Goal: Task Accomplishment & Management: Manage account settings

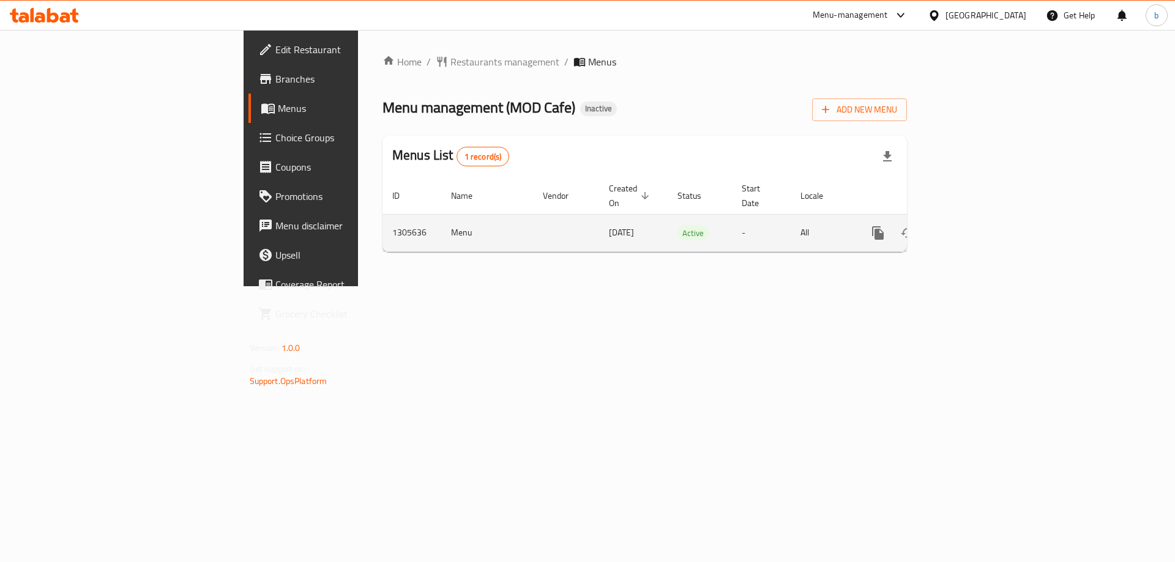
click at [981, 218] on link "enhanced table" at bounding box center [966, 232] width 29 height 29
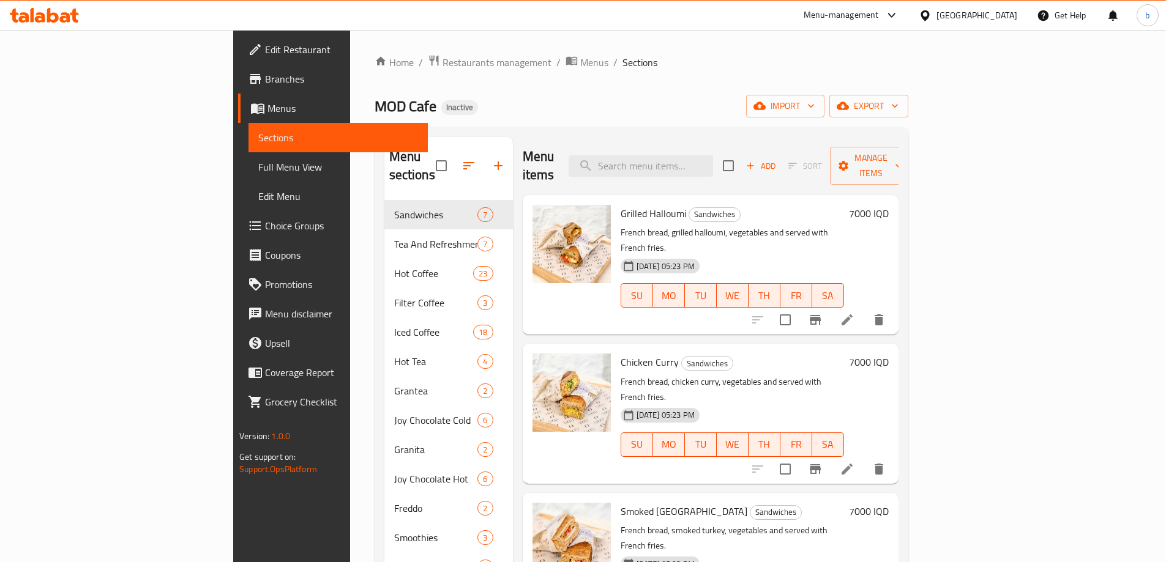
click at [258, 168] on span "Full Menu View" at bounding box center [338, 167] width 160 height 15
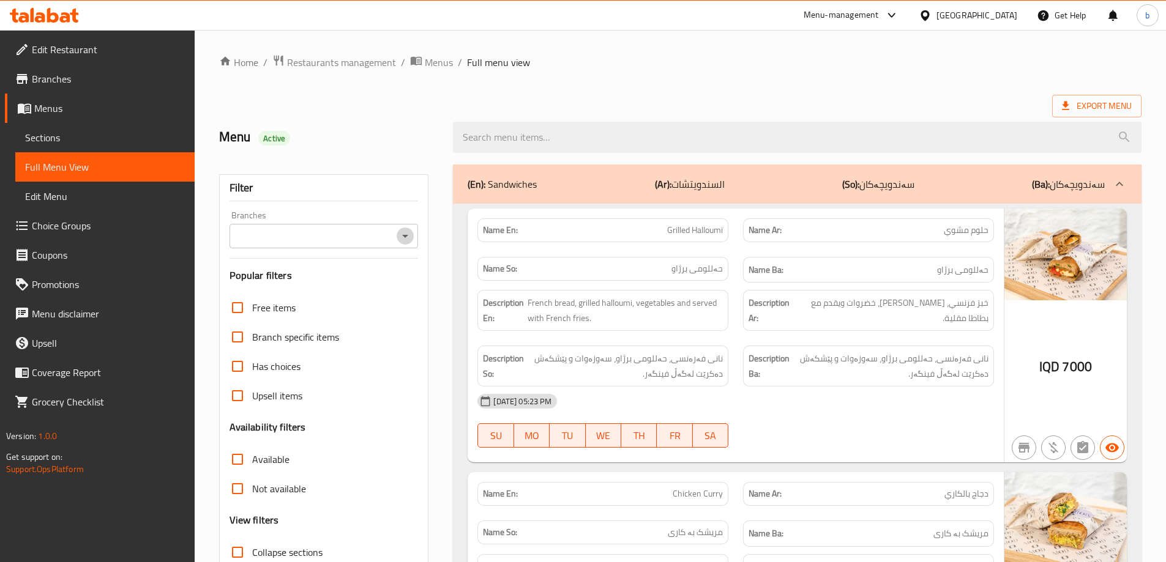
click at [404, 235] on icon "Open" at bounding box center [405, 236] width 6 height 3
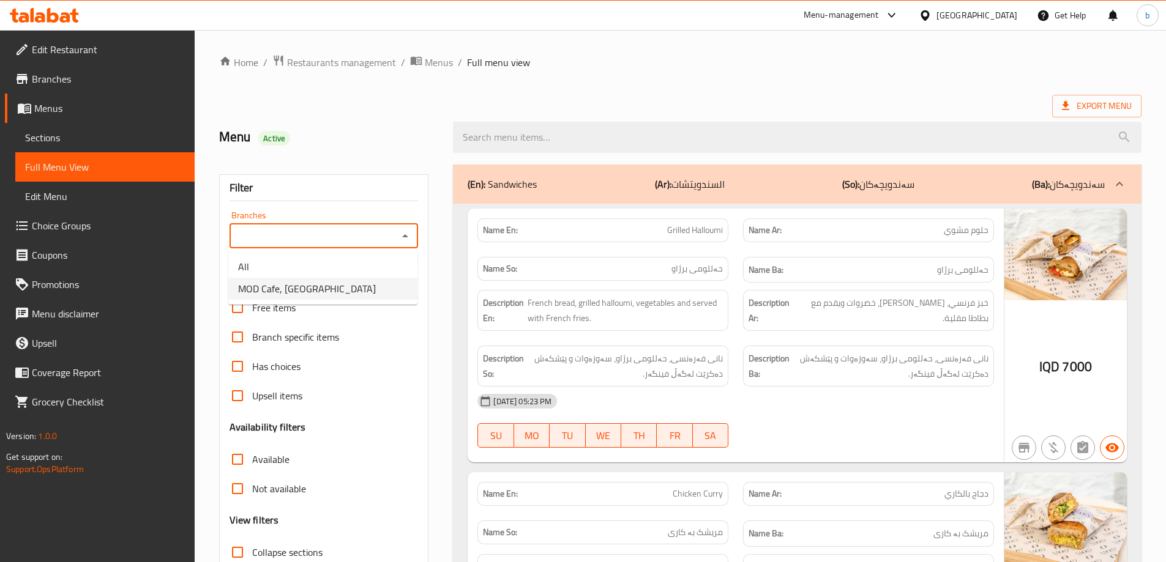
click at [383, 290] on li "MOD Cafe, English Village" at bounding box center [322, 289] width 189 height 22
type input "MOD Cafe, English Village"
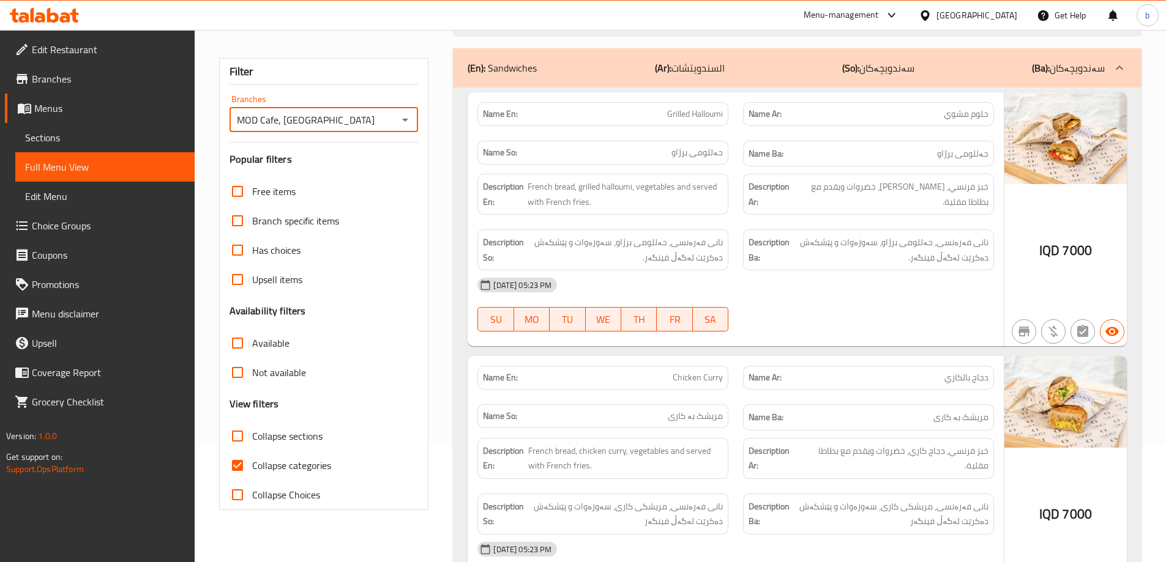
scroll to position [143, 0]
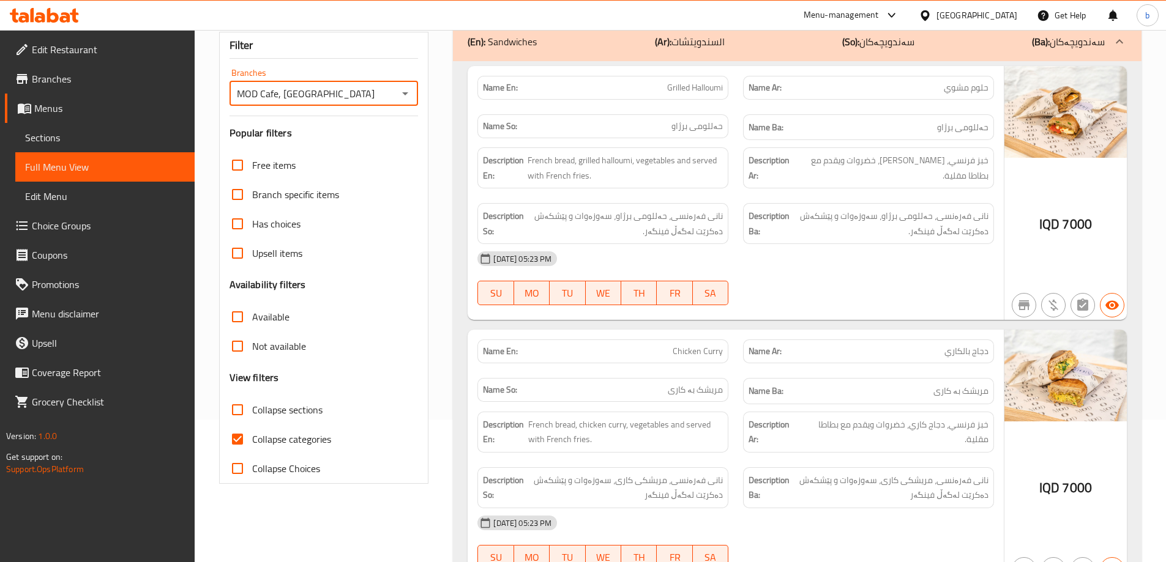
click at [240, 441] on input "Collapse categories" at bounding box center [237, 439] width 29 height 29
checkbox input "false"
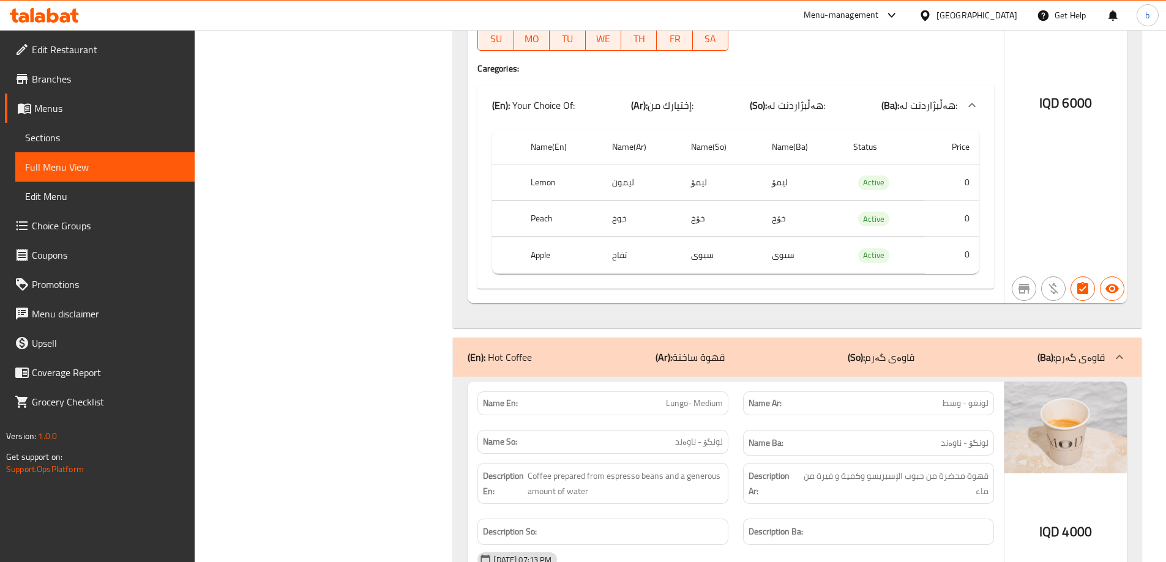
scroll to position [0, 0]
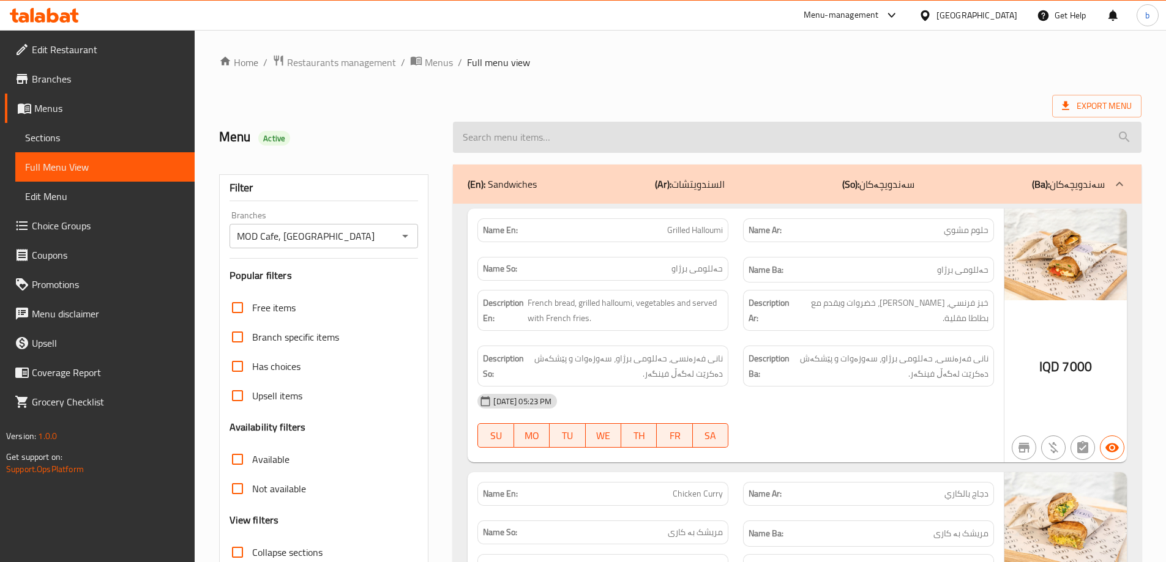
click at [661, 125] on input "search" at bounding box center [797, 137] width 688 height 31
paste input "Espresso single"
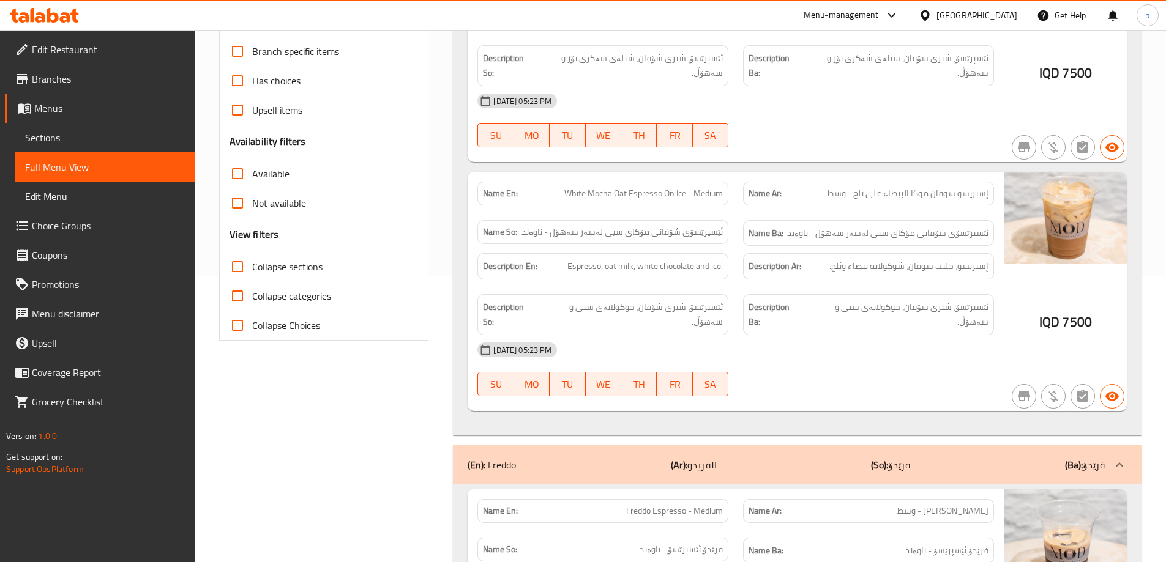
scroll to position [486, 0]
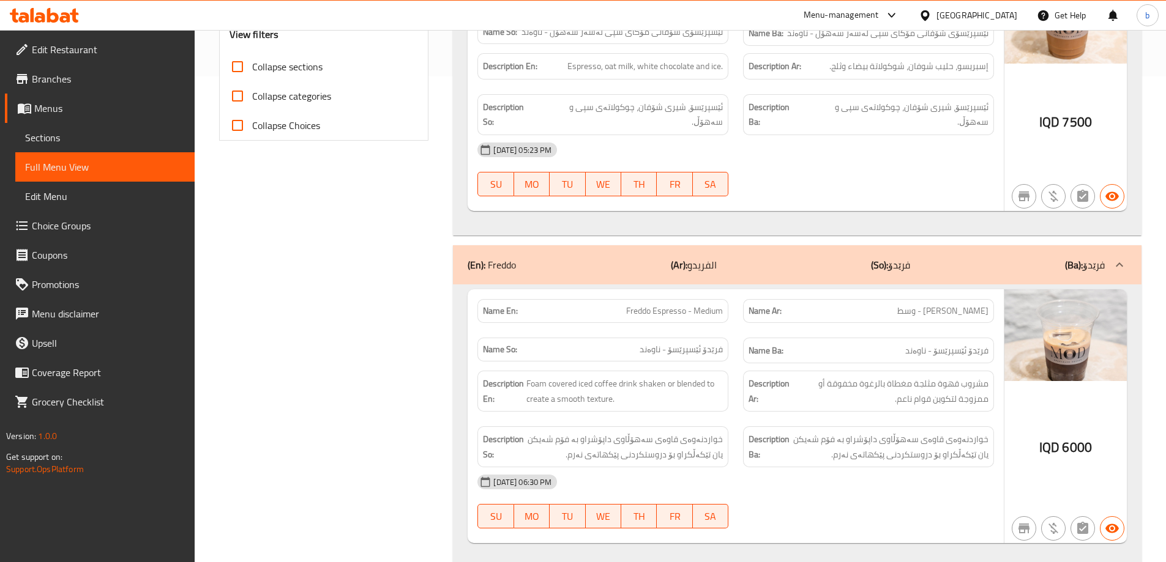
type input "Espresso"
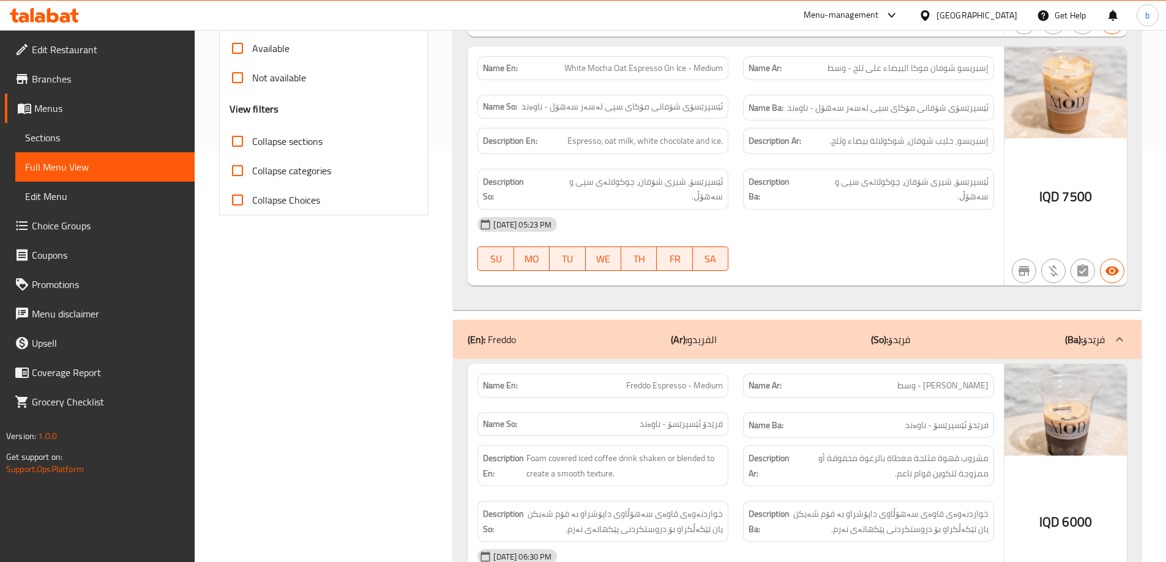
scroll to position [0, 0]
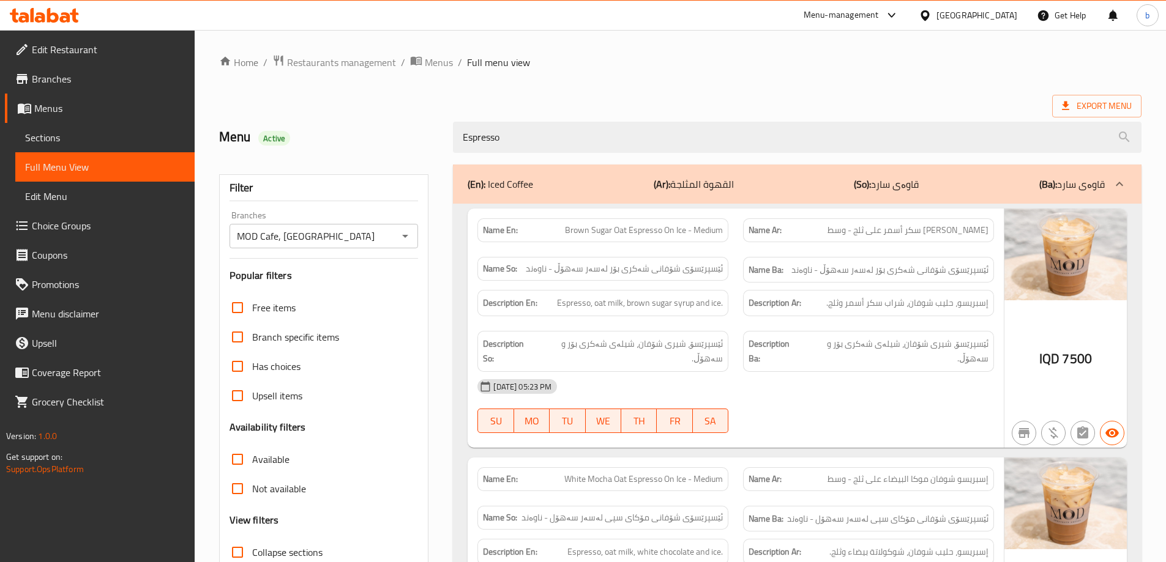
drag, startPoint x: 567, startPoint y: 145, endPoint x: 373, endPoint y: 140, distance: 193.4
click at [374, 140] on div "Menu Active Espresso" at bounding box center [680, 137] width 937 height 54
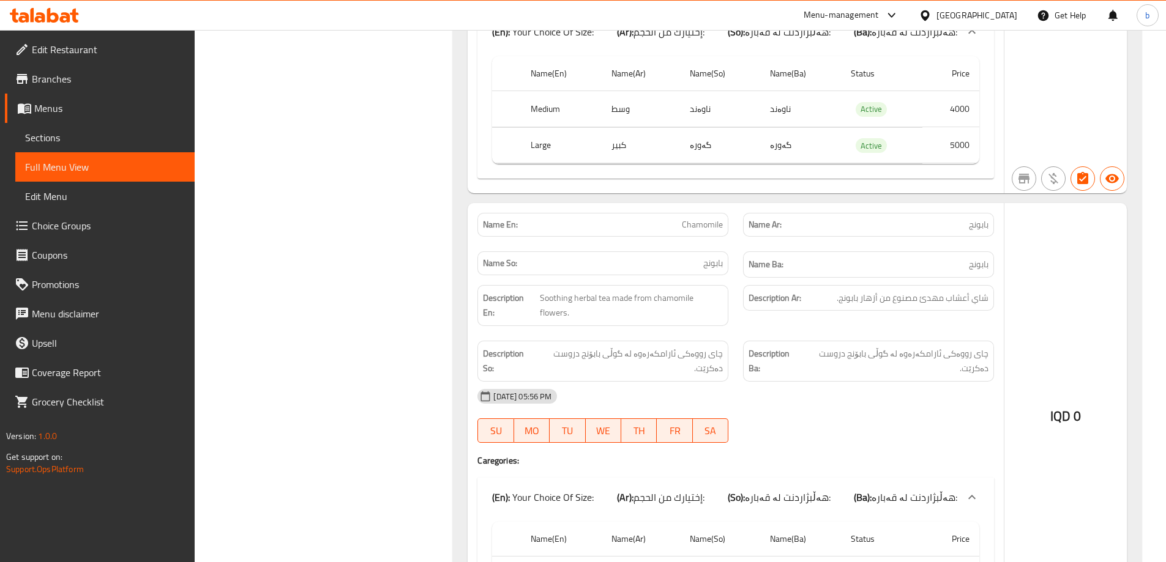
scroll to position [21417, 0]
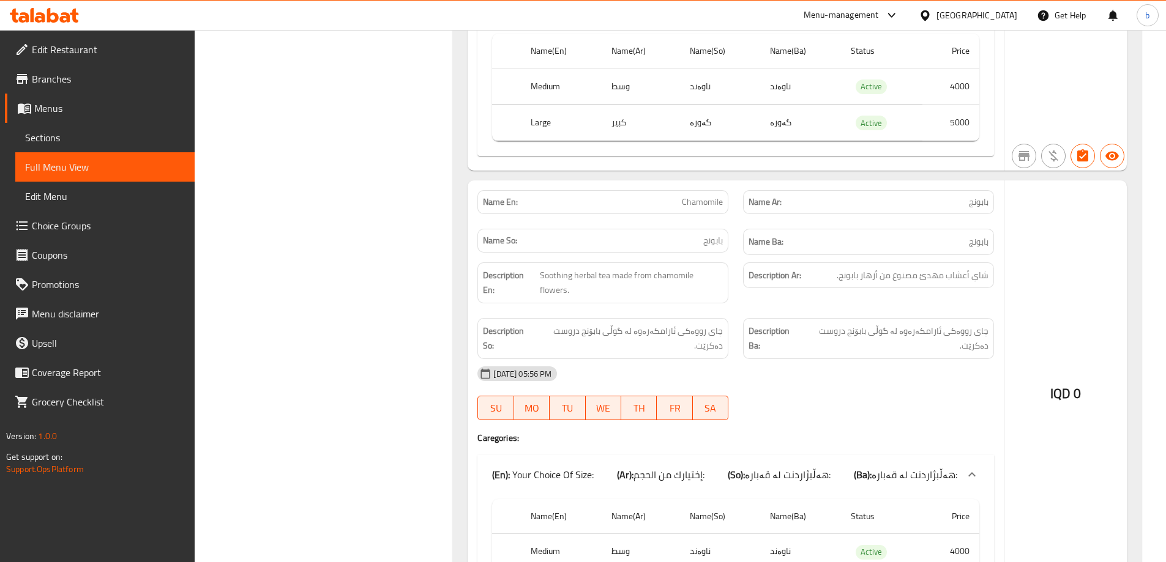
copy span "Chamomile"
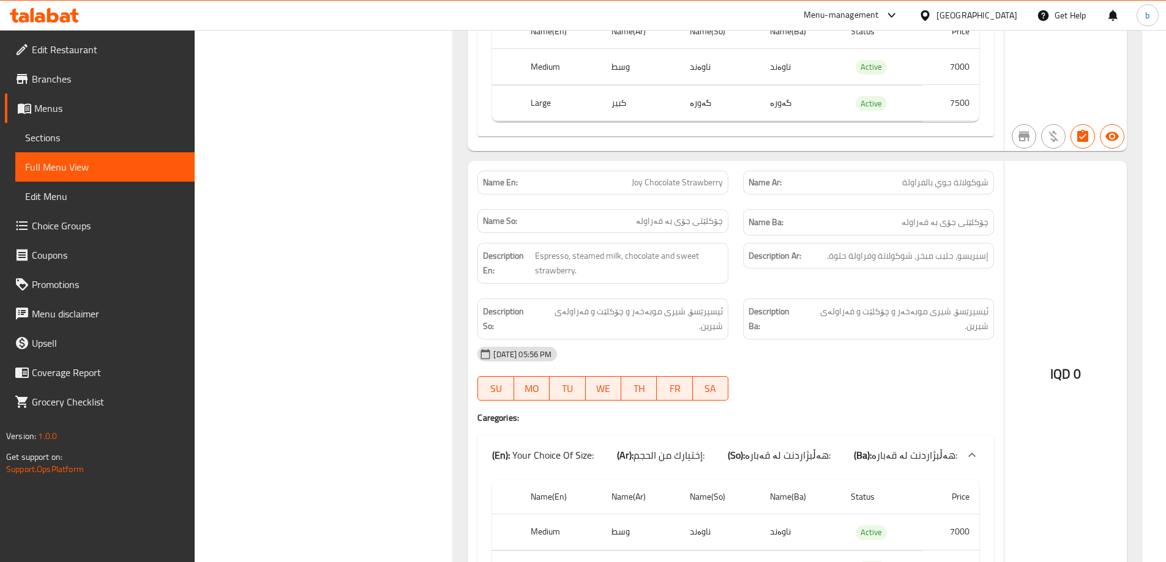
scroll to position [26985, 0]
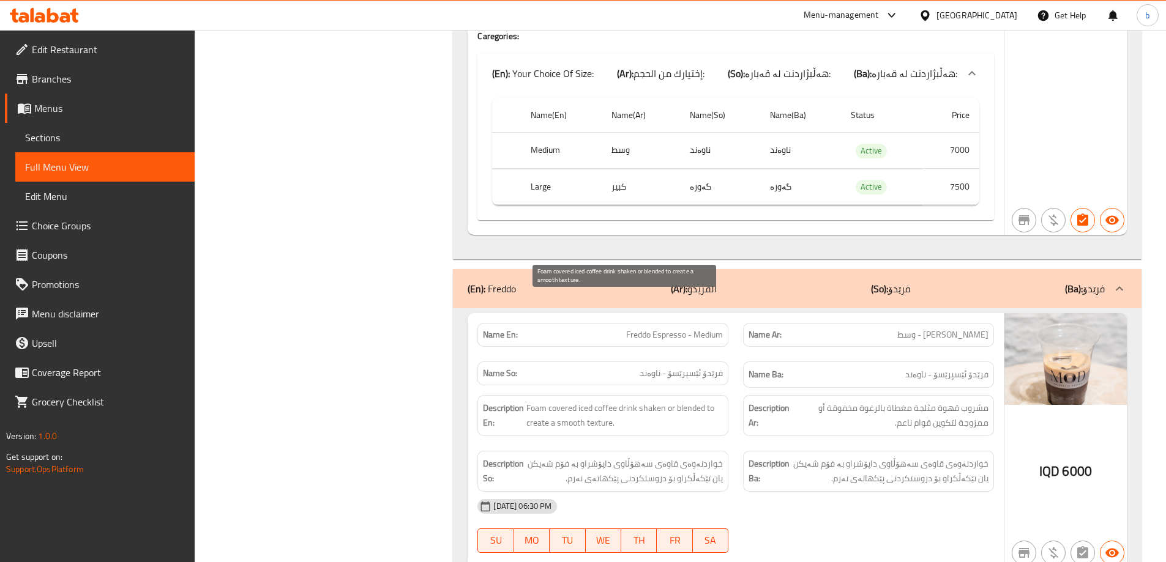
type button "0"
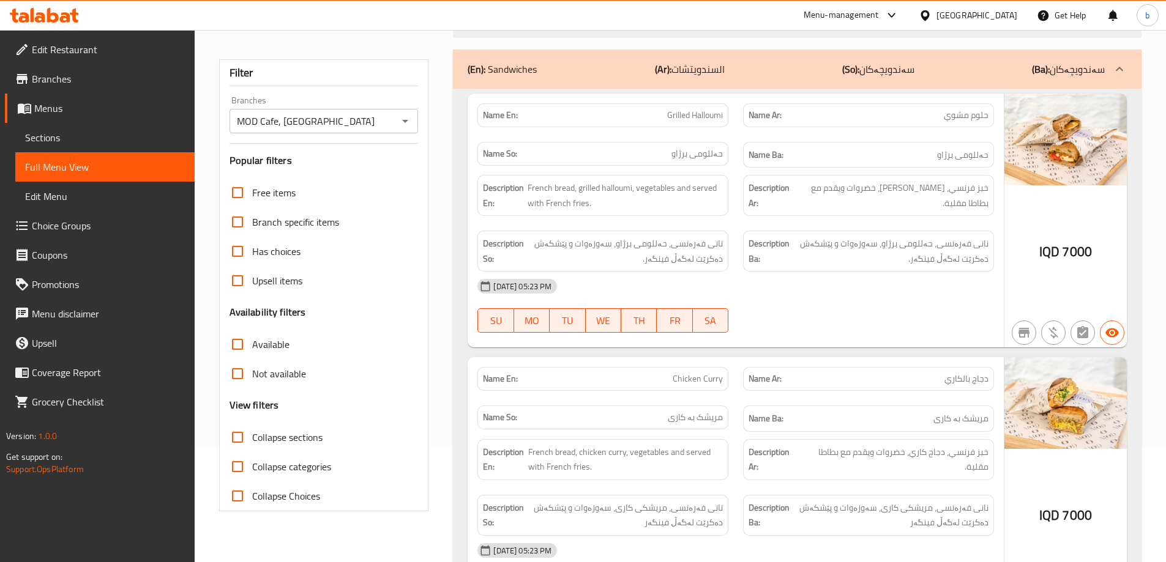
scroll to position [143, 0]
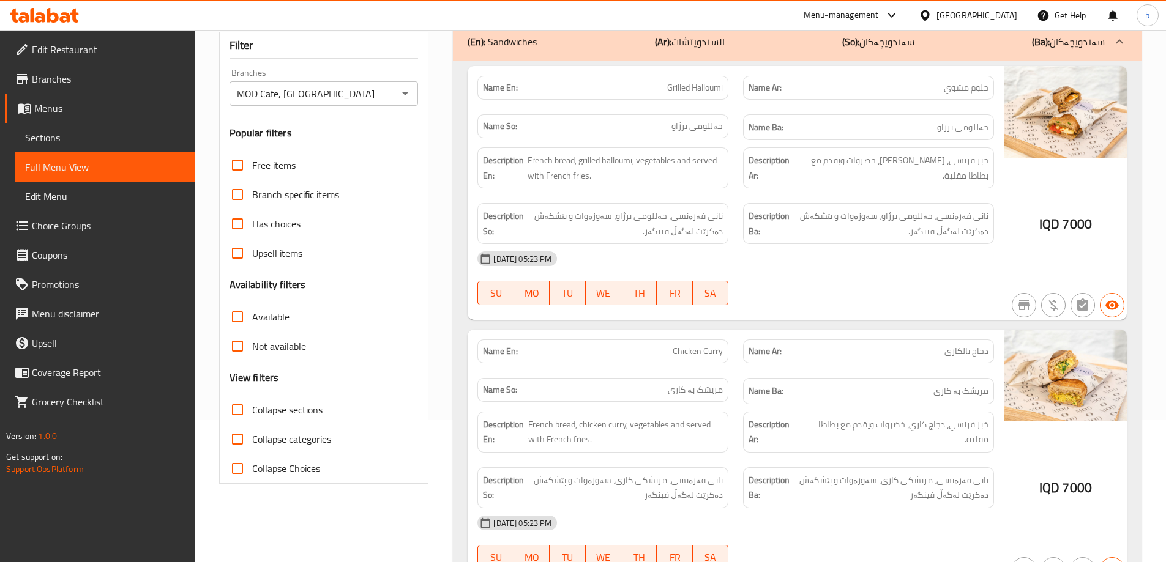
click at [247, 412] on input "Collapse sections" at bounding box center [237, 409] width 29 height 29
checkbox input "true"
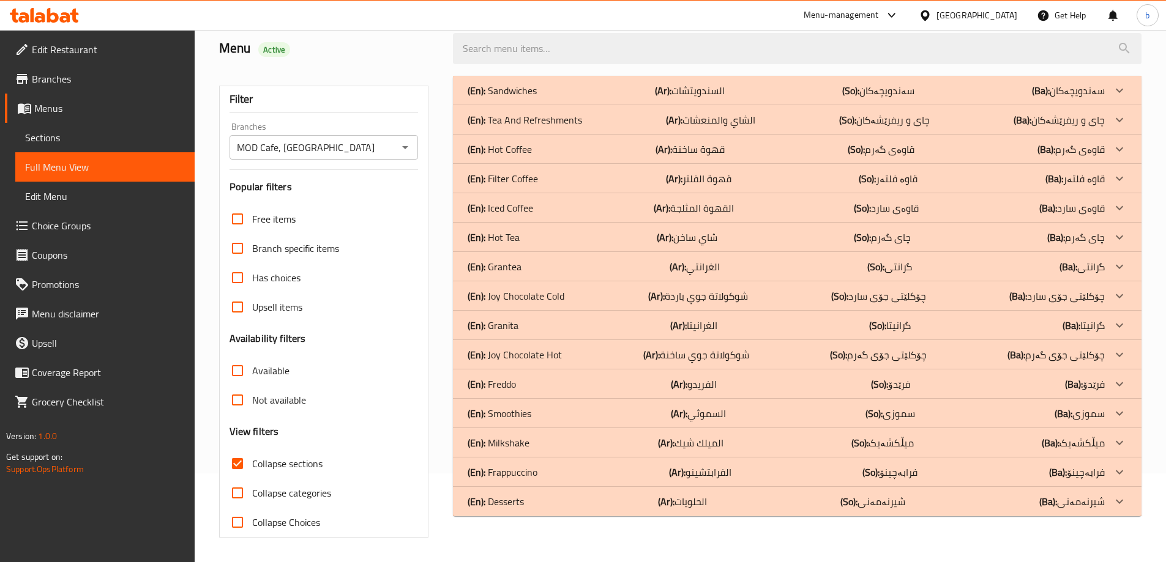
scroll to position [89, 0]
click at [1126, 98] on icon at bounding box center [1119, 90] width 15 height 15
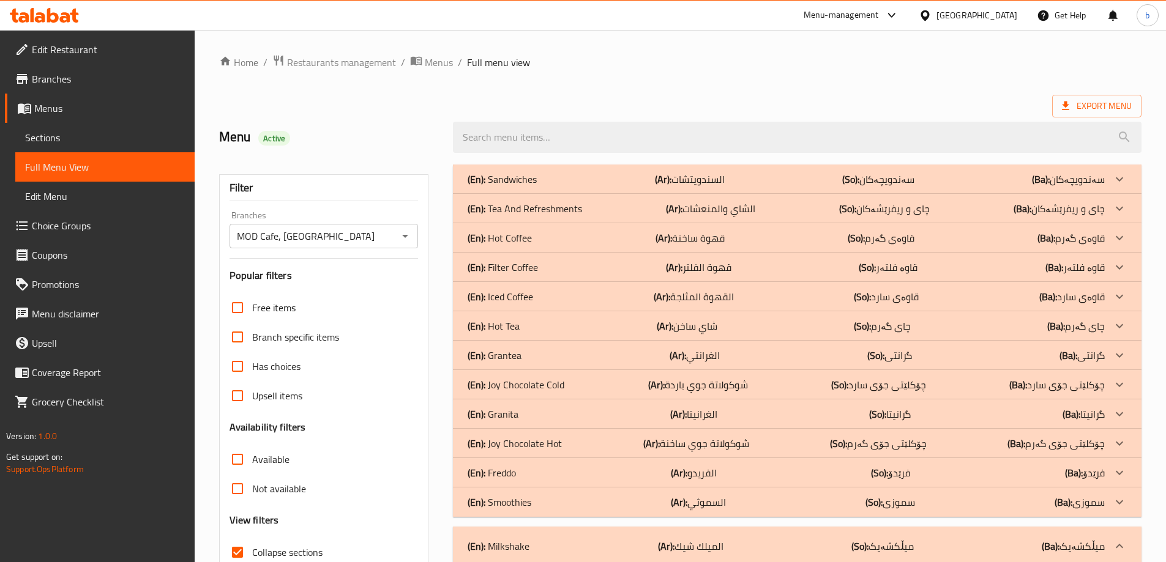
scroll to position [1637, 0]
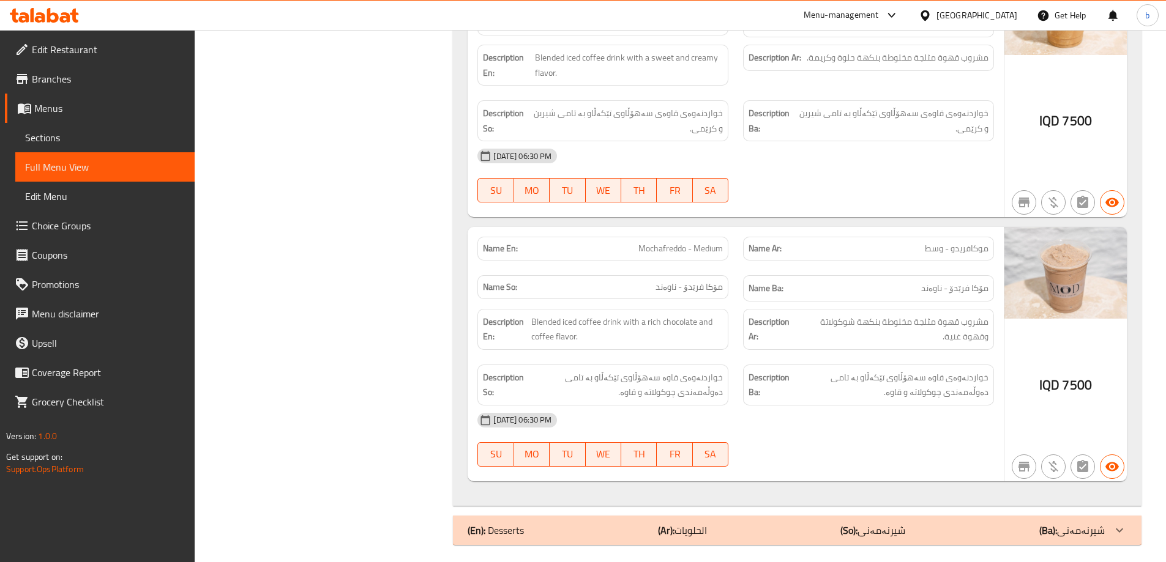
scroll to position [3525, 0]
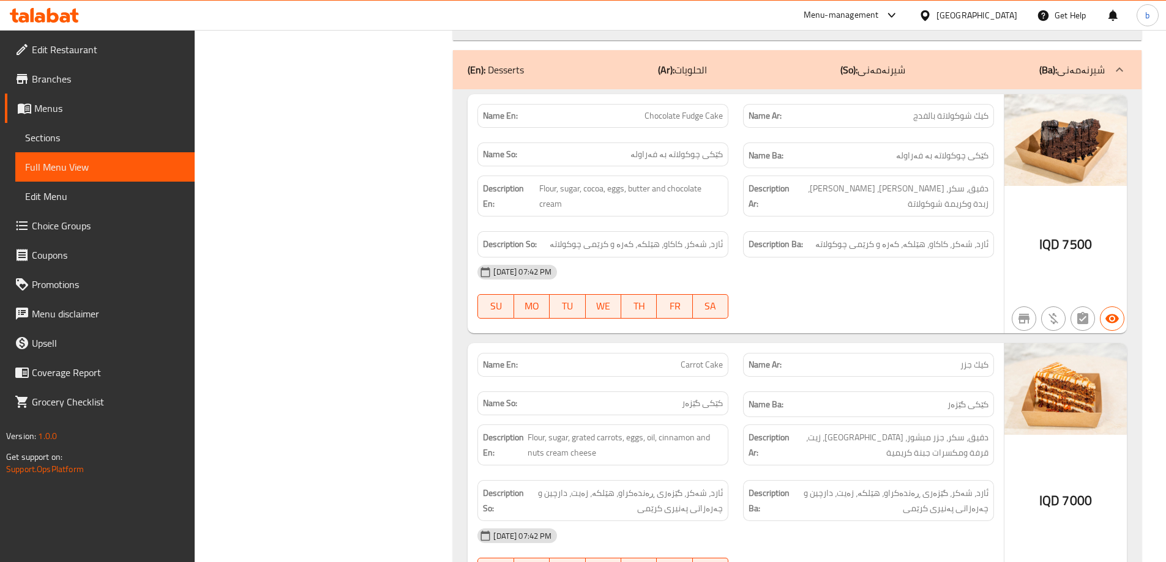
scroll to position [3955, 0]
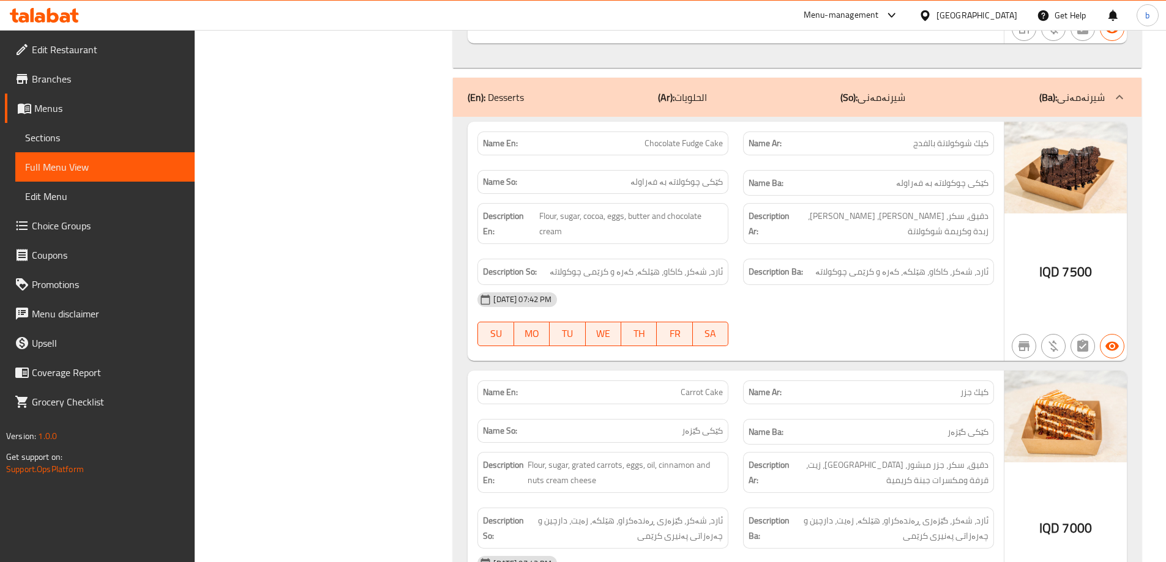
copy span "بالفدج"
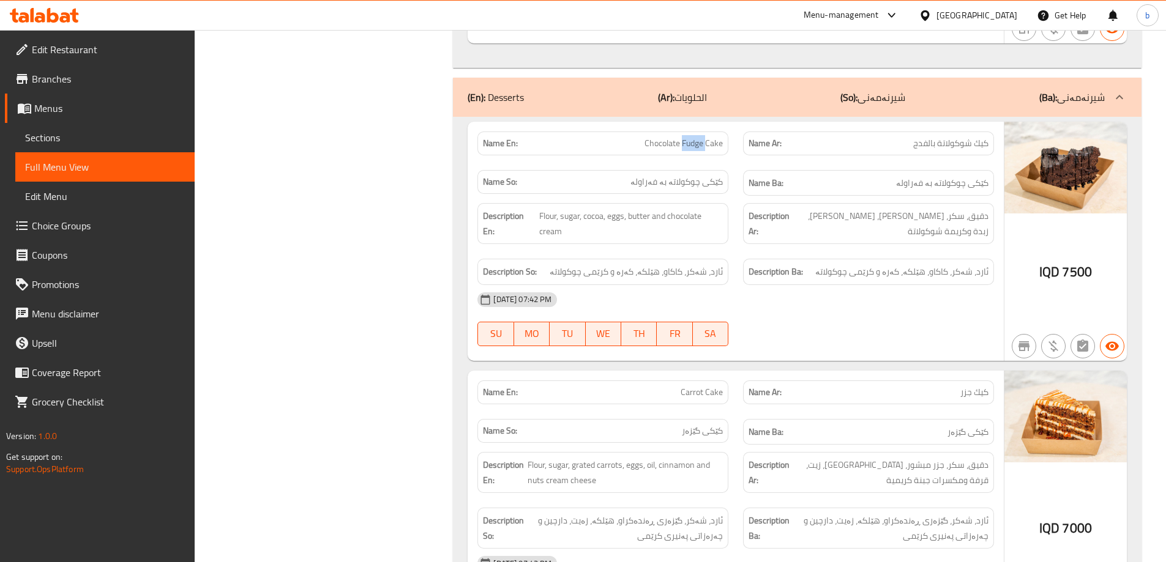
copy span "Fudge"
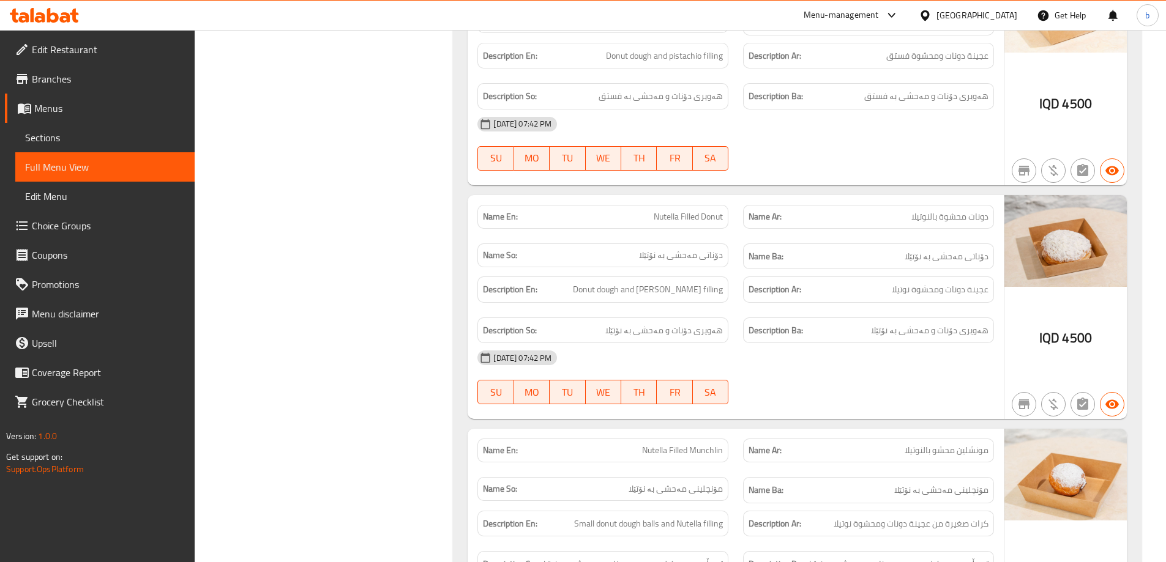
scroll to position [9277, 0]
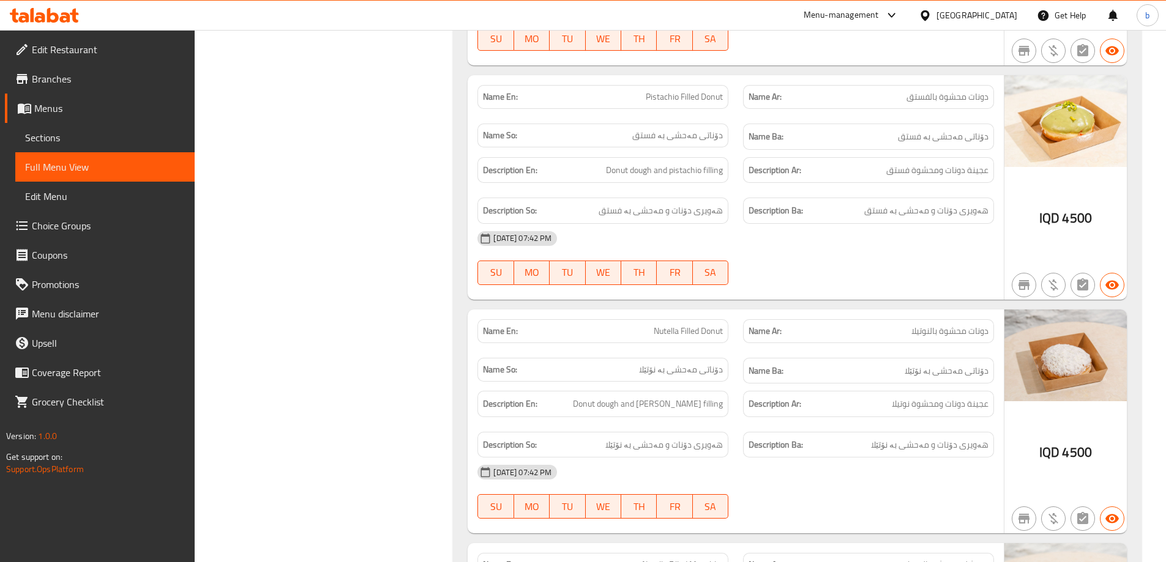
click at [95, 143] on span "Sections" at bounding box center [105, 137] width 160 height 15
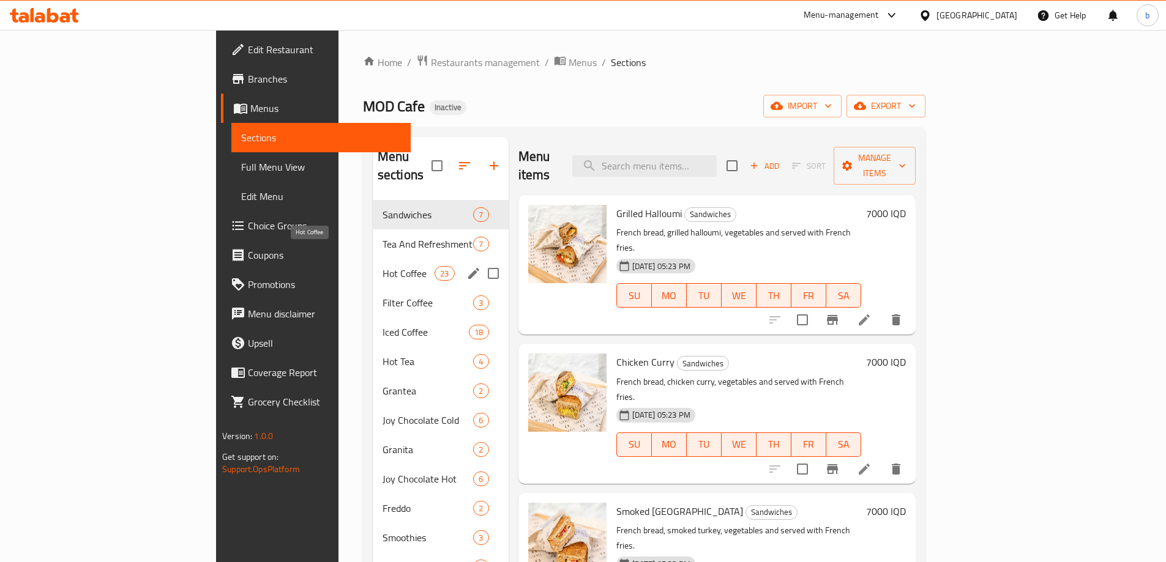
click at [382, 266] on span "Hot Coffee" at bounding box center [408, 273] width 52 height 15
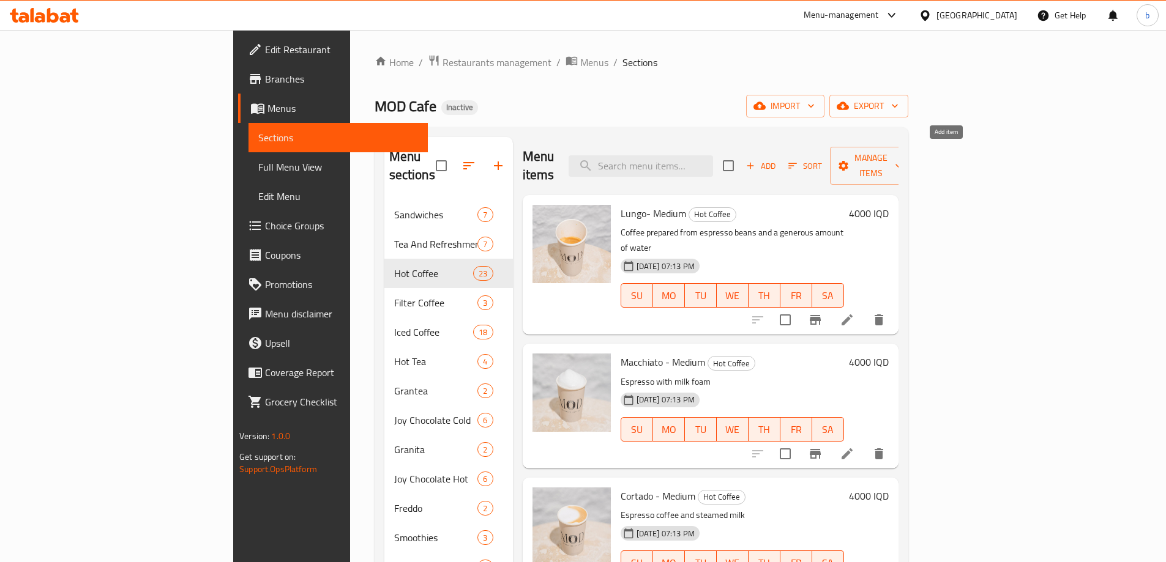
click at [777, 159] on span "Add" at bounding box center [760, 166] width 33 height 14
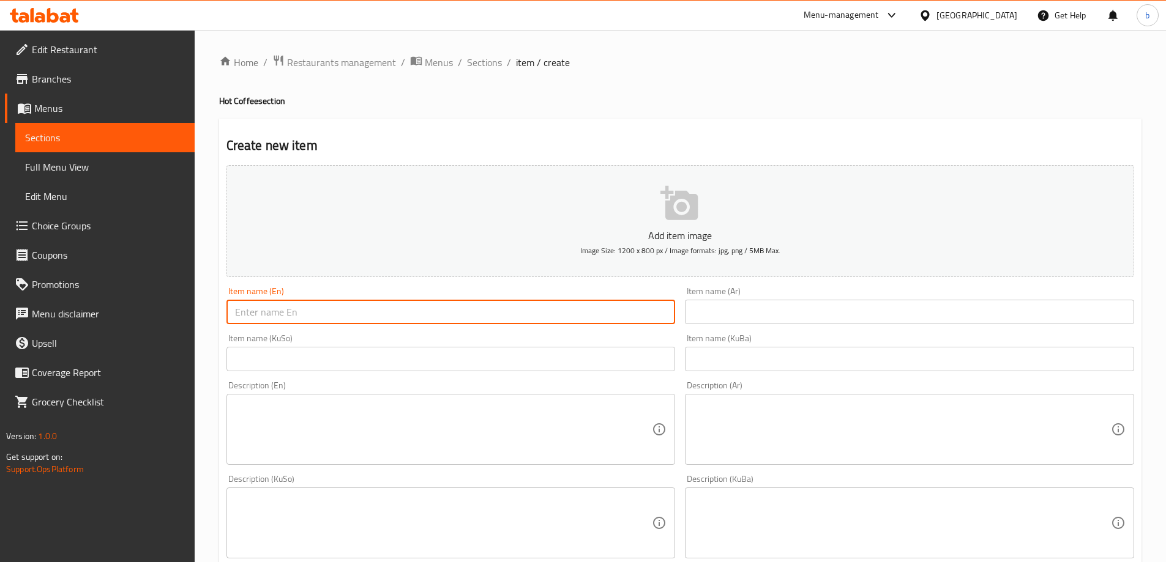
click at [404, 308] on input "text" at bounding box center [450, 312] width 449 height 24
paste input "ئێسپرێسۆ"
paste input "Espresso"
type input "Espresso Single"
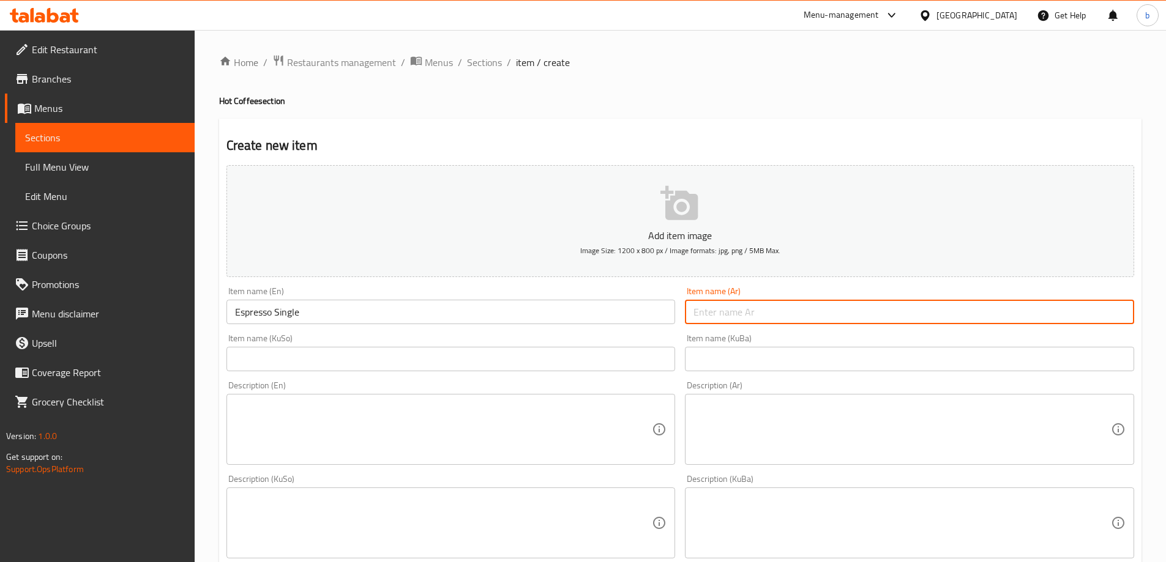
paste input "إسبريسو"
type input "إسبريسو سينجل"
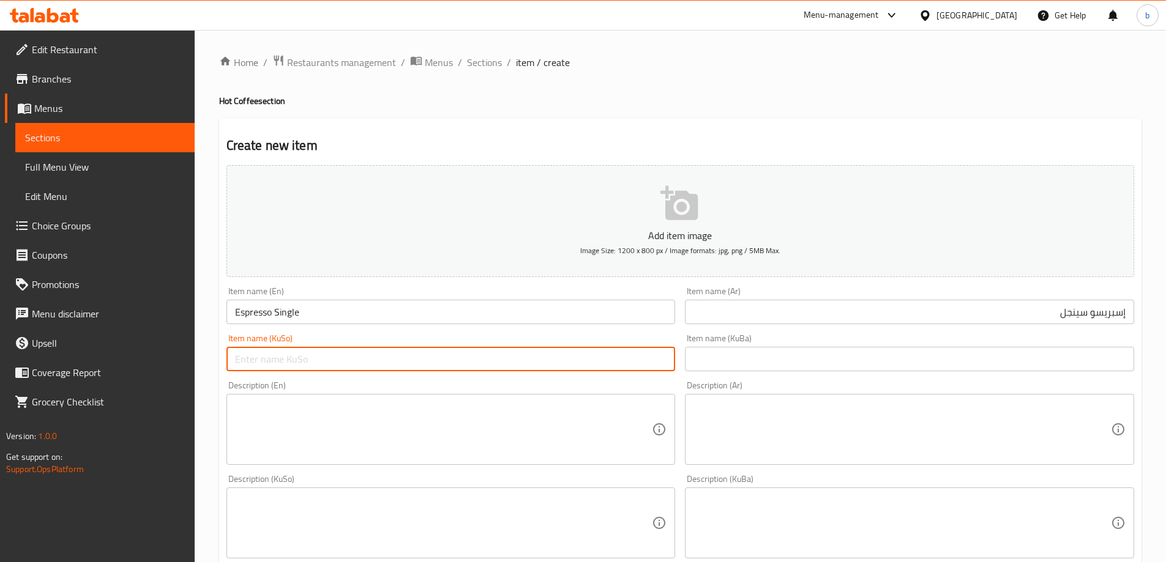
paste input "ئێسپرێسۆ"
type input "ئێسپرێسۆ سینگڵ"
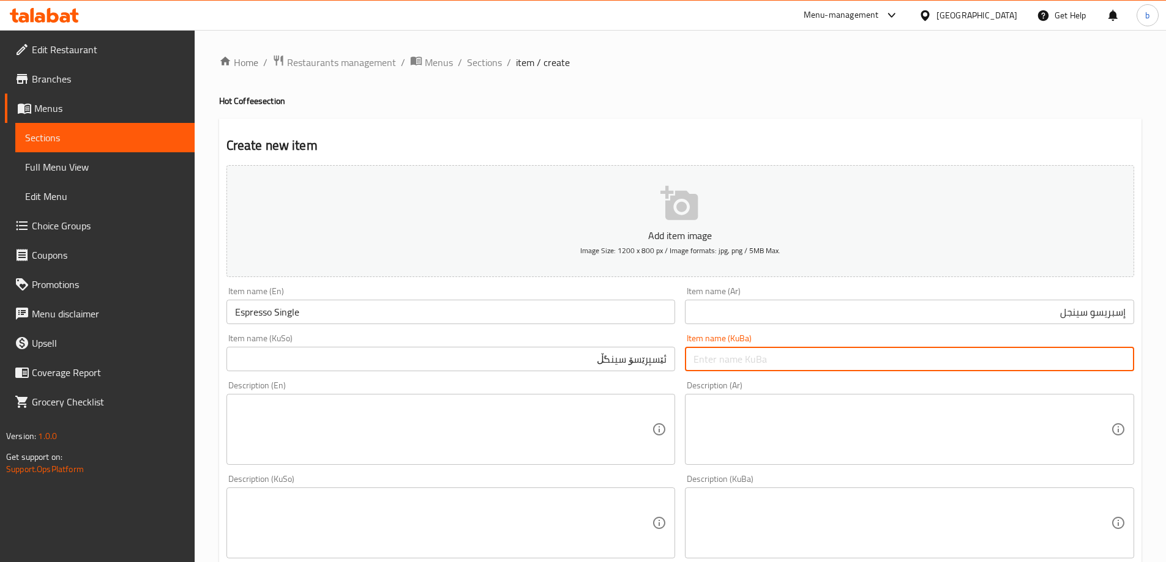
paste input "ئێسپرێسۆ سینگڵ"
type input "ئێسپرێسۆ سینگڵ"
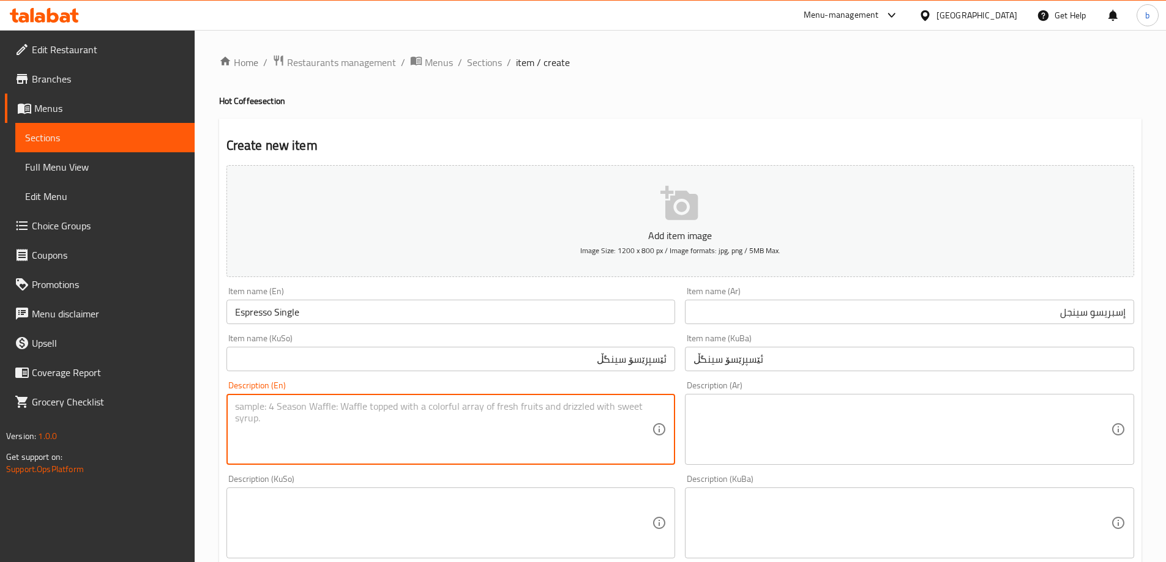
click at [487, 401] on textarea at bounding box center [443, 430] width 417 height 58
paste textarea "Ground espresso coffee beans and water."
type textarea "Ground espresso coffee beans and water."
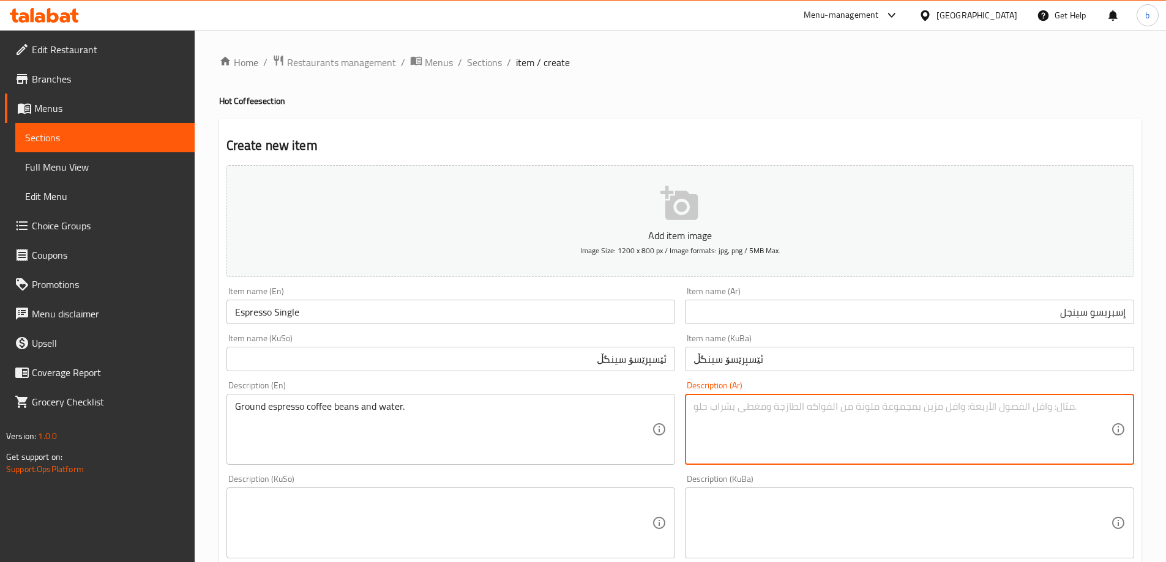
paste textarea "حبوب قهوة الإسبريسو المطحونة والماء."
click at [799, 409] on textarea "حبوب قهوة الإسبريسو المطحونة والماء." at bounding box center [901, 430] width 417 height 58
type textarea "حبوب قهوة إسبريسو مطحونة وماء."
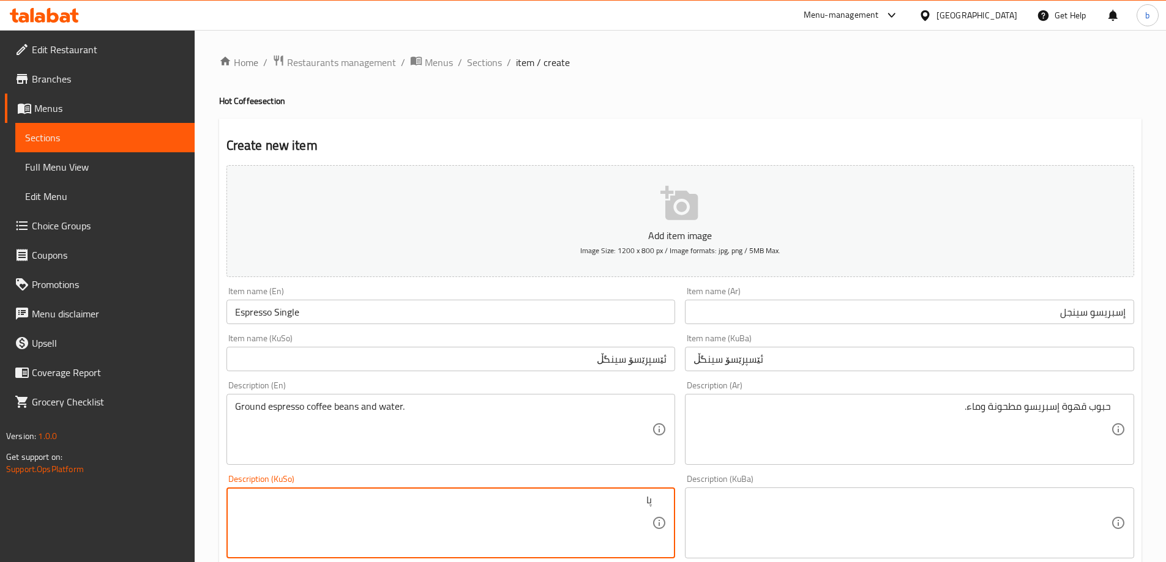
type textarea "پ"
type textarea "د"
click at [575, 498] on textarea "دانەی قاوەی" at bounding box center [443, 523] width 417 height 58
paste textarea "ئێسپرێسۆ"
type textarea "دەنکی قاوەی ئێسپرێسۆی هاڕاو و ئاو"
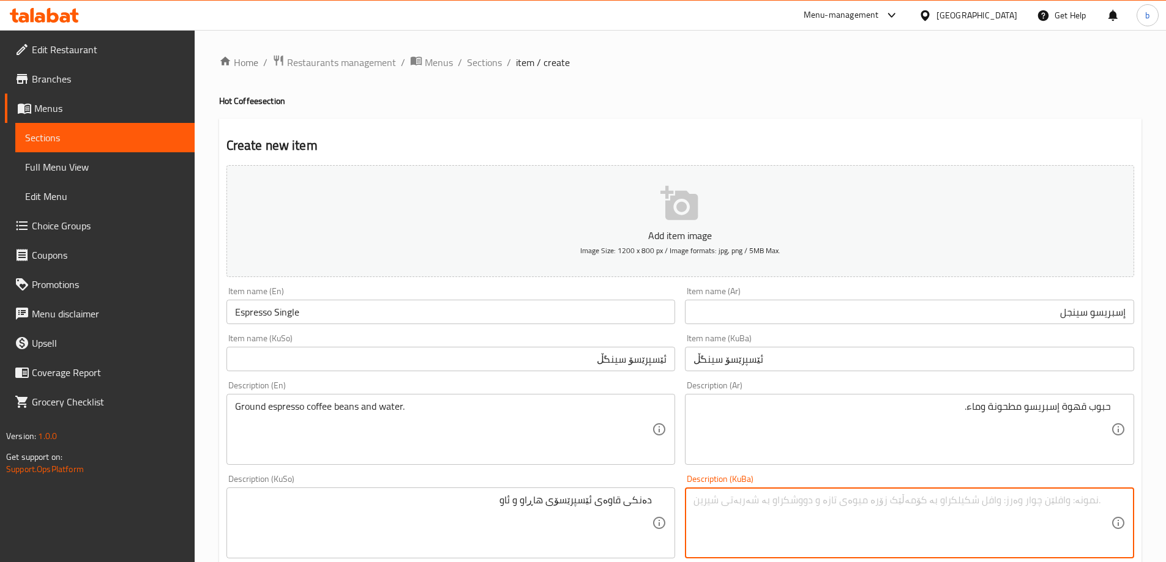
paste textarea "دەنکی قاوەی ئێسپرێسۆی هاڕاو و ئاو"
type textarea "دەنکی قاوەی ئێسپرێسۆی هاڕاو و ئاو"
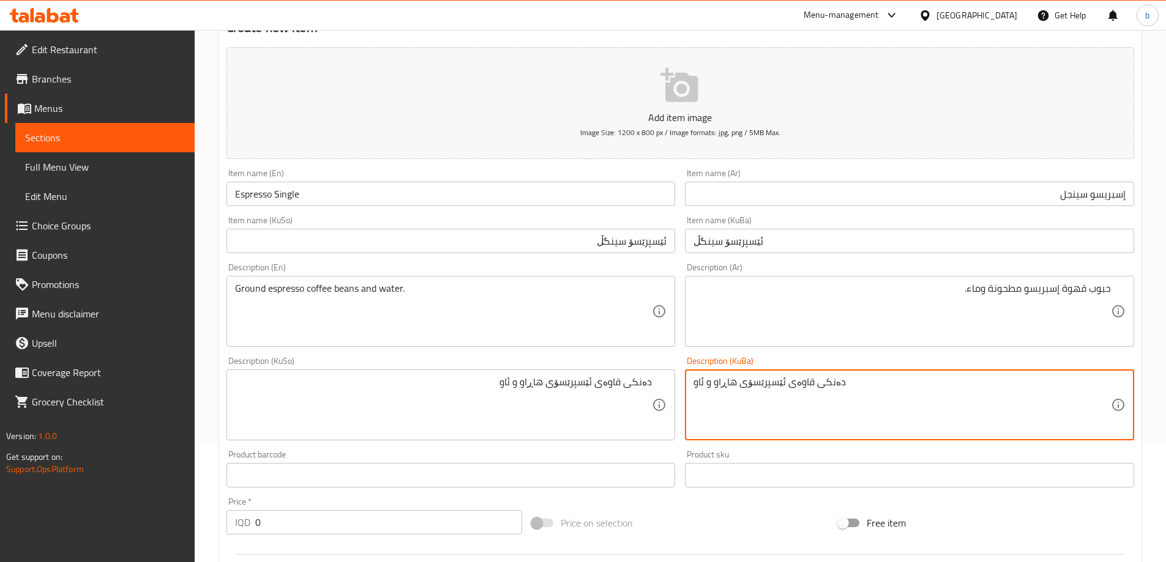
scroll to position [286, 0]
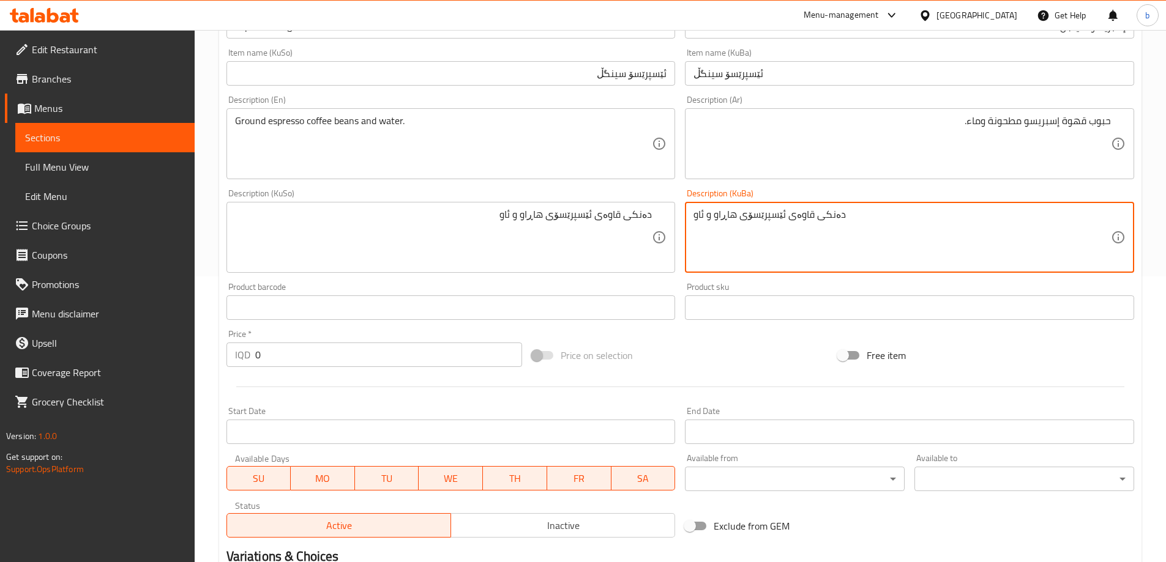
click at [256, 343] on input "0" at bounding box center [388, 355] width 267 height 24
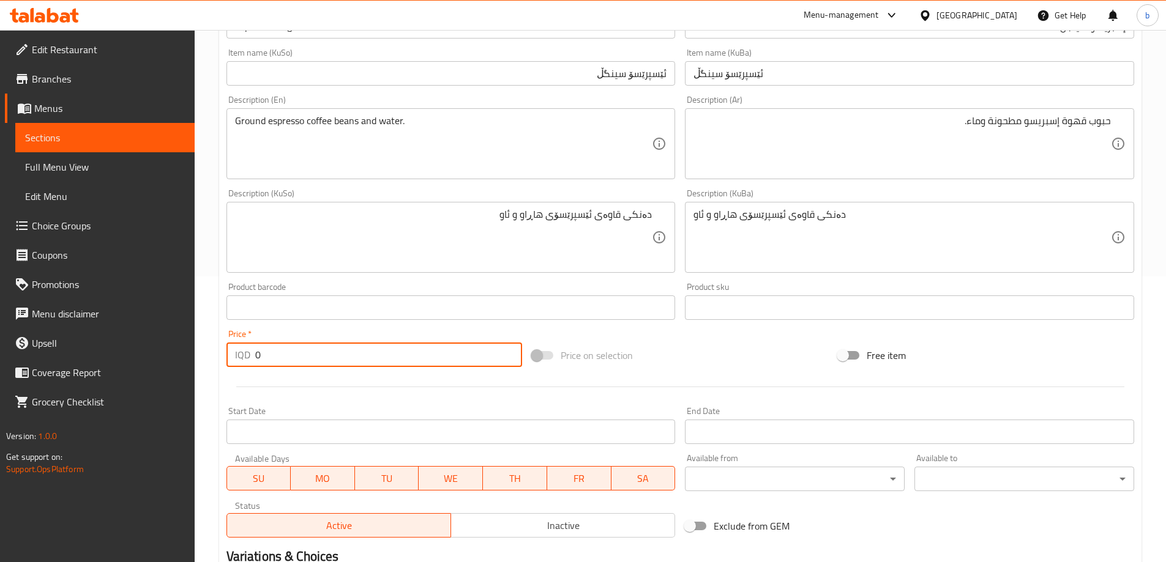
drag, startPoint x: 288, startPoint y: 351, endPoint x: 160, endPoint y: 343, distance: 128.7
click at [160, 343] on div "Edit Restaurant Branches Menus Sections Full Menu View Edit Menu Choice Groups …" at bounding box center [583, 231] width 1166 height 975
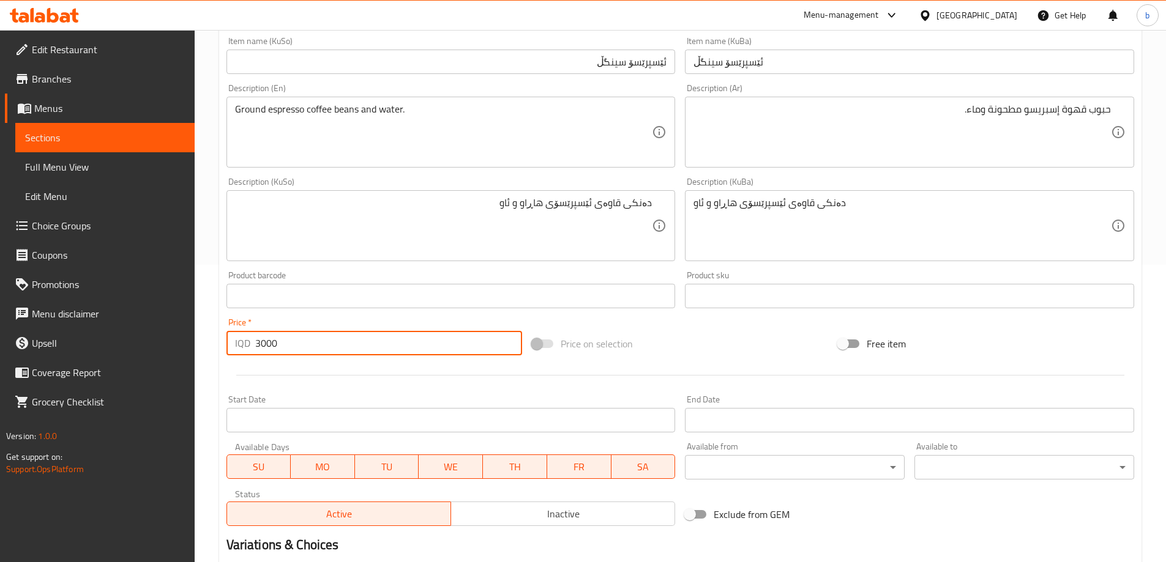
scroll to position [0, 0]
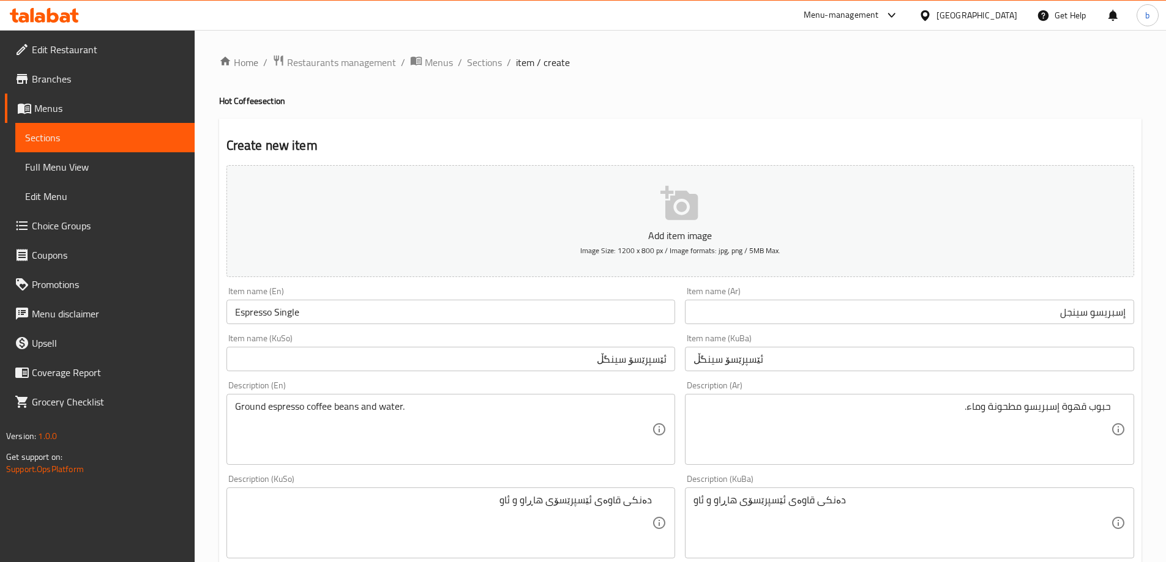
type input "3000"
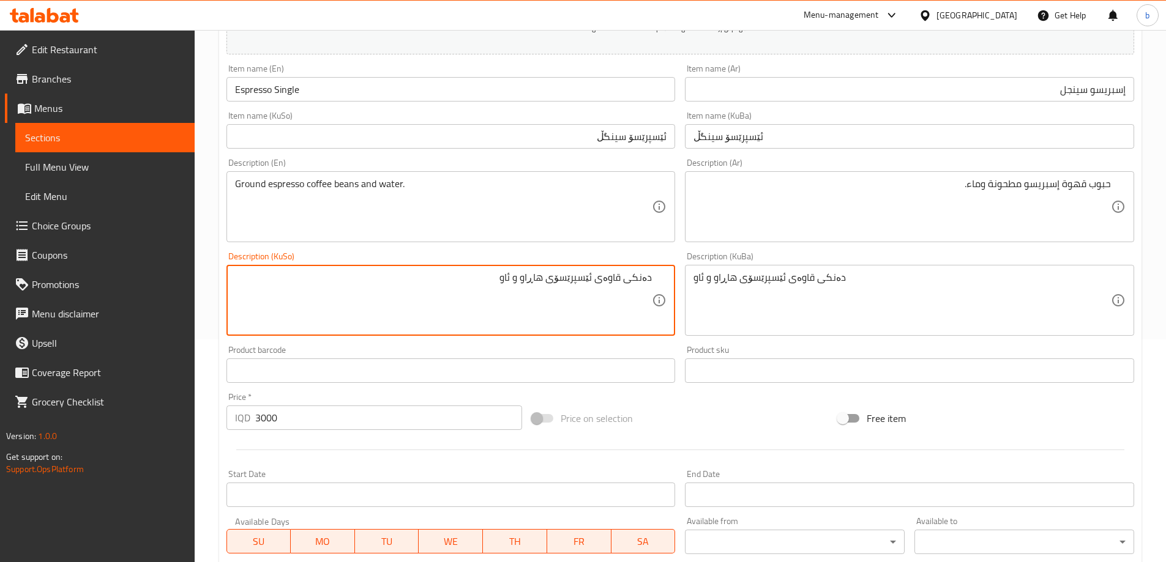
scroll to position [428, 0]
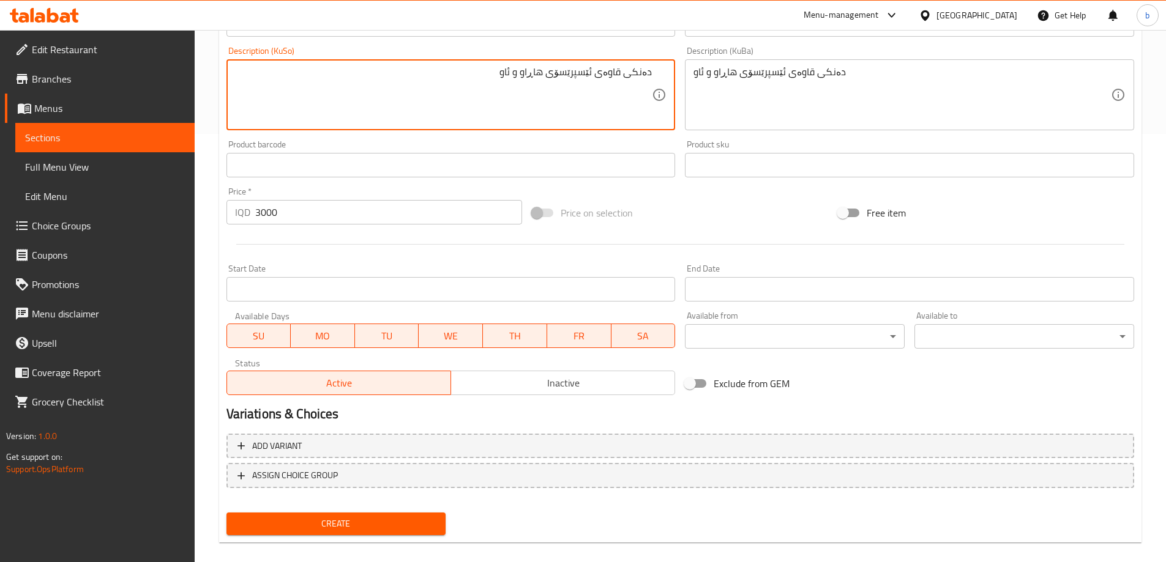
click at [399, 523] on span "Create" at bounding box center [336, 523] width 200 height 15
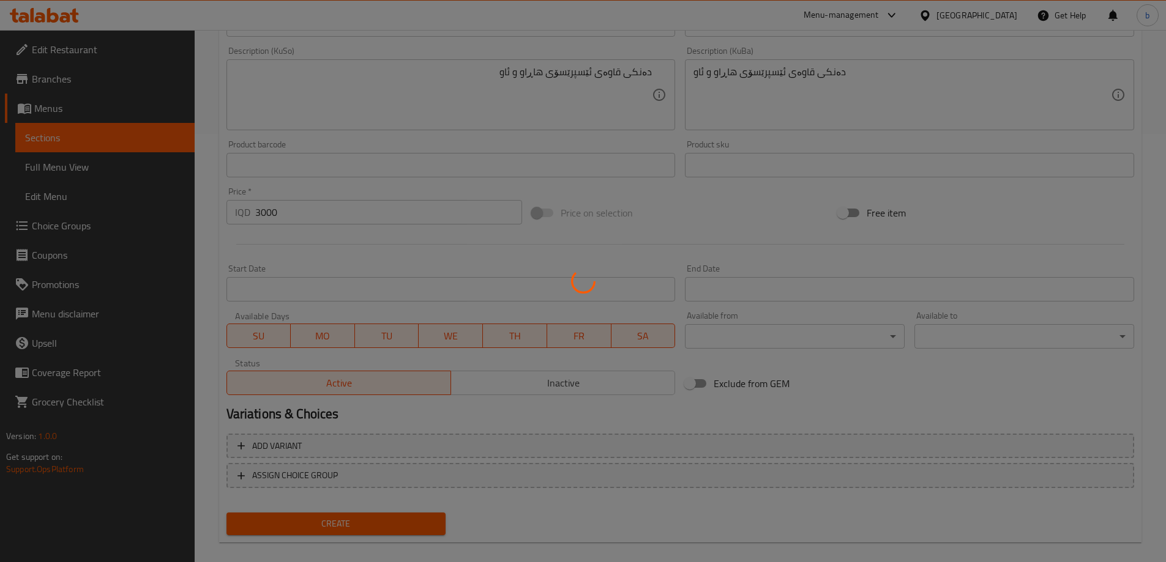
type input "0"
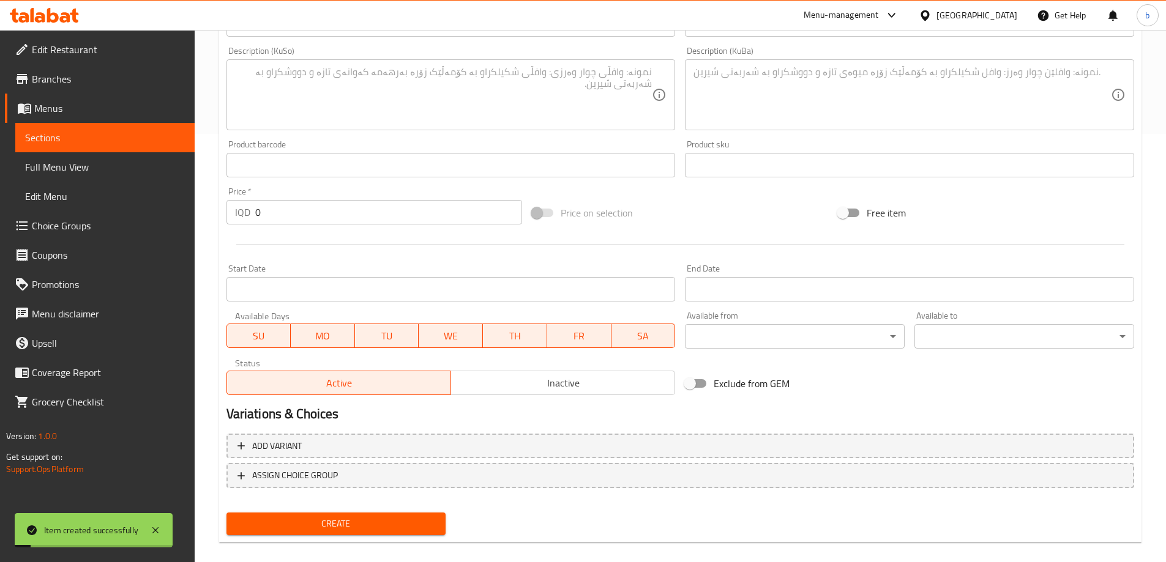
click at [108, 134] on span "Sections" at bounding box center [105, 137] width 160 height 15
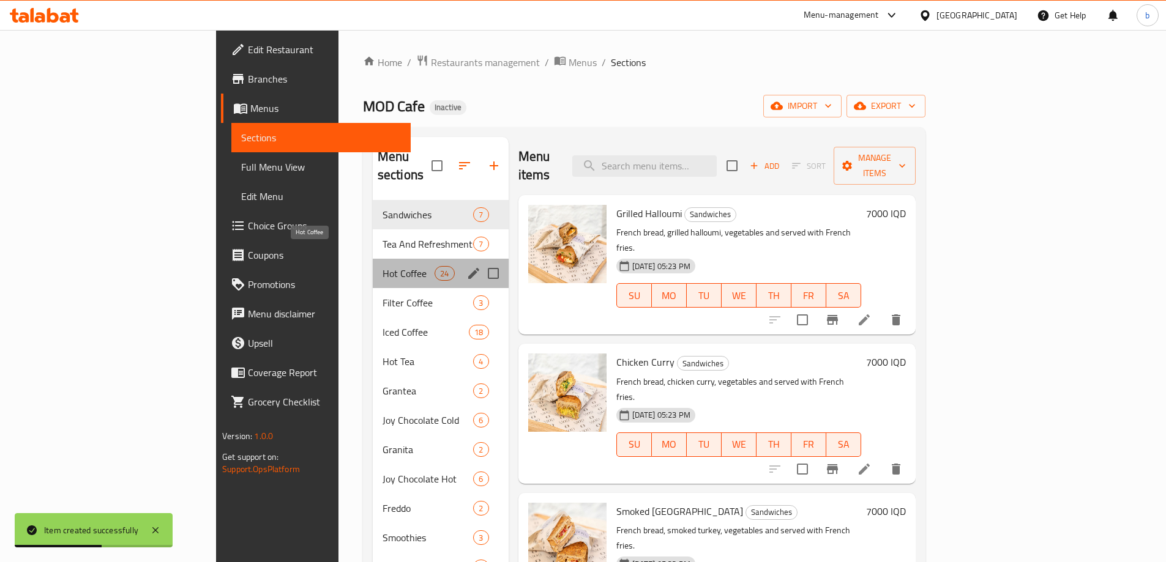
click at [382, 266] on span "Hot Coffee" at bounding box center [408, 273] width 52 height 15
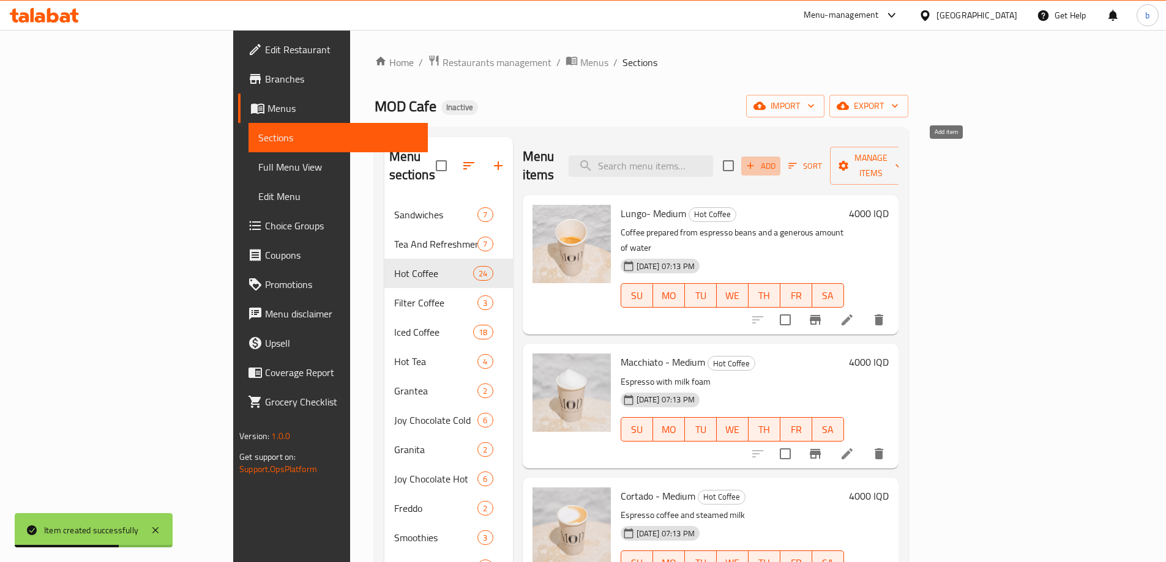
click at [777, 159] on span "Add" at bounding box center [760, 166] width 33 height 14
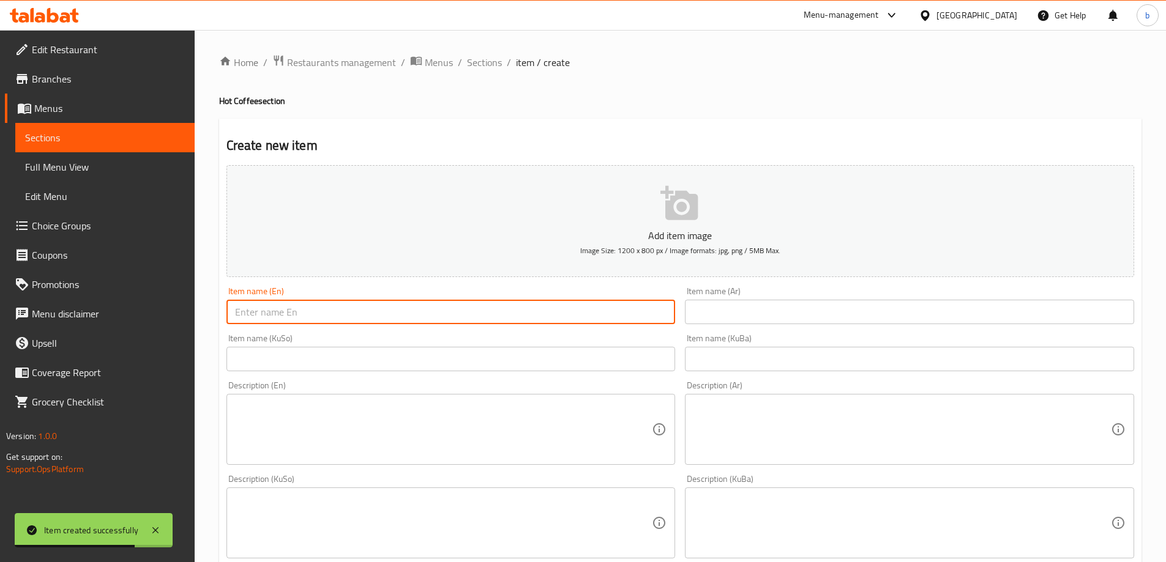
click at [348, 321] on input "text" at bounding box center [450, 312] width 449 height 24
paste input "Espresso"
type input "Espresso Double"
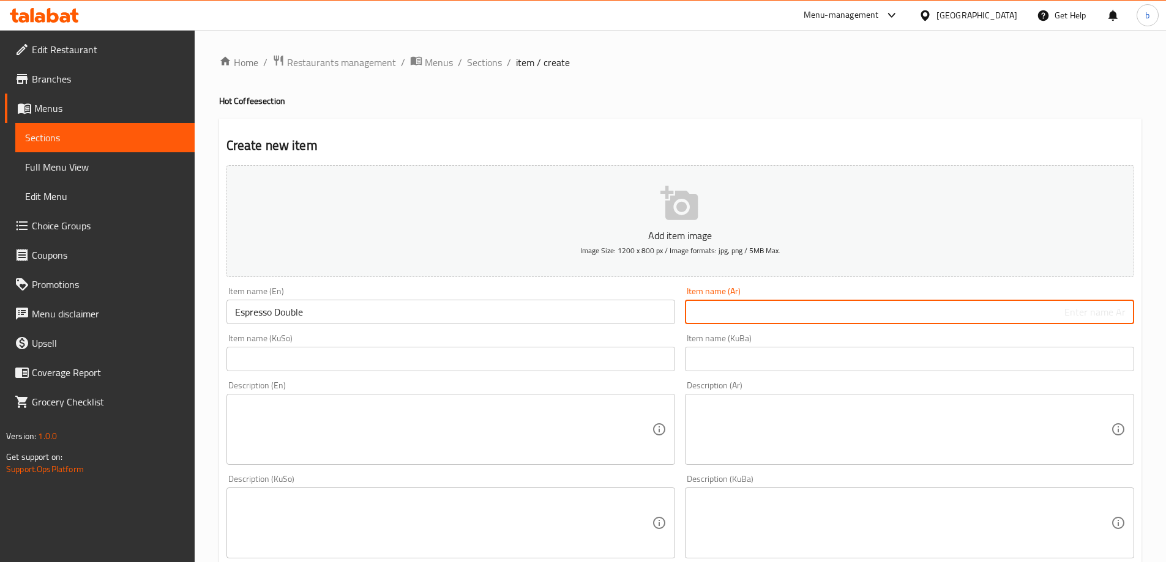
paste input "إسبريسو"
type input "إسبريسو دوبل"
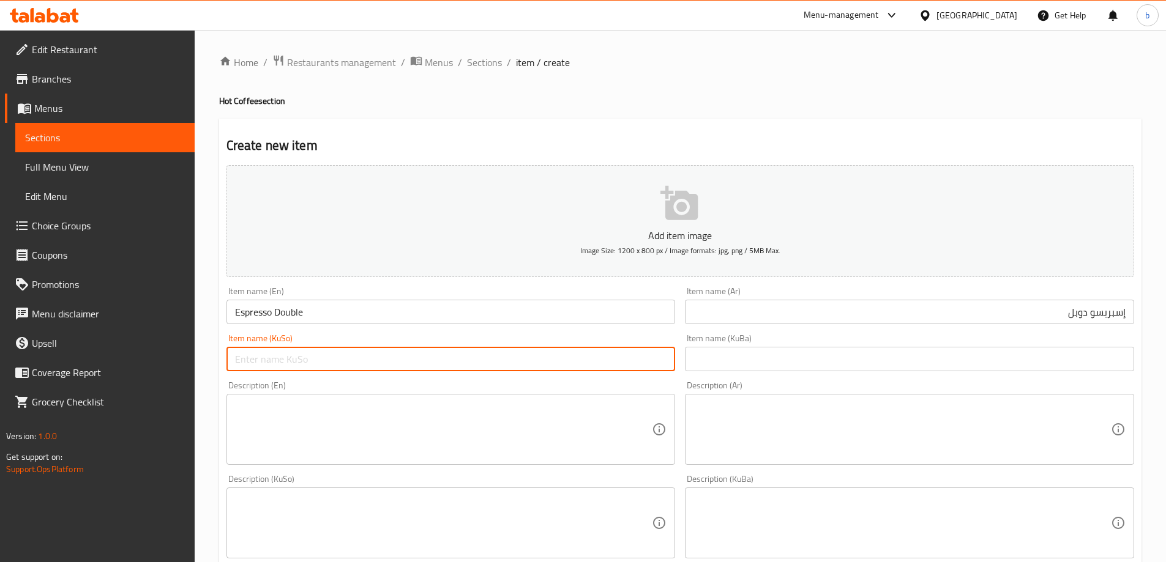
paste input "ئێسپرێسۆ"
type input "ئێسپرێسۆی دەبڵ"
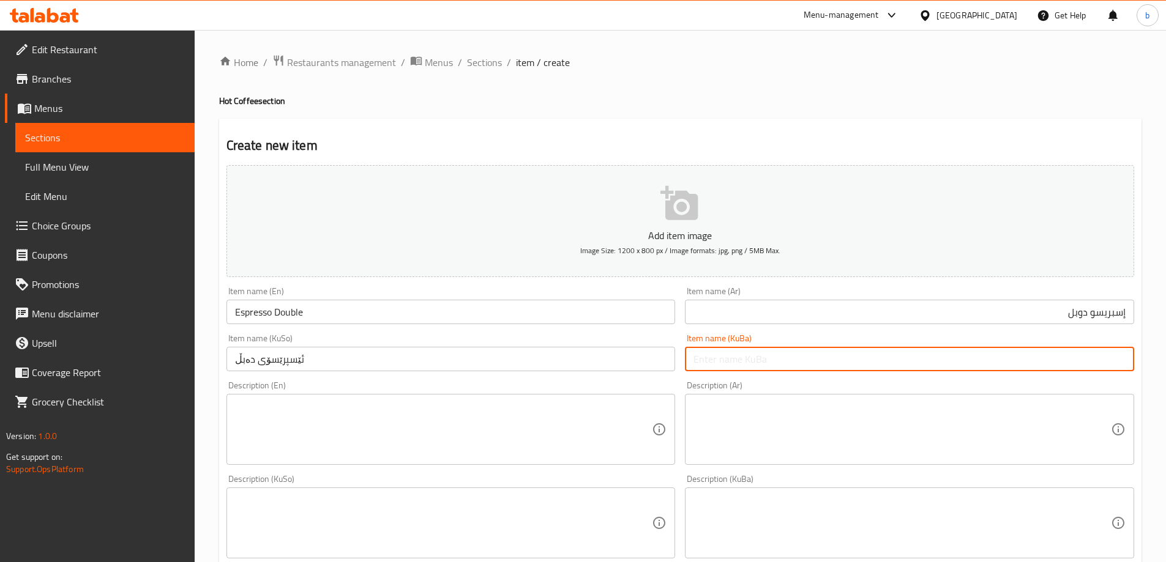
paste input "ئێسپرێسۆی دەبڵ"
type input "ئێسپرێسۆی دەبڵ"
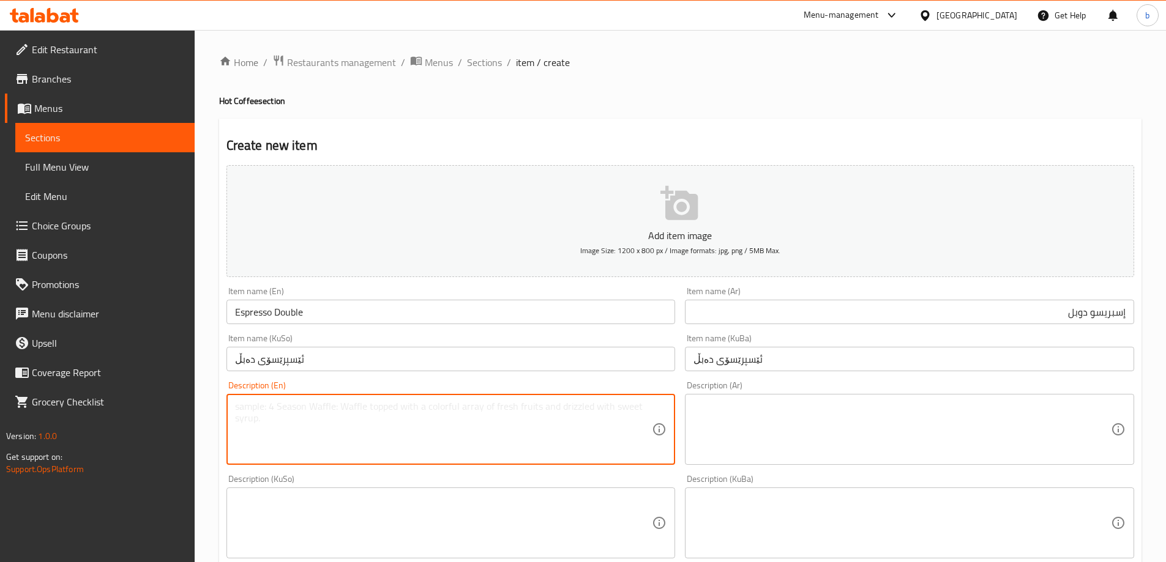
paste textarea "Ground espresso coffee beans and water."
type textarea "Ground espresso coffee beans and water."
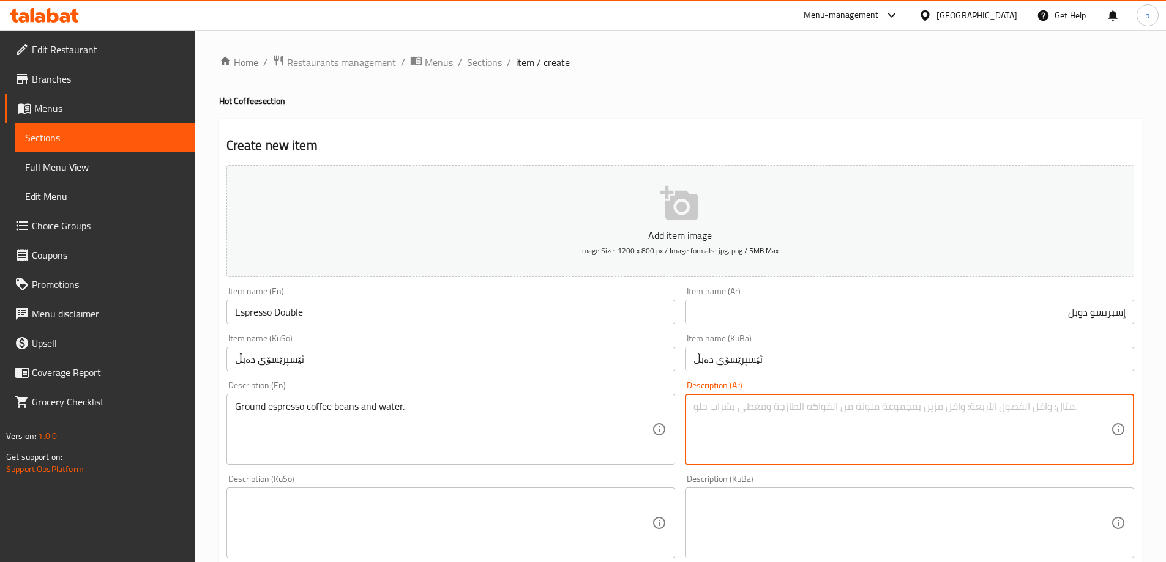
paste textarea "حبوب قهوة إسبريسو مطحونة وماء."
type textarea "حبوب قهوة إسبريسو مطحونة وماء."
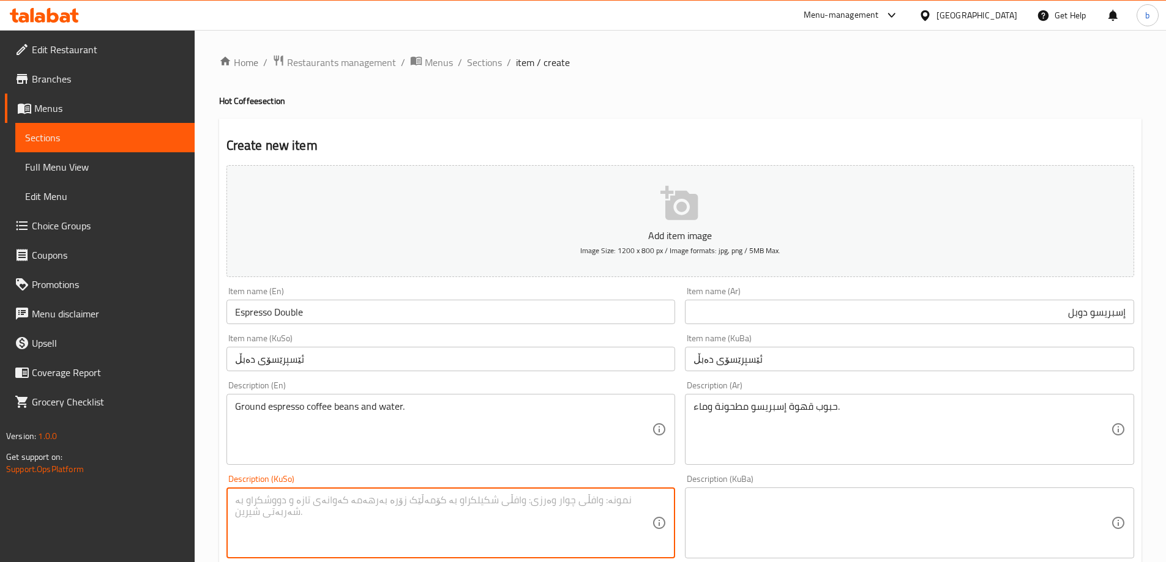
paste textarea "دەنکی قاوەی ئێسپرێسۆی هاڕاو و ئاو"
type textarea "دەنکی قاوەی ئێسپرێسۆی هاڕاو و ئاو"
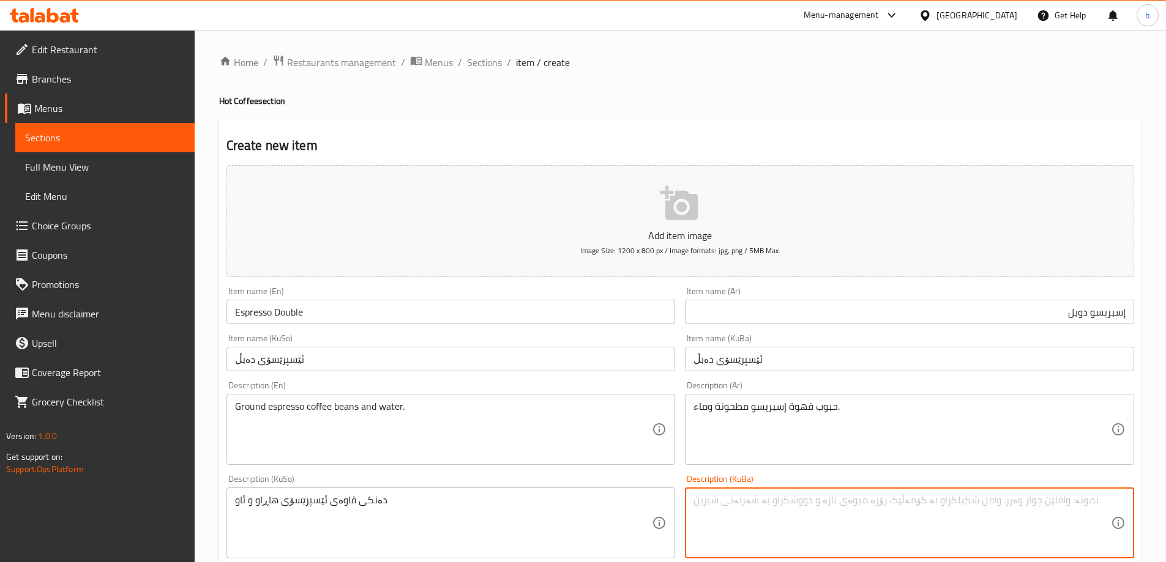
paste textarea "دەنکی قاوەی ئێسپرێسۆی هاڕاو و ئاو"
type textarea "دەنکی قاوەی ئێسپرێسۆی هاڕاو و ئاو"
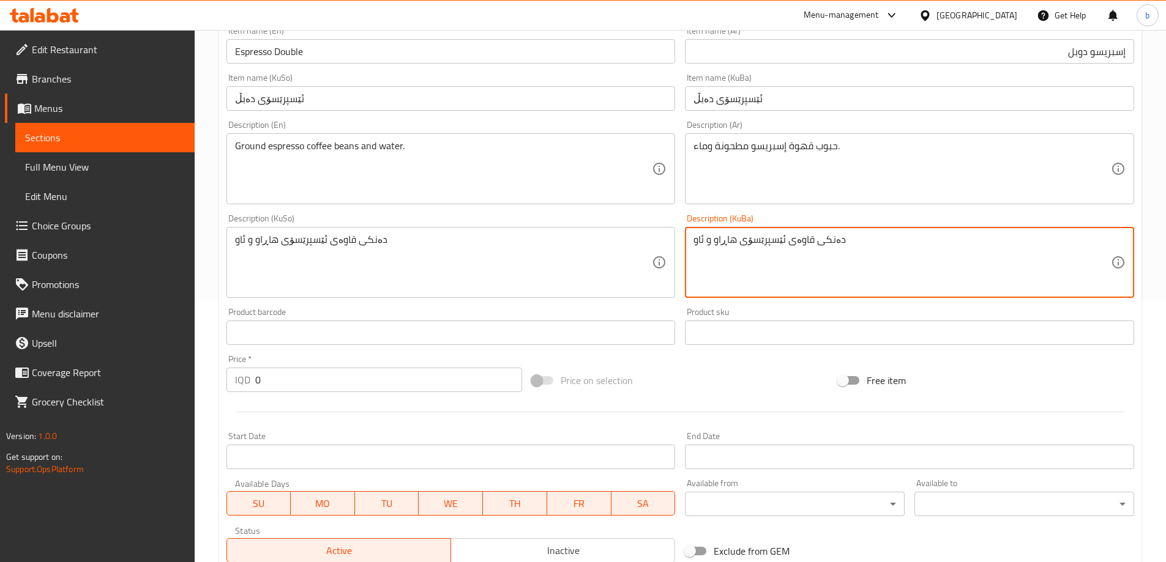
scroll to position [286, 0]
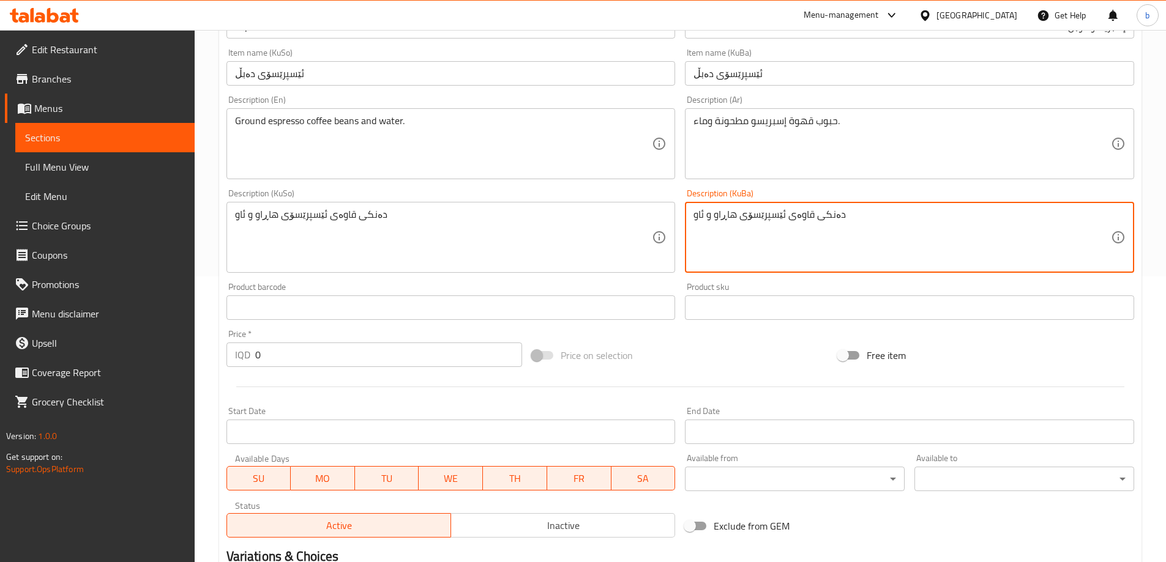
drag, startPoint x: 304, startPoint y: 359, endPoint x: 165, endPoint y: 352, distance: 139.7
click at [154, 351] on div "Edit Restaurant Branches Menus Sections Full Menu View Edit Menu Choice Groups …" at bounding box center [583, 231] width 1166 height 975
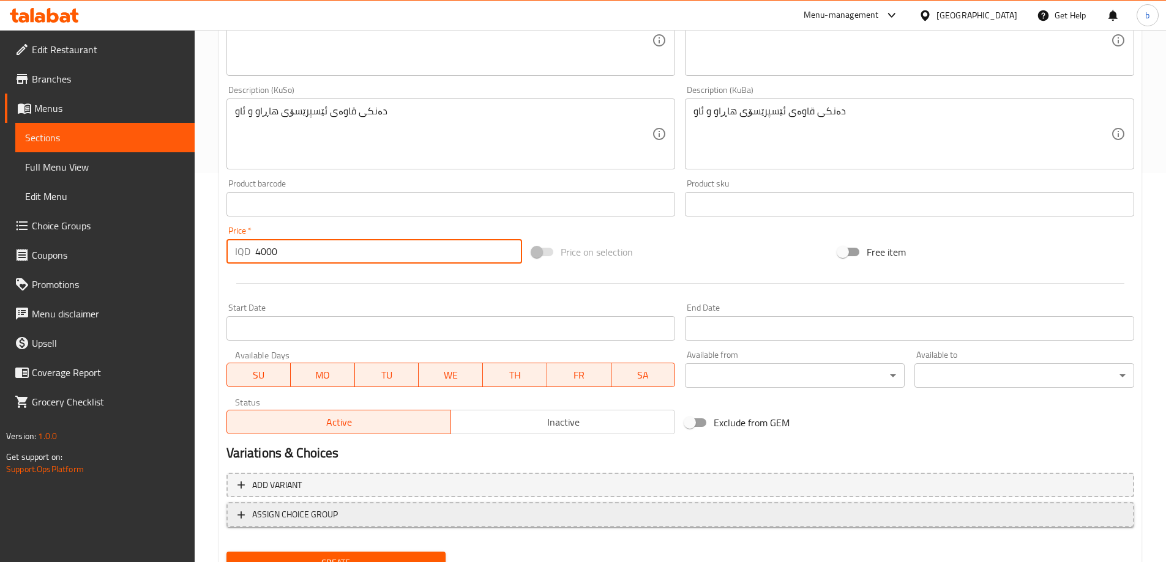
scroll to position [443, 0]
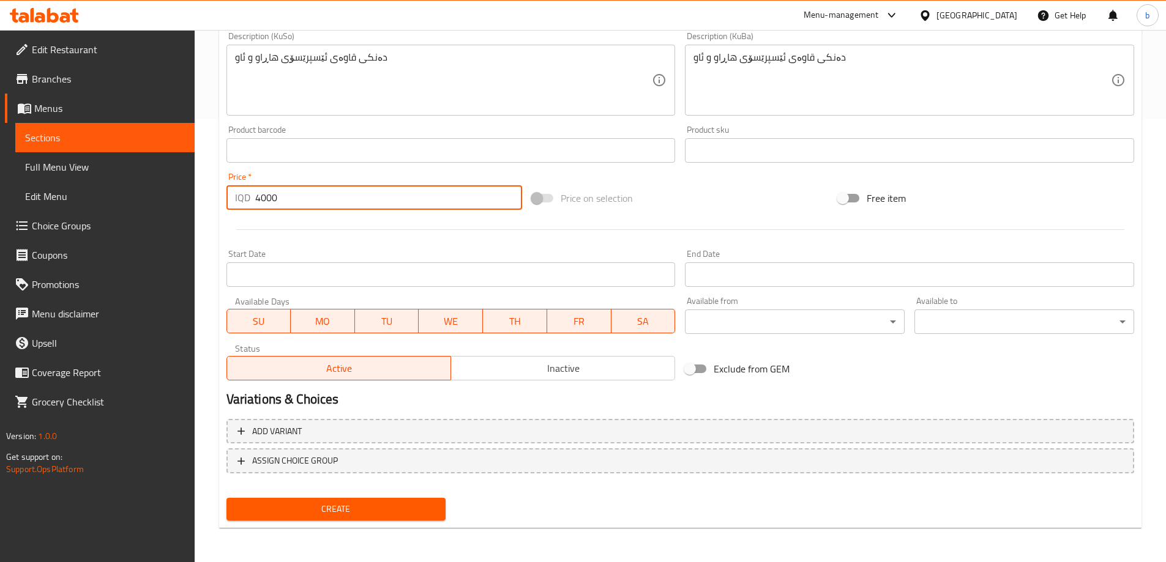
type input "4000"
click at [360, 501] on button "Create" at bounding box center [336, 509] width 220 height 23
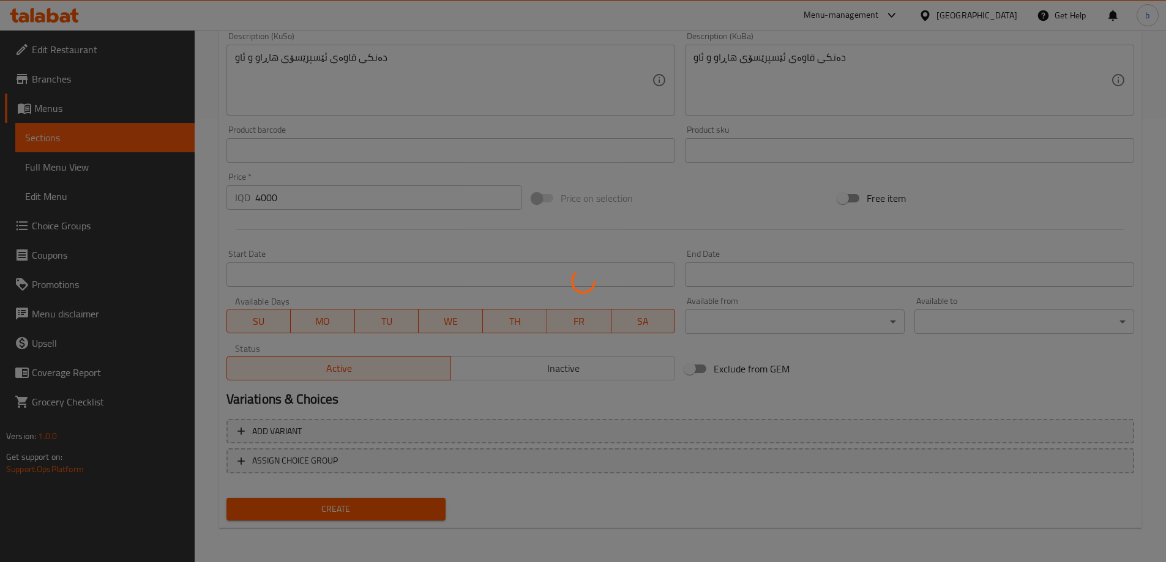
type input "0"
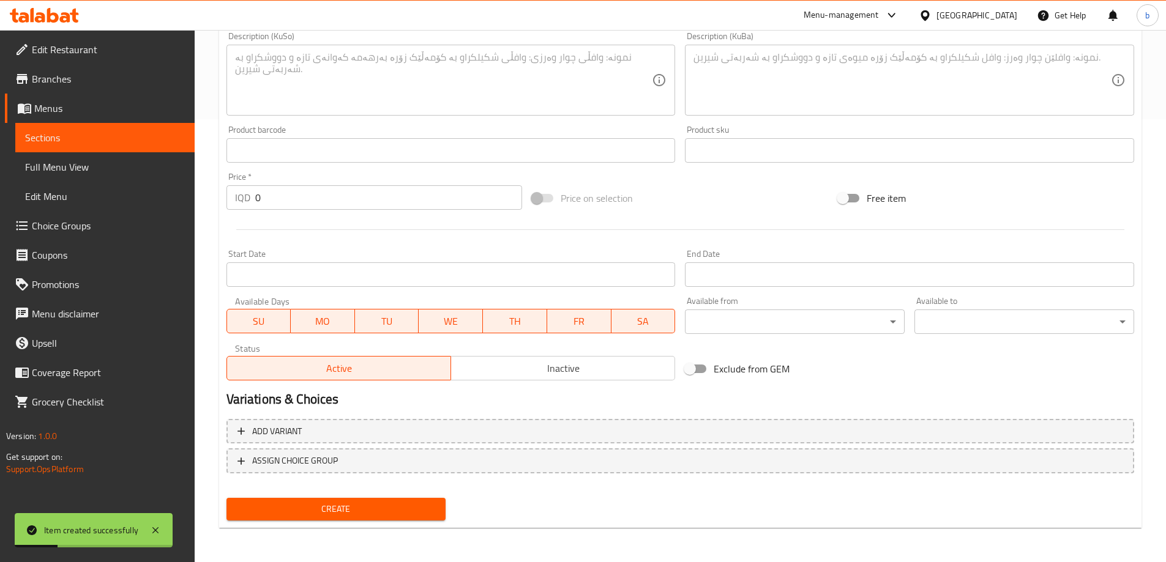
click at [86, 139] on span "Sections" at bounding box center [105, 137] width 160 height 15
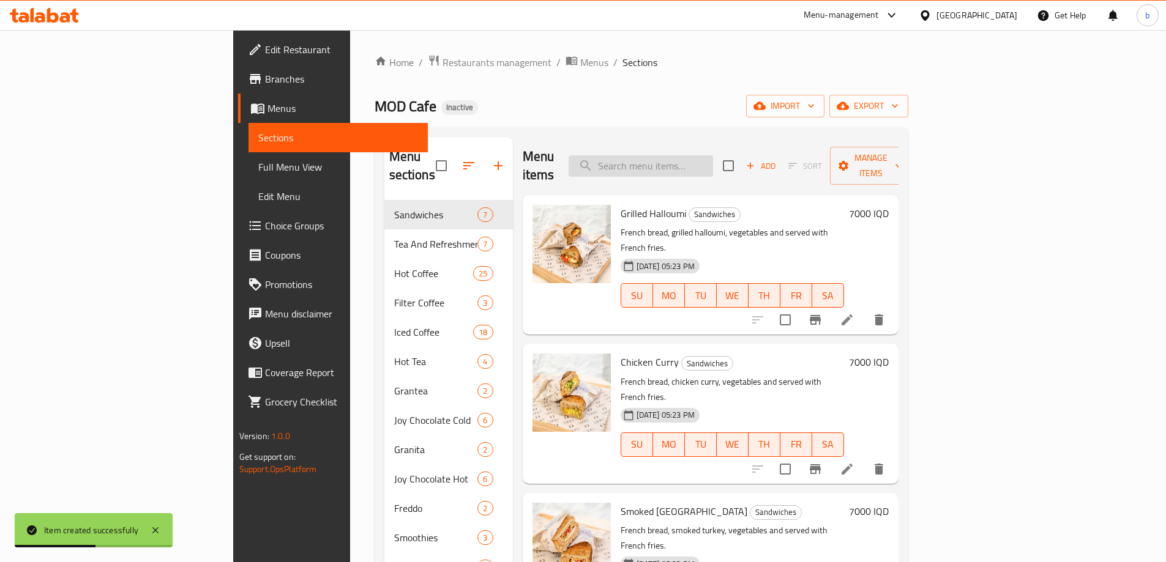
click at [713, 155] on input "search" at bounding box center [640, 165] width 144 height 21
type input "ف"
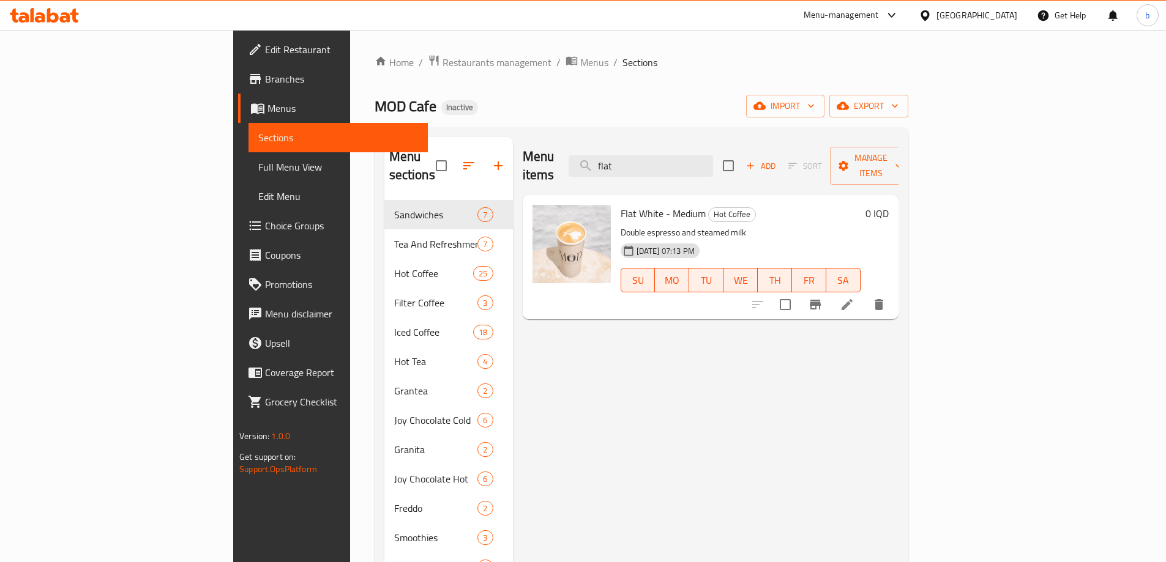
type input "flat"
click at [854, 297] on icon at bounding box center [847, 304] width 15 height 15
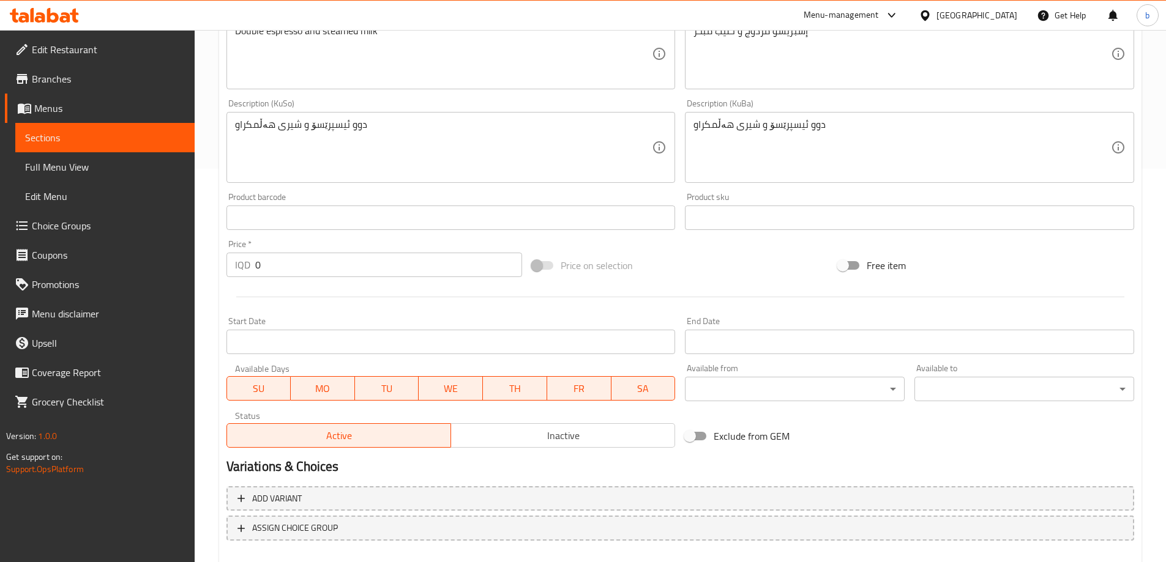
scroll to position [461, 0]
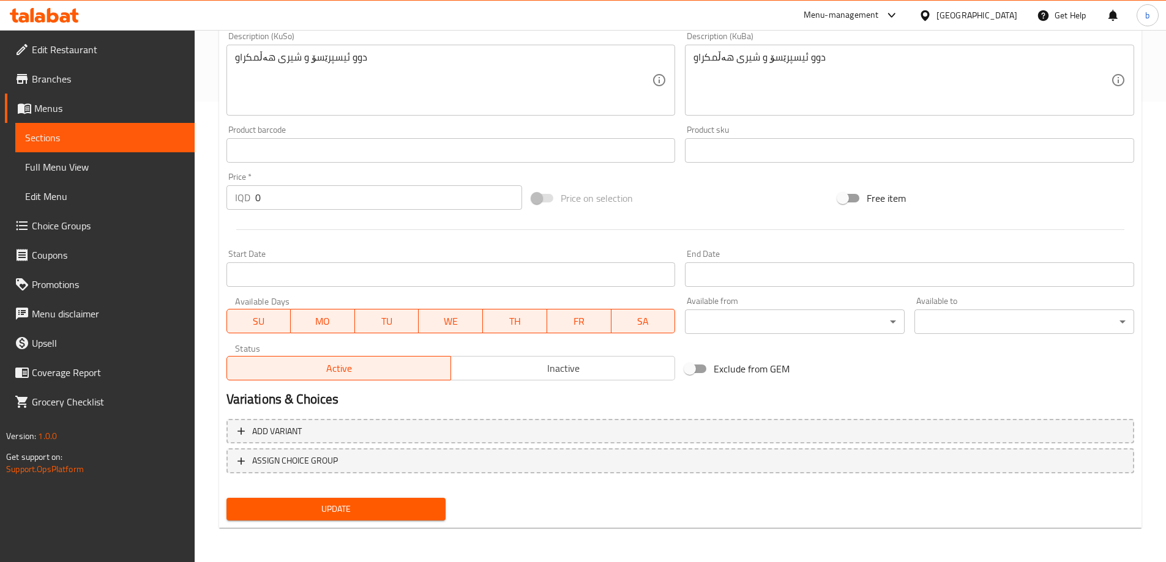
drag, startPoint x: 296, startPoint y: 195, endPoint x: 148, endPoint y: 196, distance: 148.1
click at [127, 194] on div "Edit Restaurant Branches Menus Sections Full Menu View Edit Menu Choice Groups …" at bounding box center [583, 65] width 1166 height 993
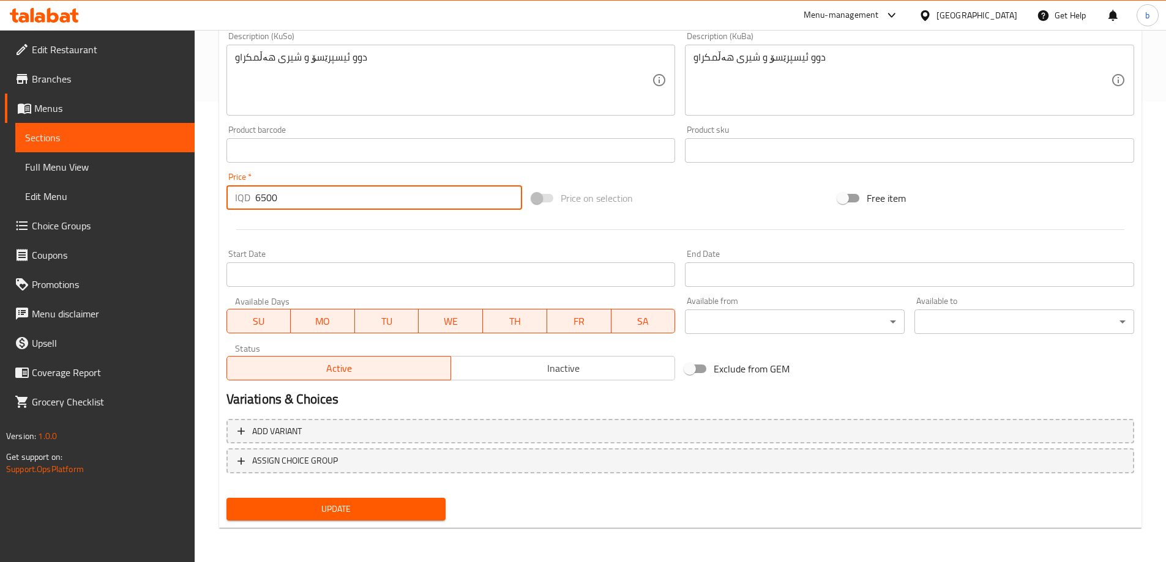
type input "6500"
click at [382, 513] on span "Update" at bounding box center [336, 509] width 200 height 15
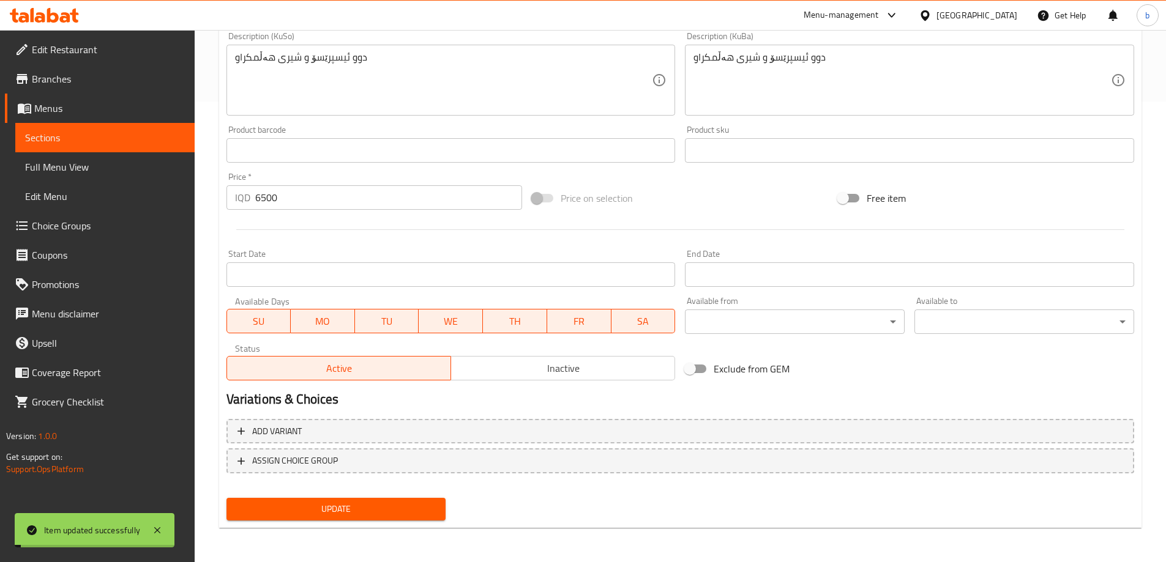
click at [126, 138] on span "Sections" at bounding box center [105, 137] width 160 height 15
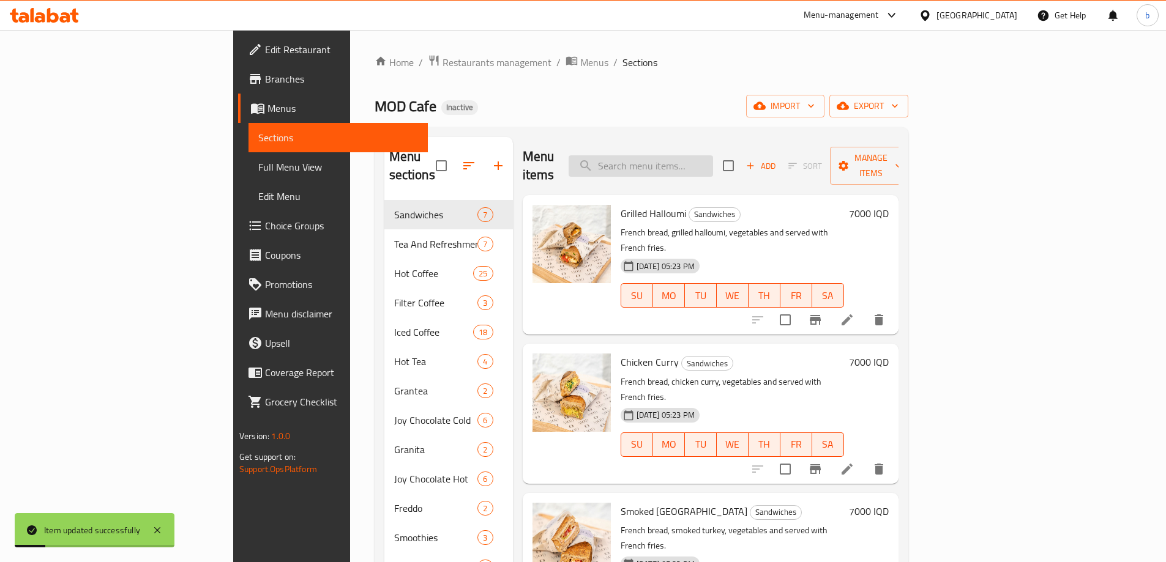
click at [695, 163] on input "search" at bounding box center [640, 165] width 144 height 21
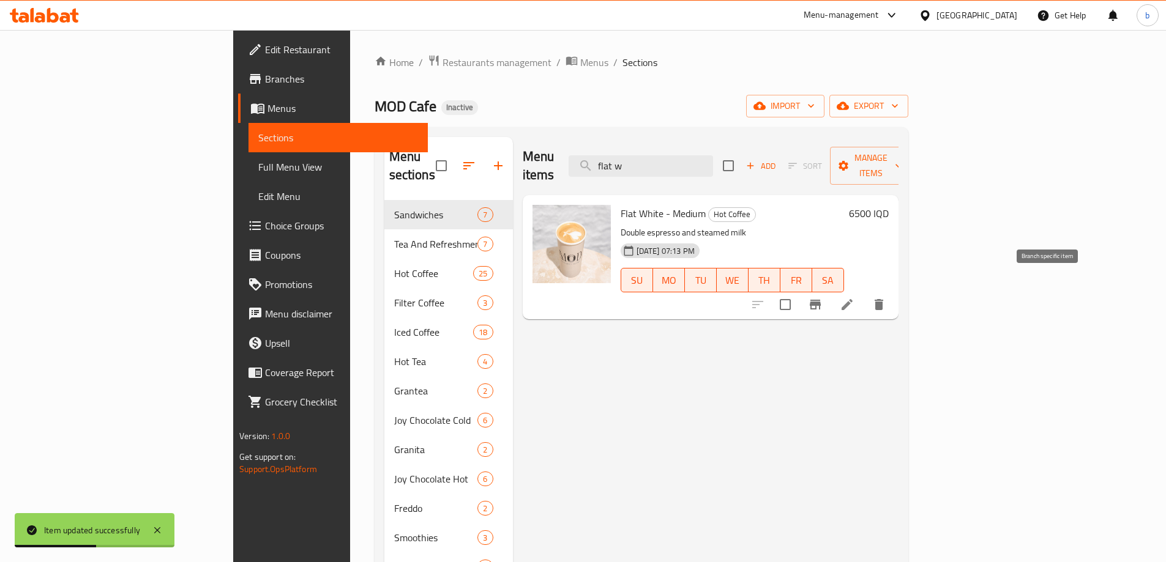
type input "flat w"
click at [830, 290] on button "Branch-specific-item" at bounding box center [814, 304] width 29 height 29
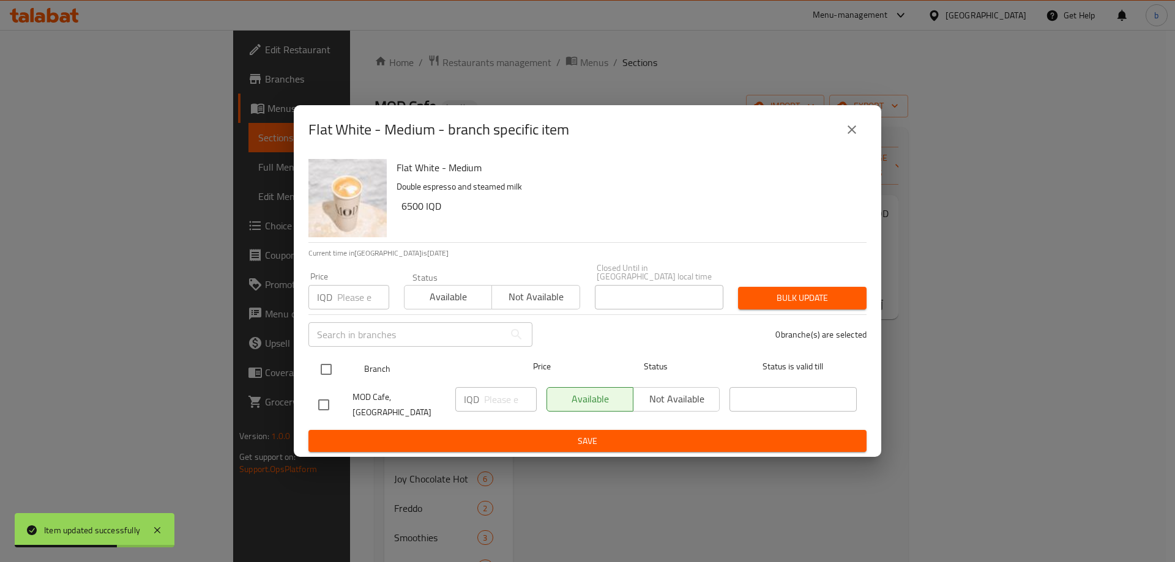
click at [331, 373] on input "checkbox" at bounding box center [326, 370] width 26 height 26
checkbox input "true"
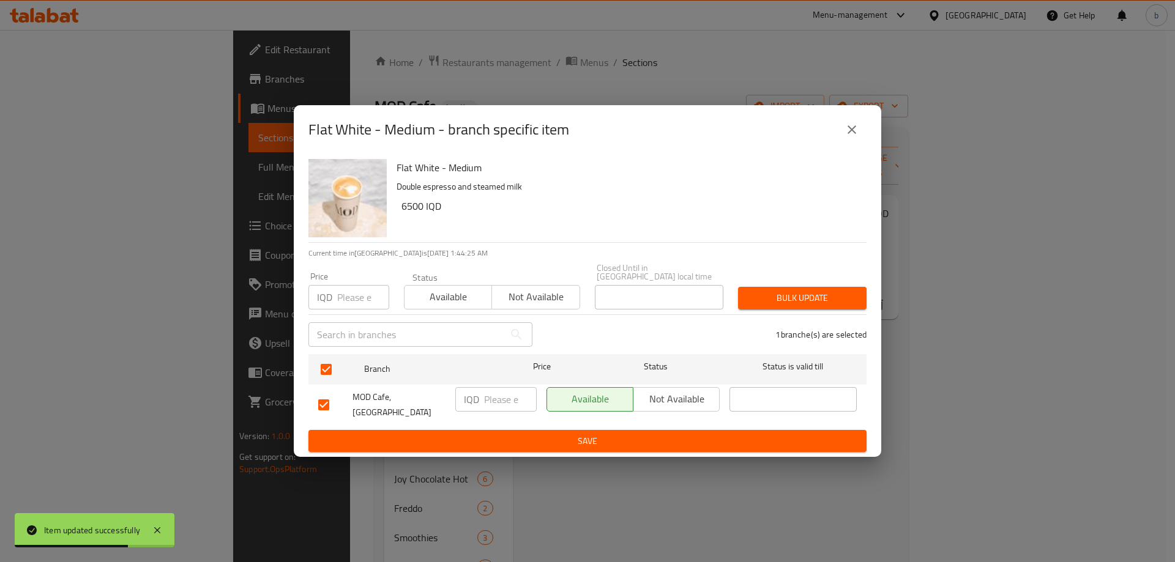
click at [495, 399] on input "number" at bounding box center [510, 399] width 53 height 24
type input "6500"
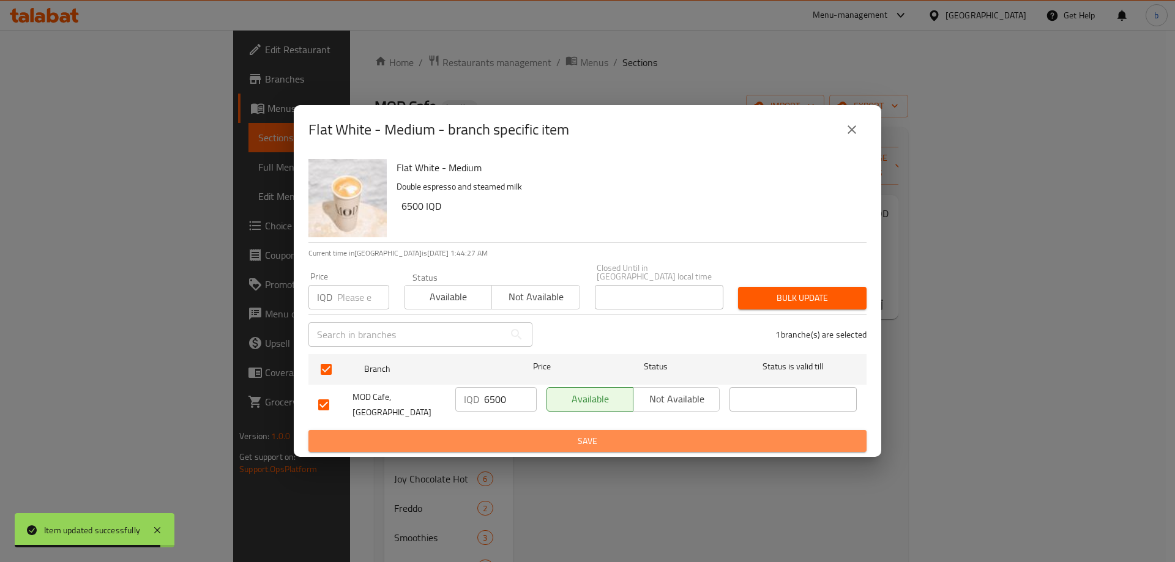
click at [570, 434] on span "Save" at bounding box center [587, 441] width 538 height 15
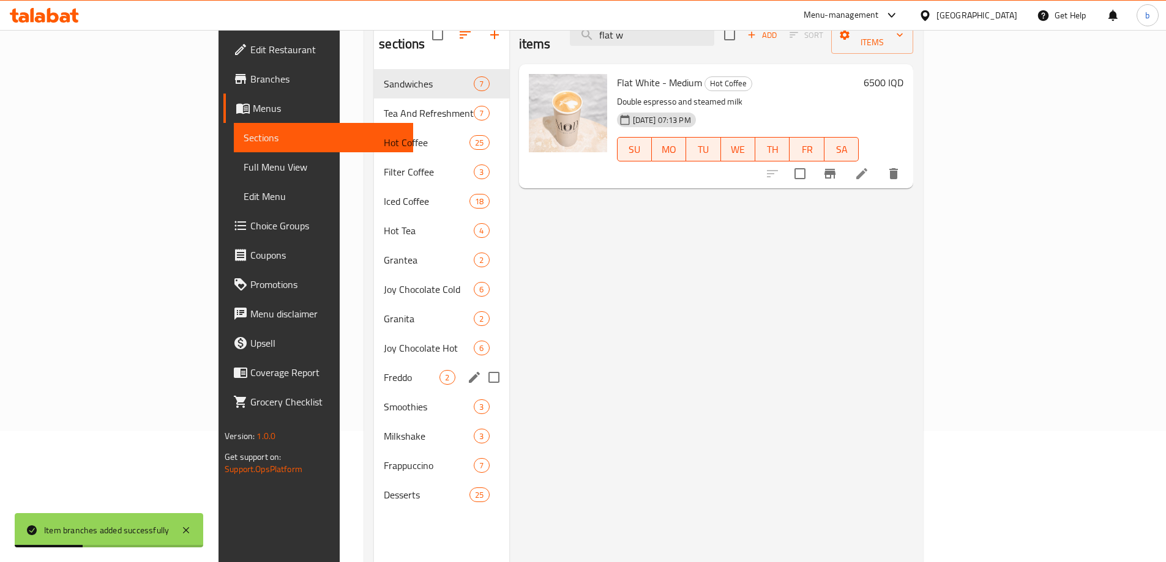
scroll to position [143, 0]
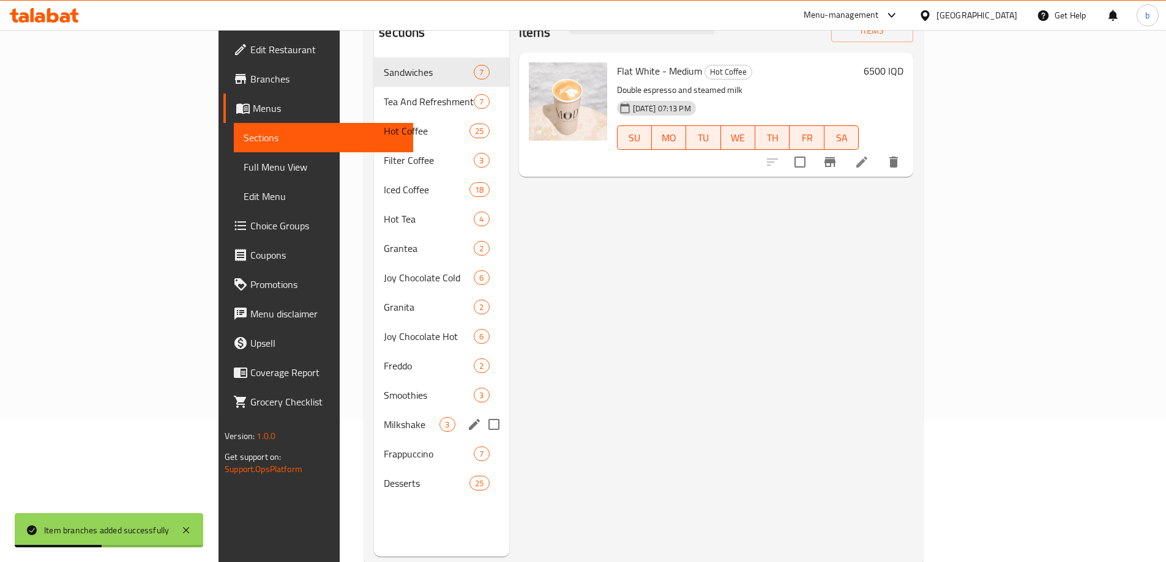
click at [374, 410] on div "Milkshake 3" at bounding box center [441, 424] width 135 height 29
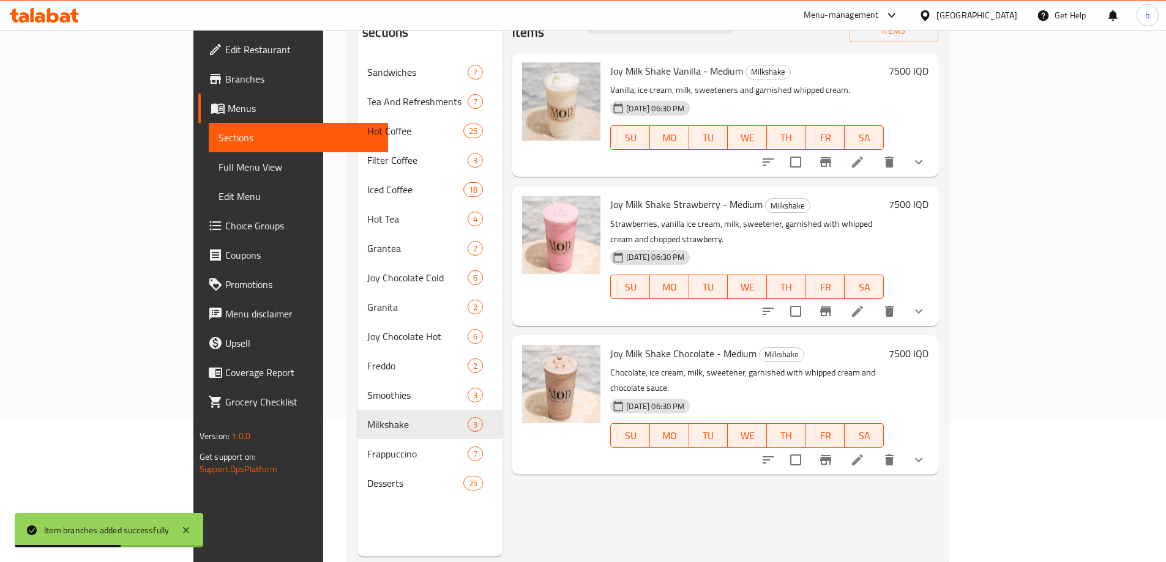
click at [933, 154] on button "show more" at bounding box center [918, 161] width 29 height 29
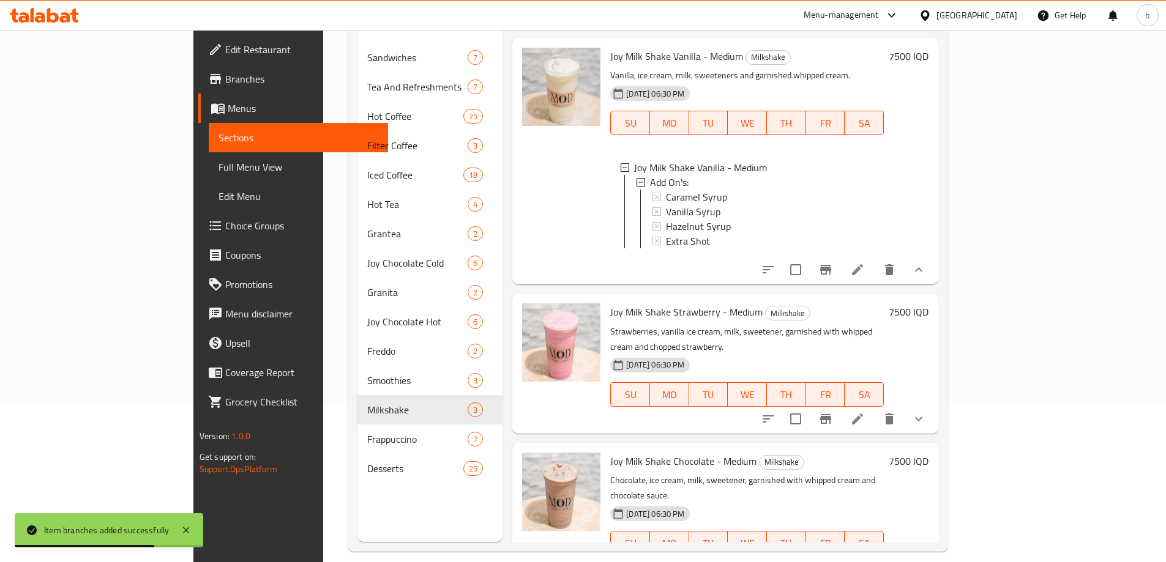
scroll to position [171, 0]
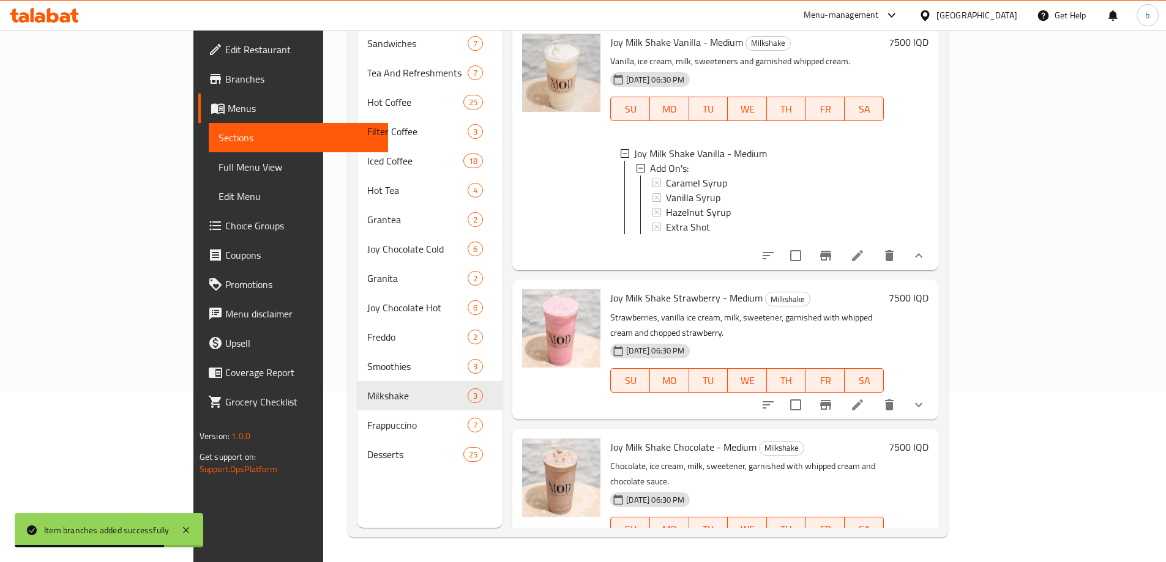
click at [926, 398] on icon "show more" at bounding box center [918, 405] width 15 height 15
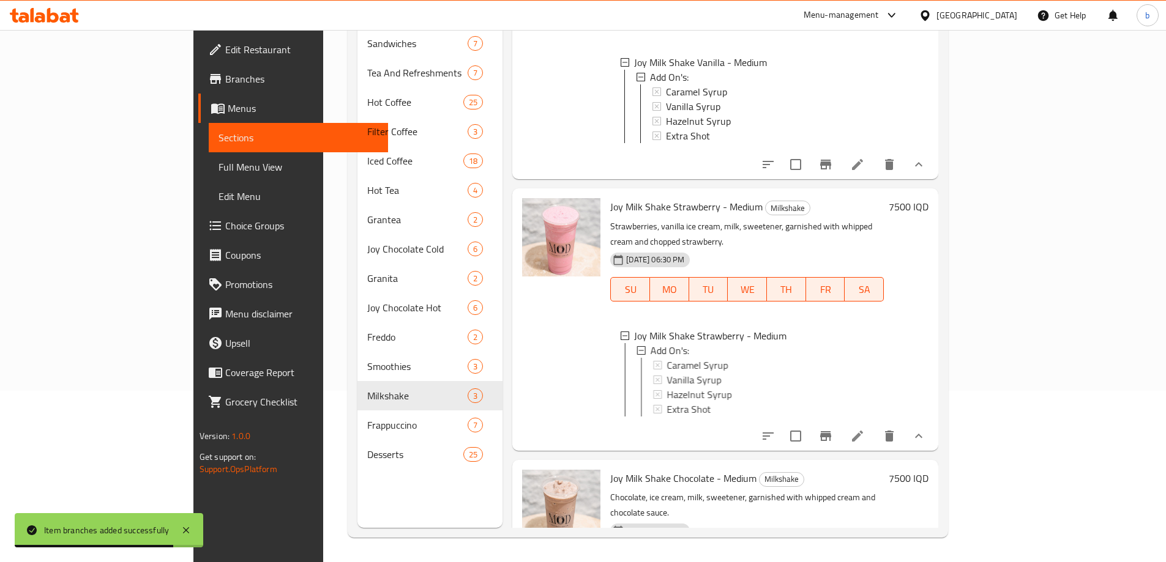
scroll to position [132, 0]
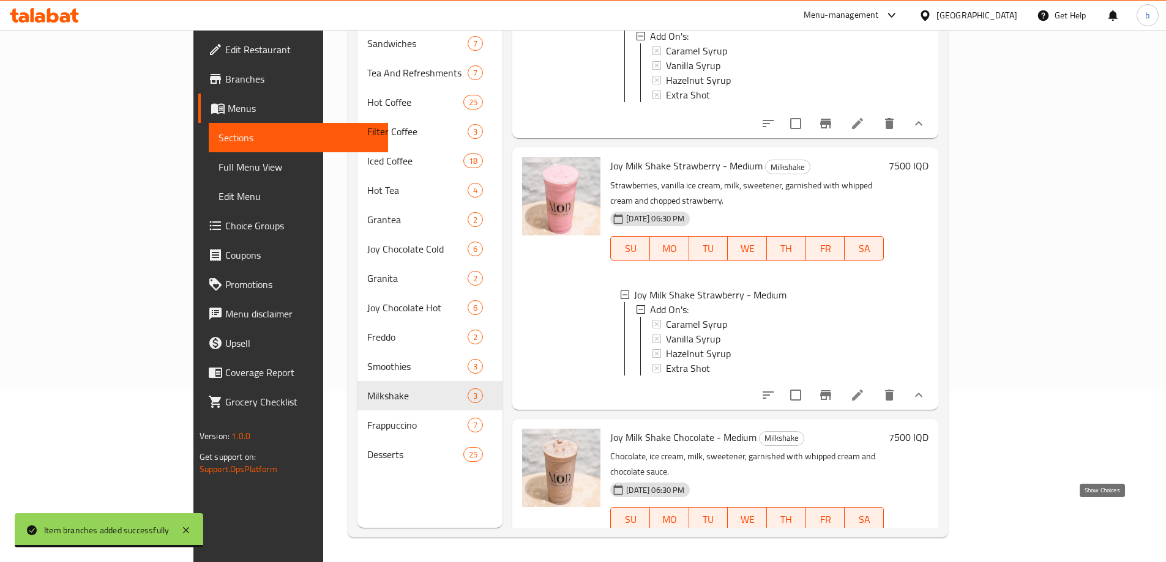
click at [926, 537] on icon "show more" at bounding box center [918, 544] width 15 height 15
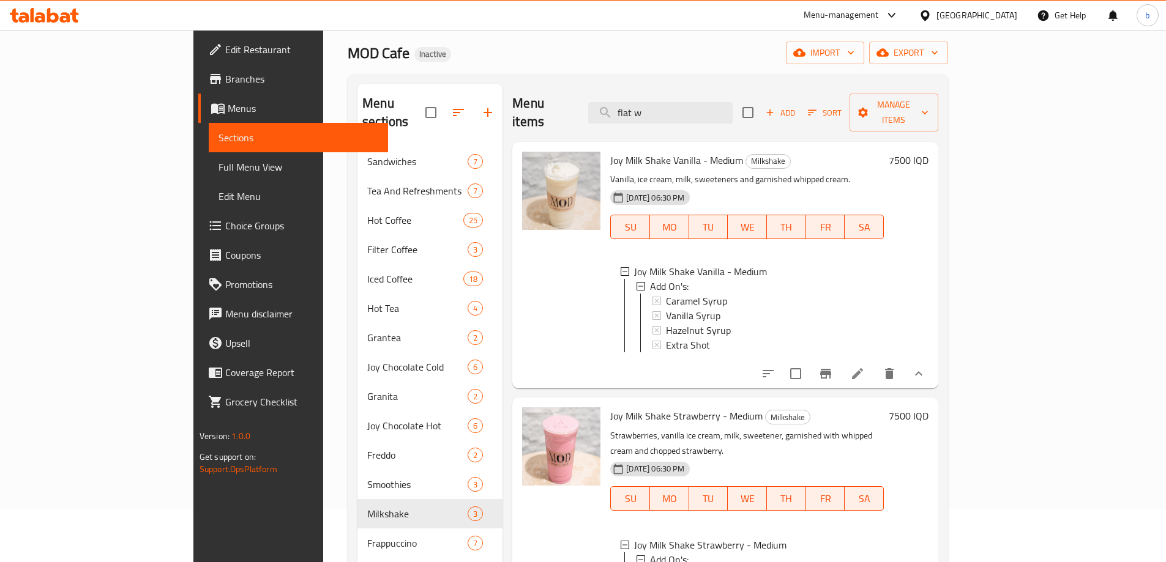
scroll to position [0, 0]
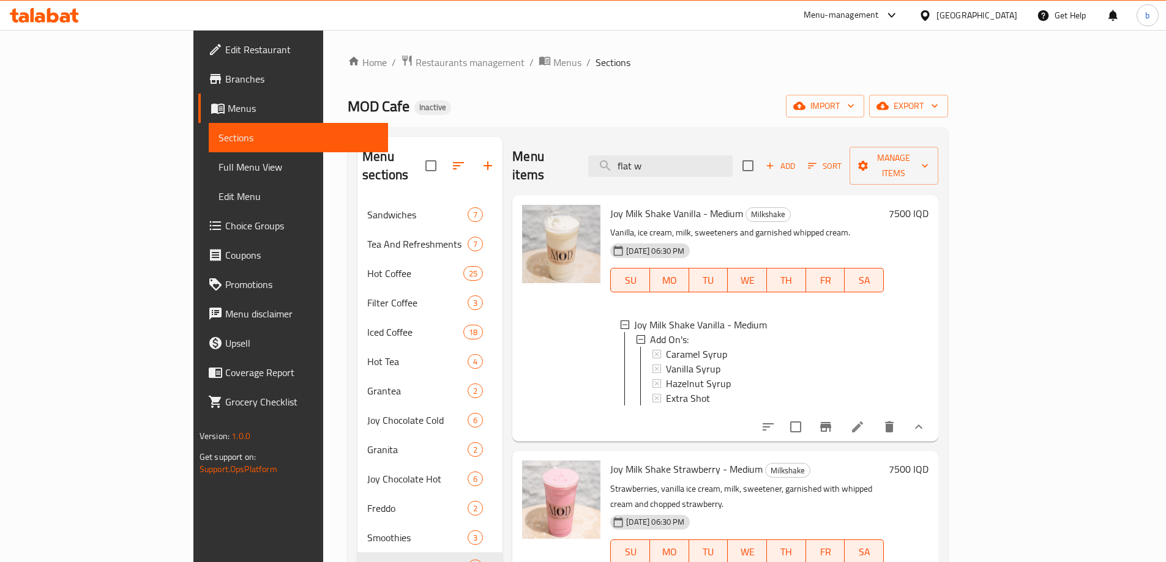
click at [713, 168] on div "Menu items flat w Add Sort Manage items" at bounding box center [725, 166] width 426 height 58
click at [713, 163] on input "flat w" at bounding box center [660, 165] width 144 height 21
paste input "chocolate fudge cake"
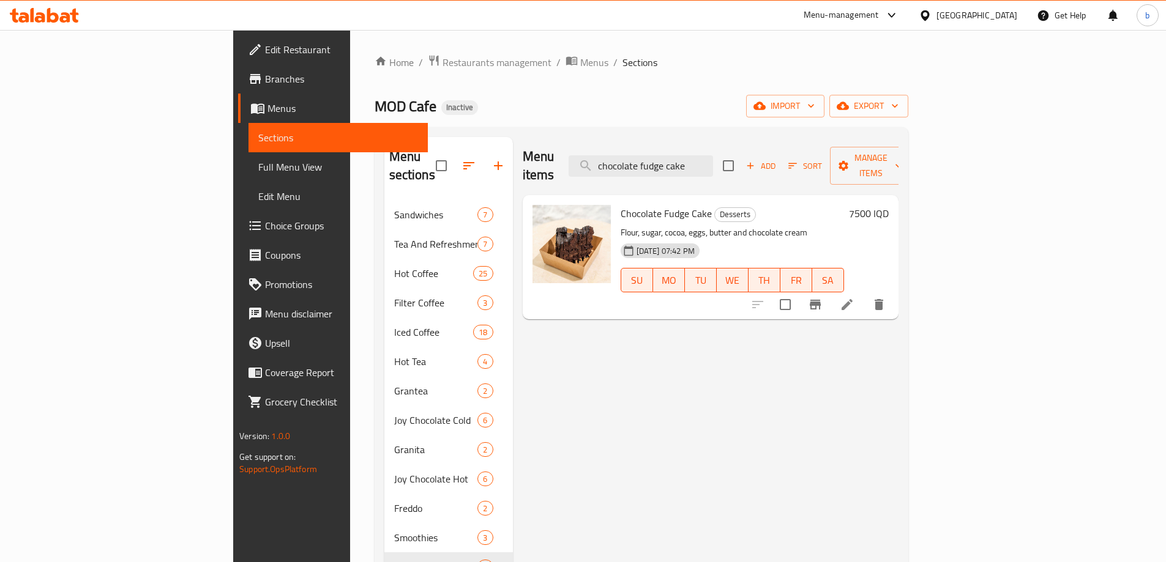
type input "chocolate fudge cake"
click at [864, 294] on li at bounding box center [847, 305] width 34 height 22
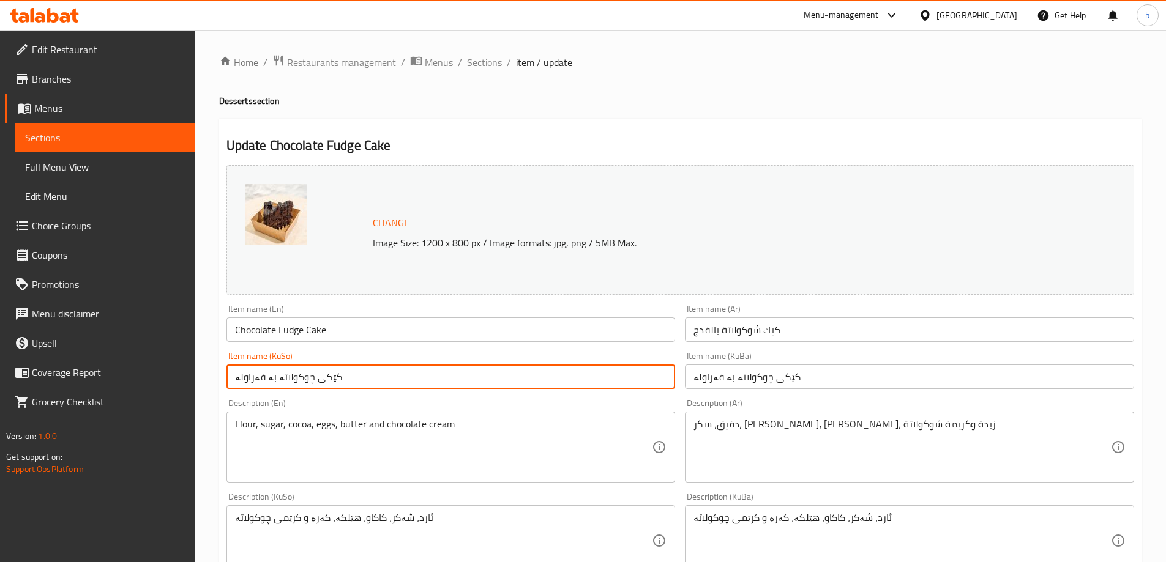
click at [251, 379] on input "کێکی چوکولاتە بە فەراولە" at bounding box center [450, 377] width 449 height 24
type input "کێکی چوکولاتە بە فودج"
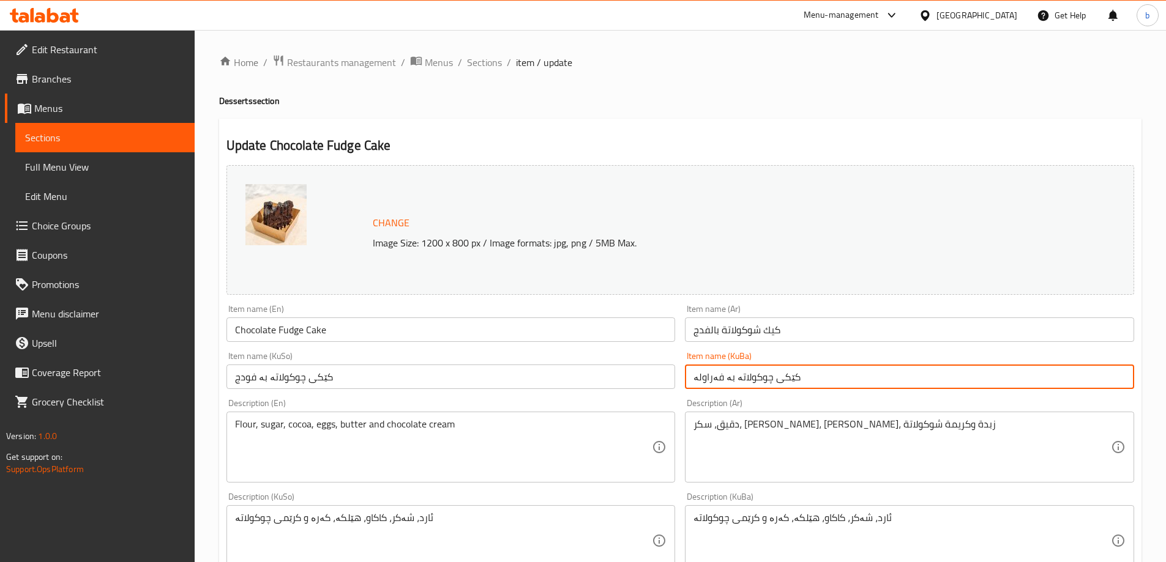
paste input "ودج"
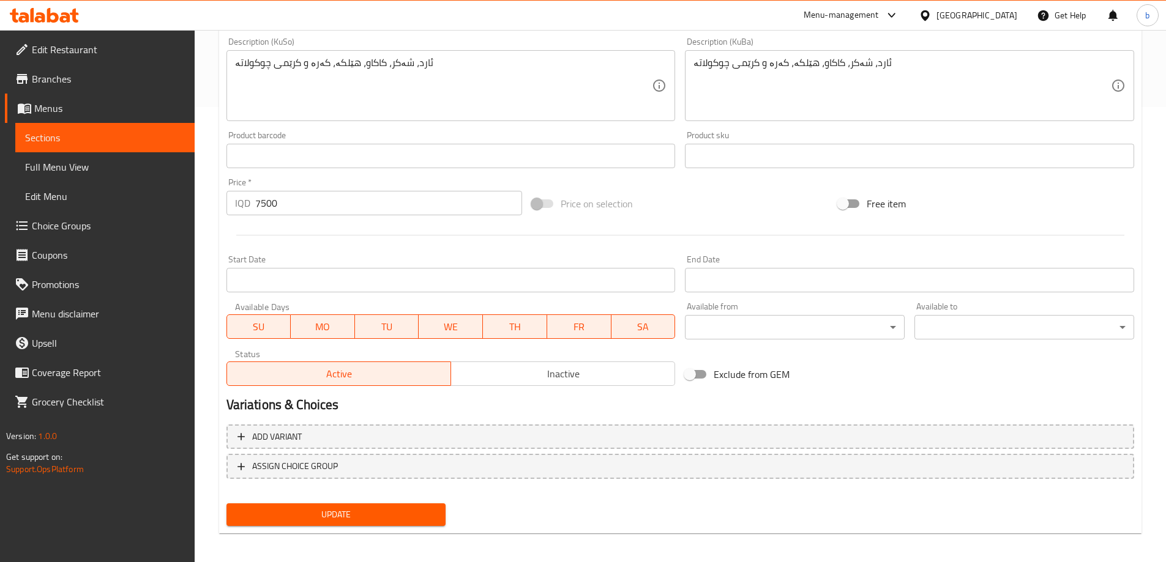
scroll to position [461, 0]
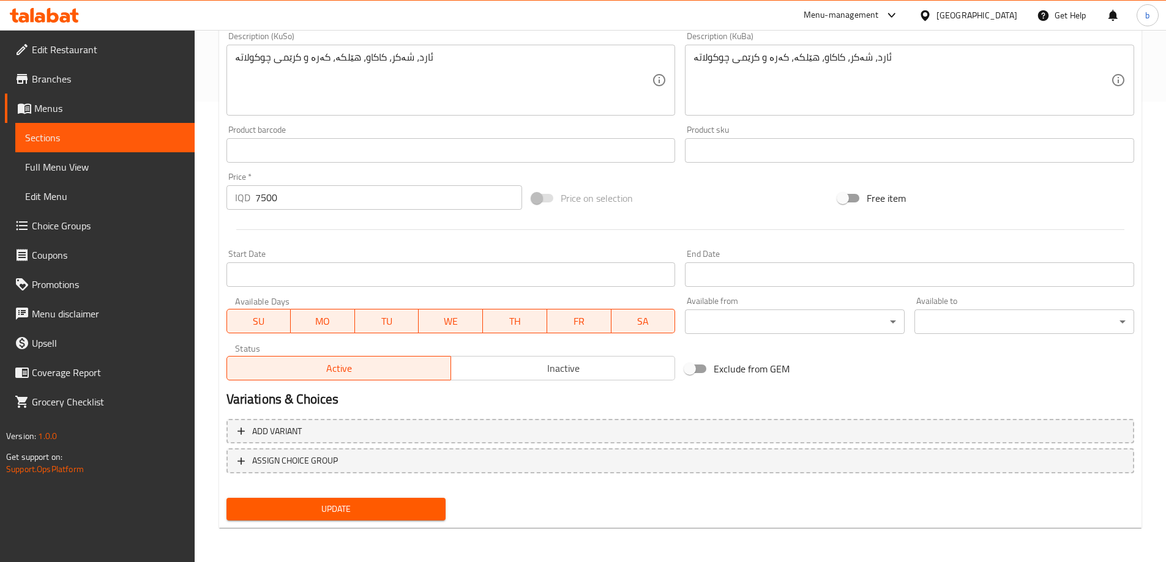
type input "کێکی چوکولاتە بە فودج"
click at [318, 520] on button "Update" at bounding box center [336, 509] width 220 height 23
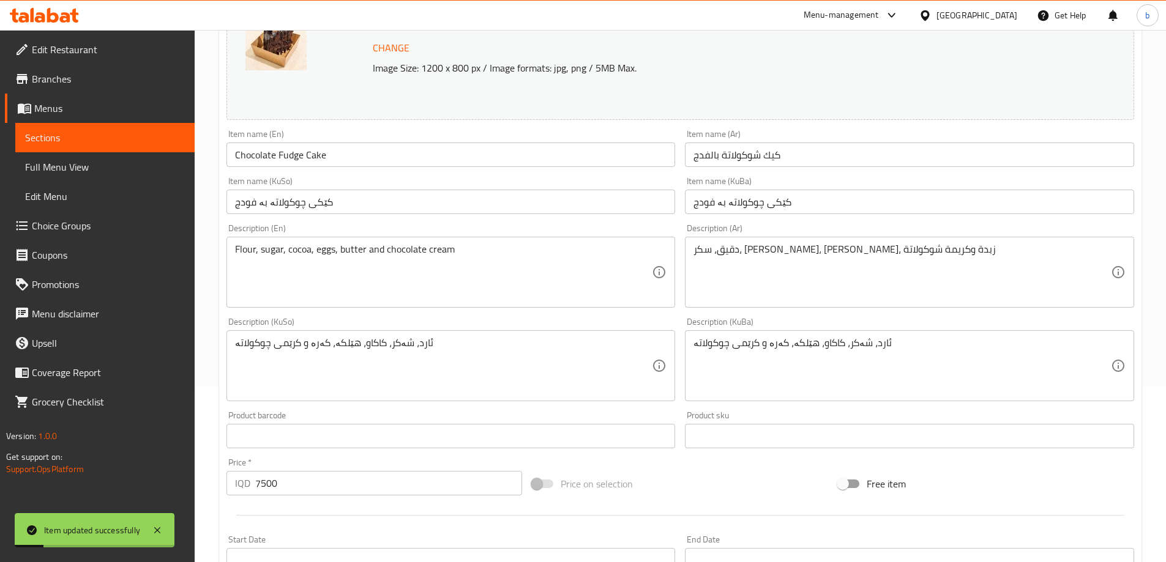
click at [131, 138] on span "Sections" at bounding box center [105, 137] width 160 height 15
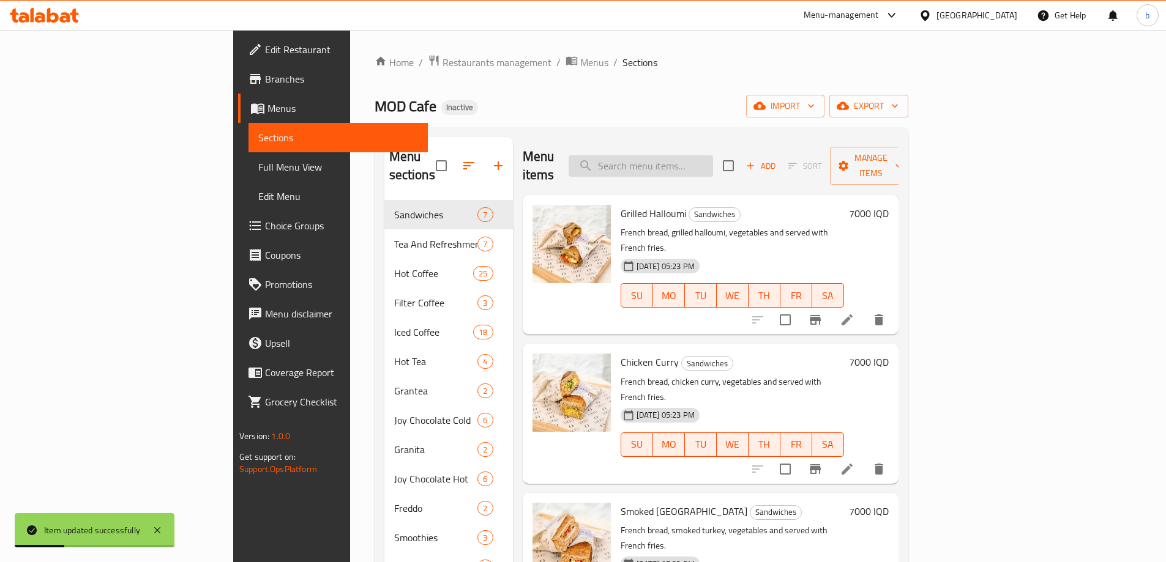
click at [697, 155] on input "search" at bounding box center [640, 165] width 144 height 21
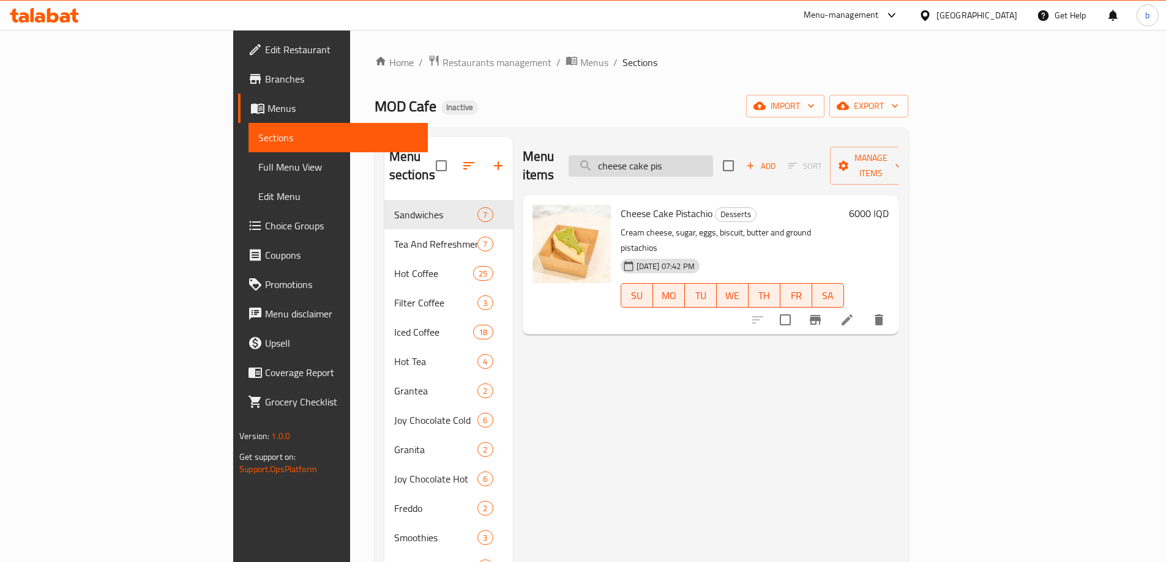
type input "cheese cake pis"
click at [854, 313] on icon at bounding box center [847, 320] width 15 height 15
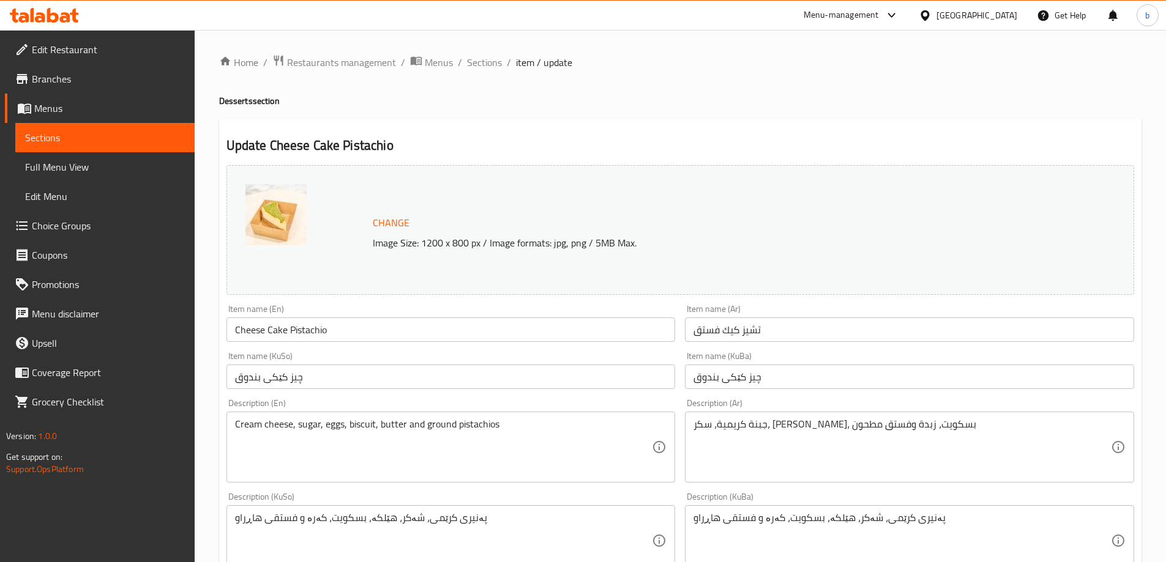
click at [245, 380] on input "چیز کێکی بندوق" at bounding box center [450, 377] width 449 height 24
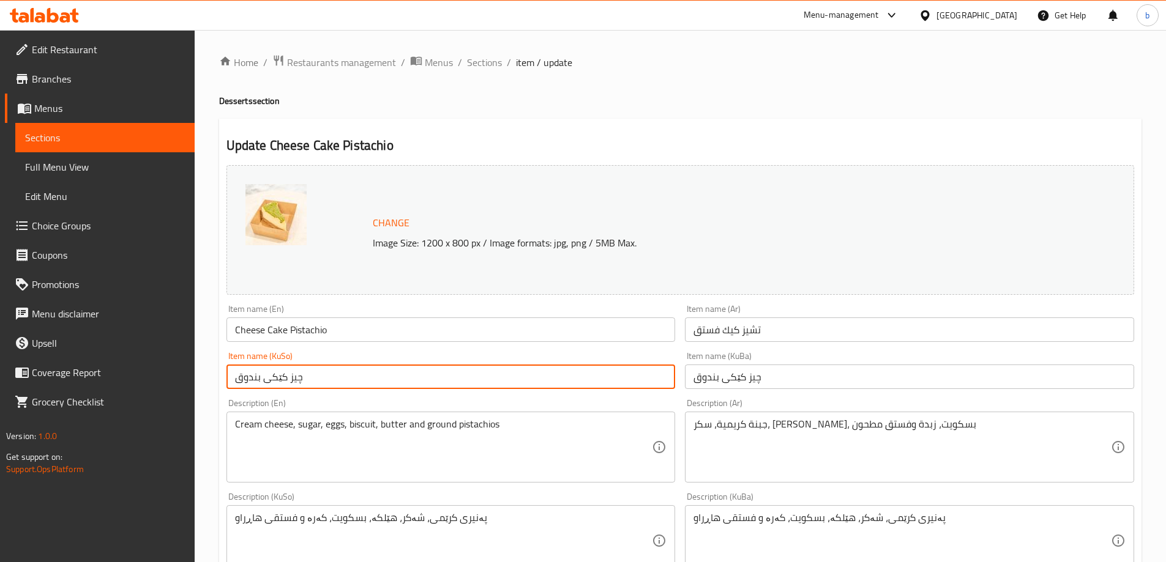
click at [245, 380] on input "چیز کێکی بندوق" at bounding box center [450, 377] width 449 height 24
paste input "ێکی چوکولاتە بە فودج"
type input "چیز کێکی فستەق"
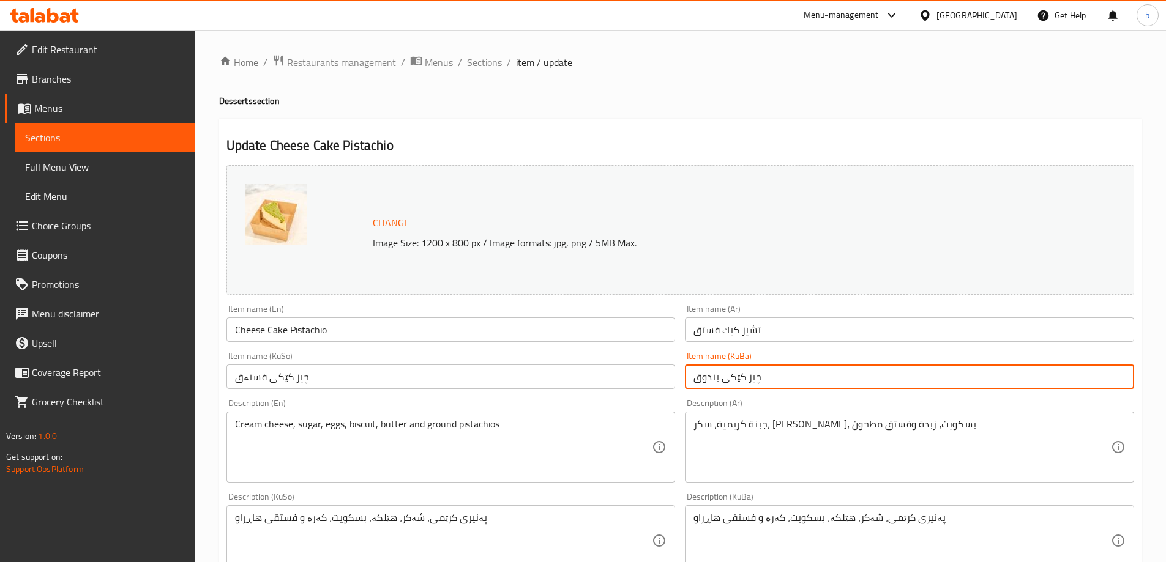
paste input "فستە"
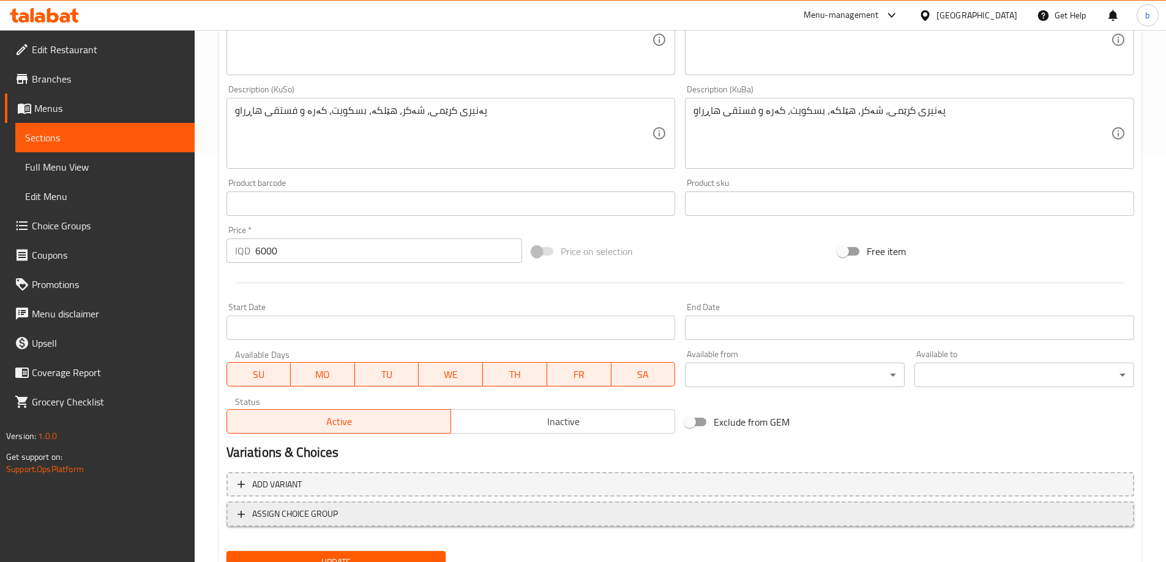
scroll to position [428, 0]
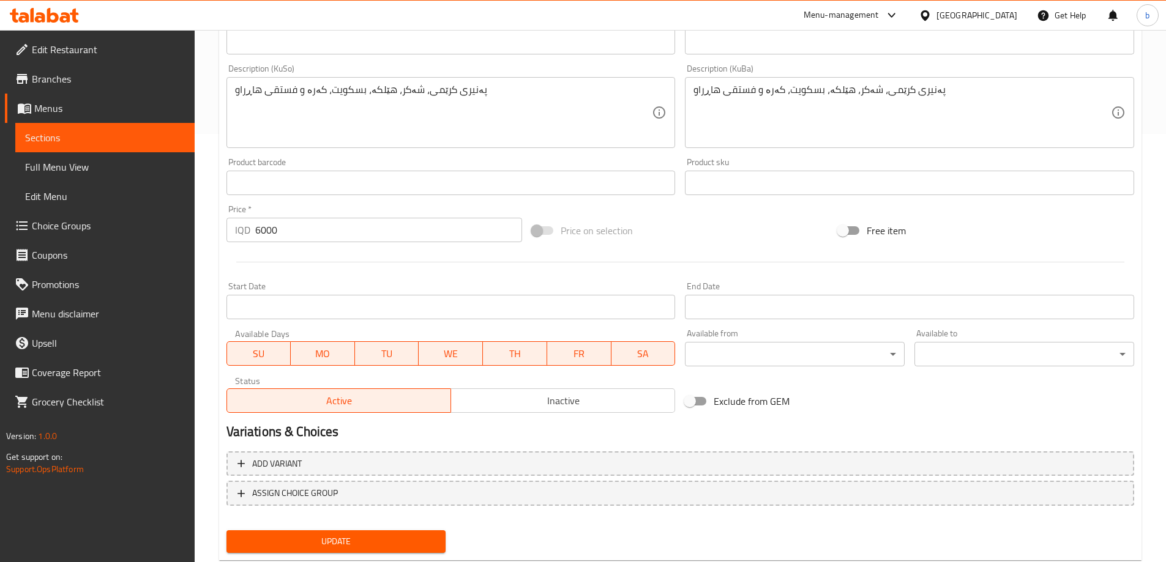
type input "چیز کێکی فستەق"
click at [387, 538] on span "Update" at bounding box center [336, 541] width 200 height 15
click at [92, 146] on link "Sections" at bounding box center [104, 137] width 179 height 29
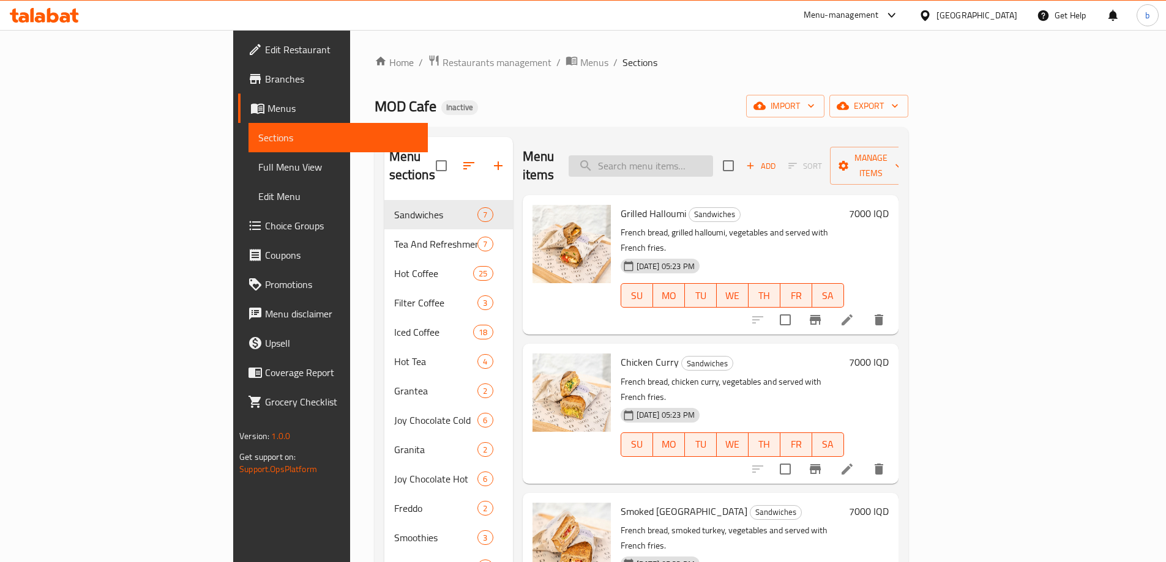
click at [673, 158] on input "search" at bounding box center [640, 165] width 144 height 21
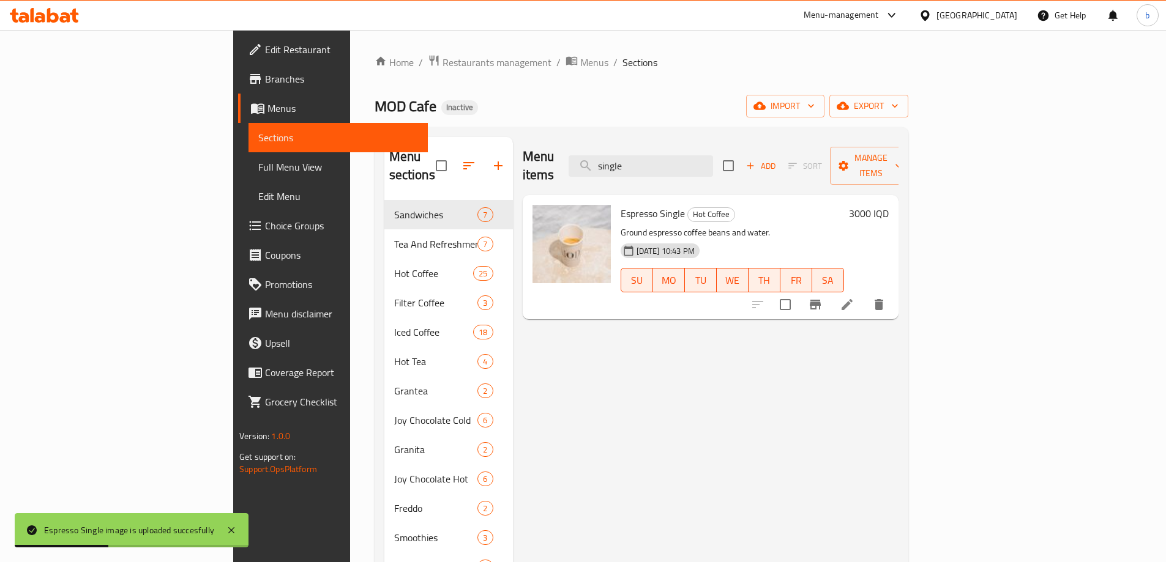
drag, startPoint x: 722, startPoint y: 158, endPoint x: 595, endPoint y: 162, distance: 127.3
click at [595, 162] on div "Menu items single Add Sort Manage items" at bounding box center [711, 166] width 376 height 58
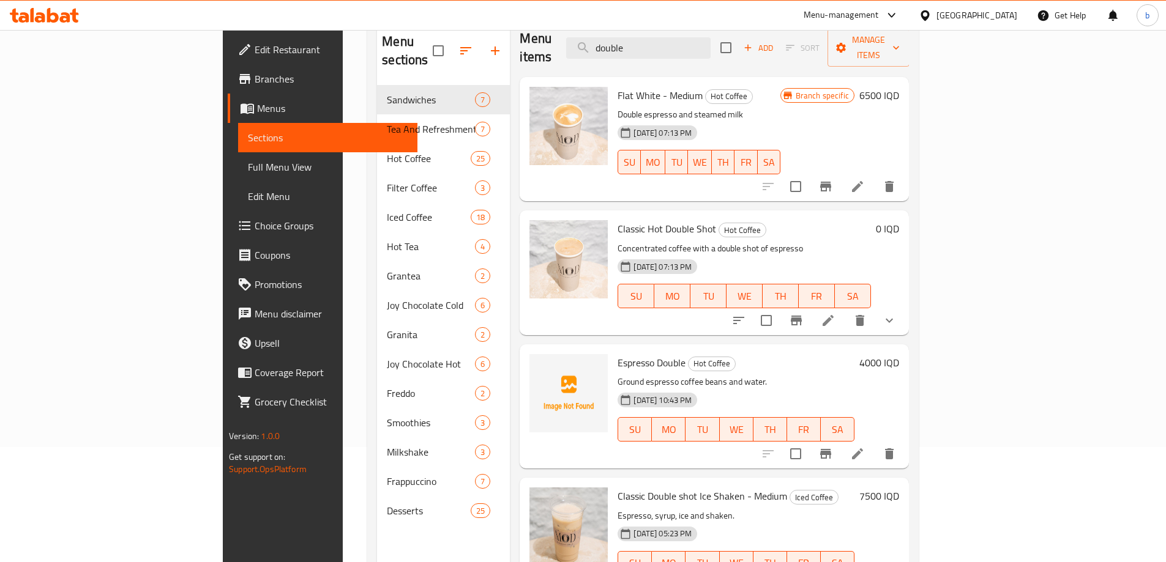
scroll to position [143, 0]
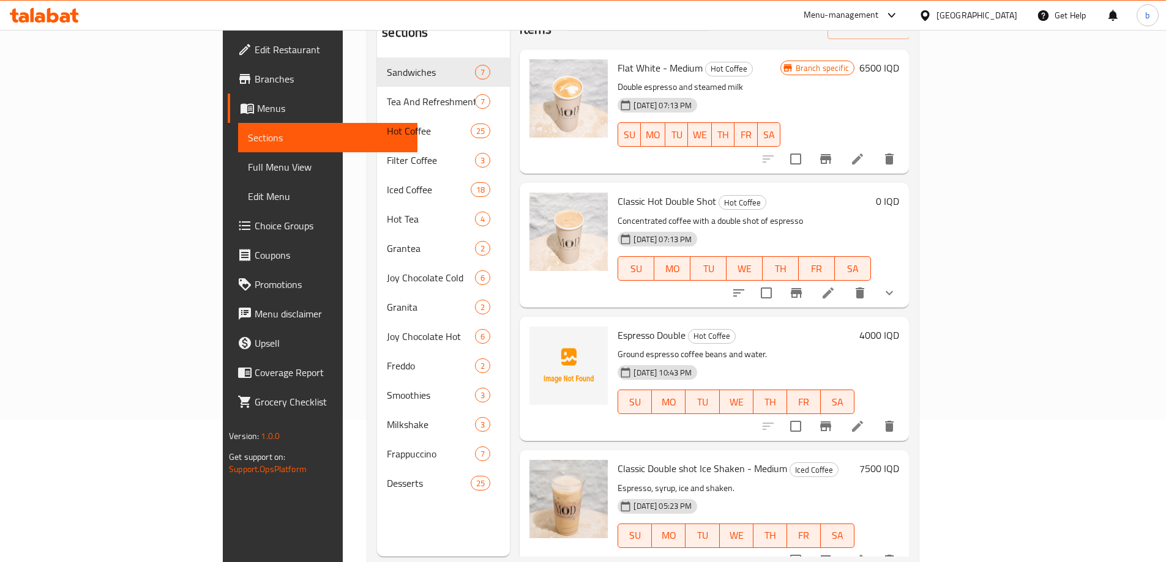
type input "double"
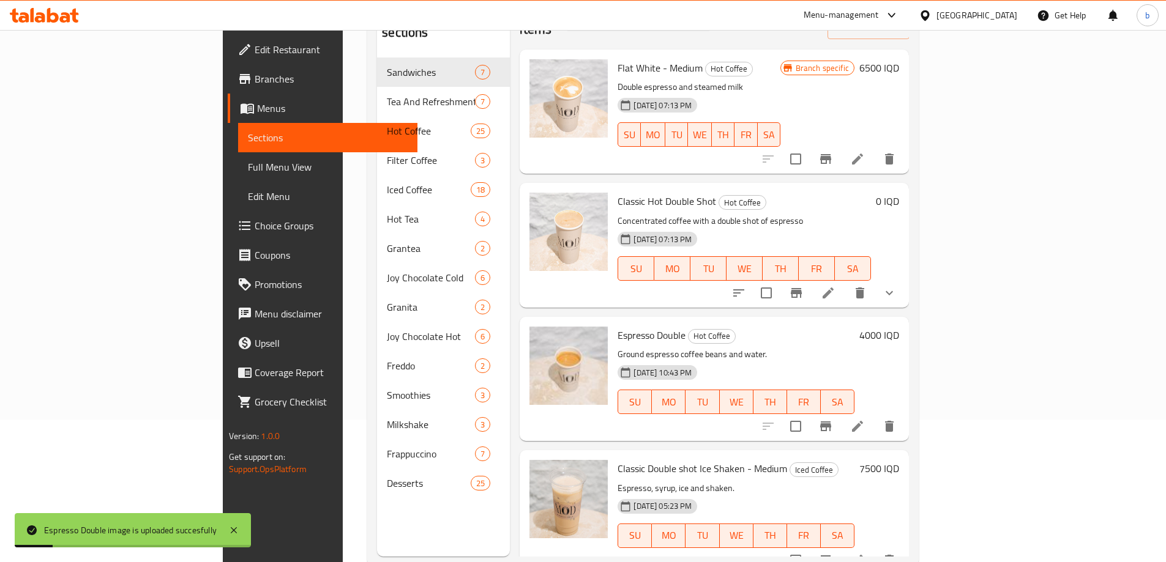
click at [238, 153] on link "Full Menu View" at bounding box center [327, 166] width 179 height 29
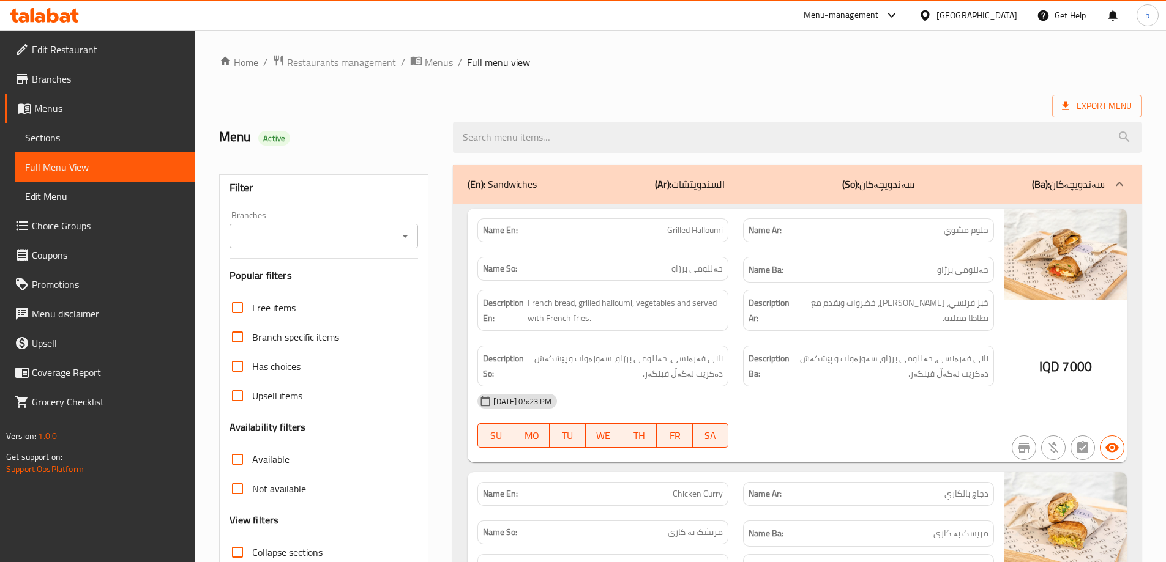
click at [406, 245] on div "Branches" at bounding box center [323, 236] width 189 height 24
click at [403, 240] on icon "Open" at bounding box center [405, 236] width 15 height 15
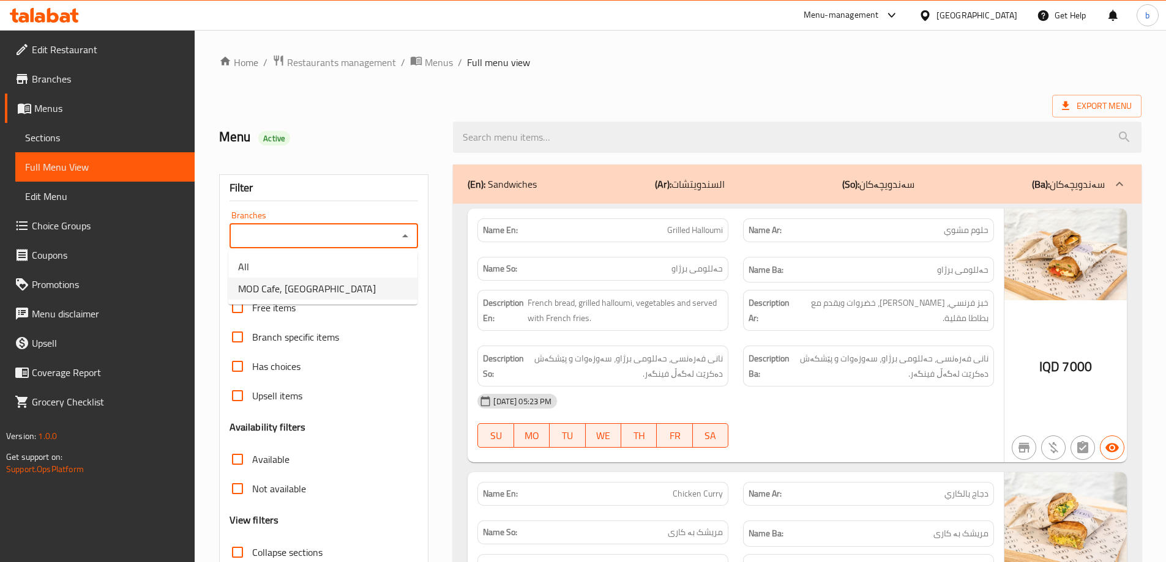
click at [298, 294] on span "MOD Cafe, English Village" at bounding box center [307, 288] width 138 height 15
type input "MOD Cafe, English Village"
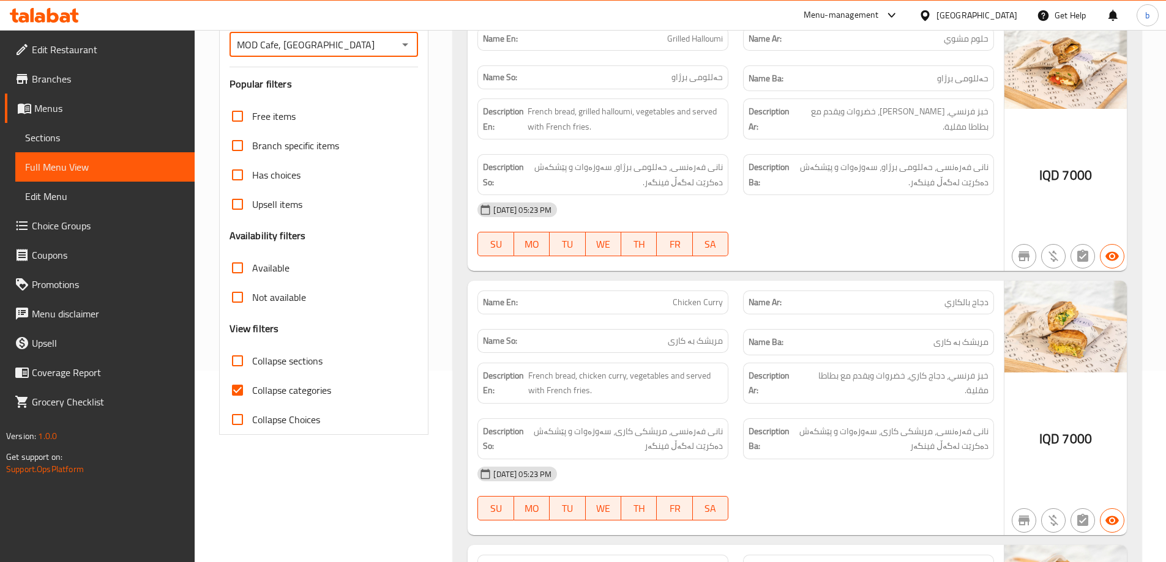
scroll to position [286, 0]
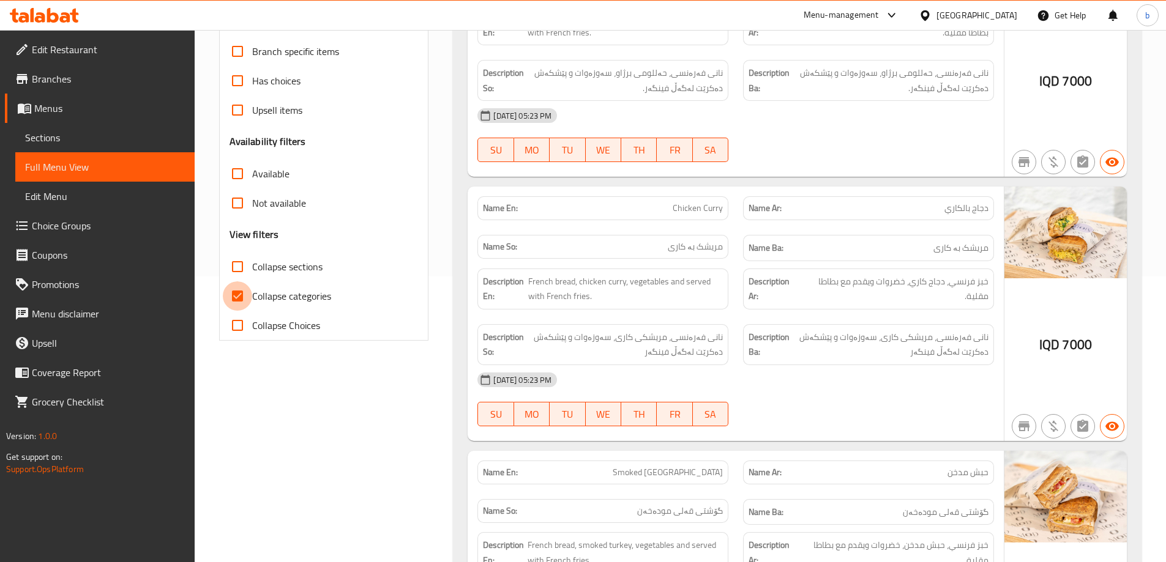
click at [239, 291] on input "Collapse categories" at bounding box center [237, 295] width 29 height 29
checkbox input "false"
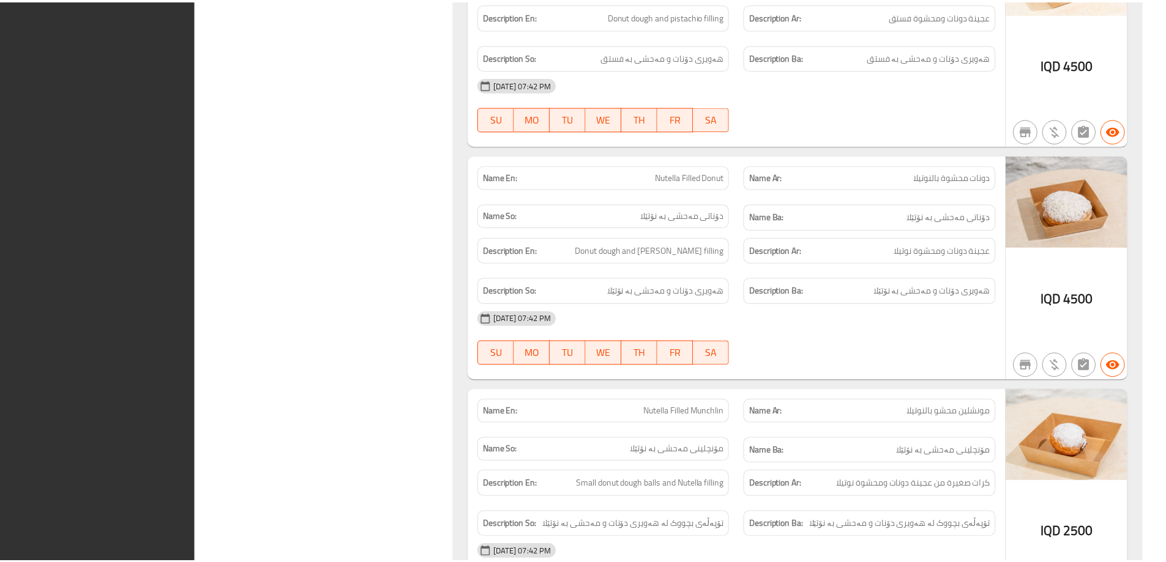
scroll to position [38453, 0]
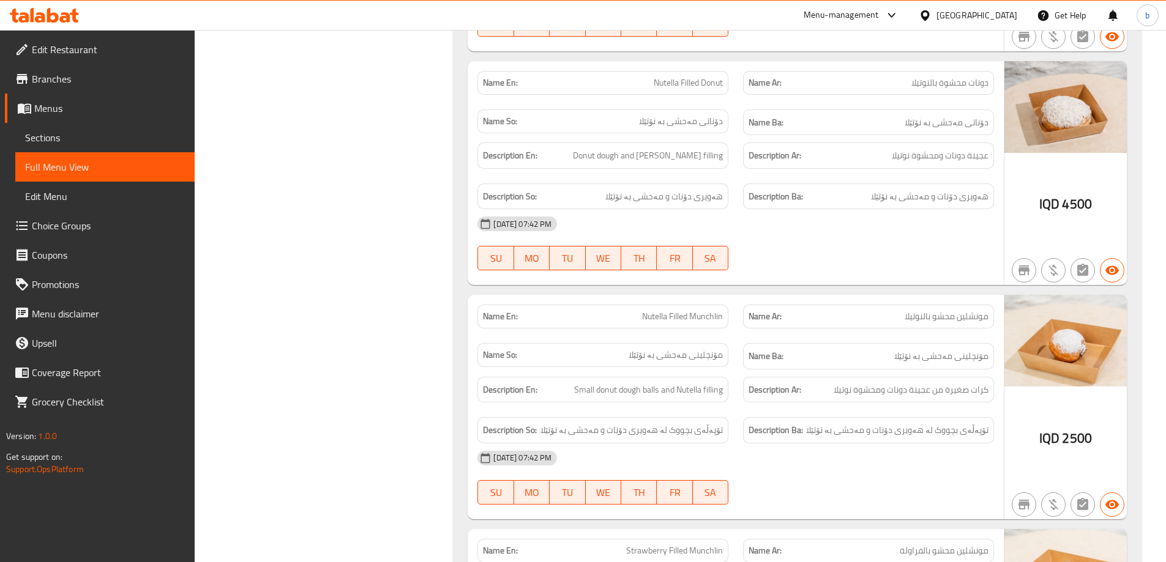
click at [94, 43] on span "Edit Restaurant" at bounding box center [108, 49] width 153 height 15
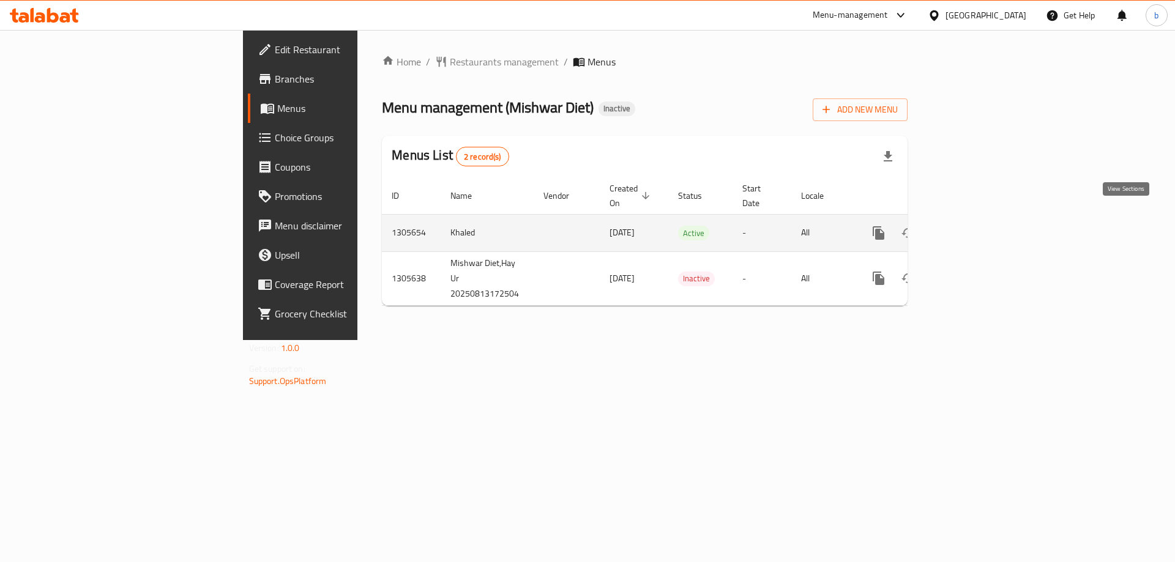
click at [982, 218] on link "enhanced table" at bounding box center [966, 232] width 29 height 29
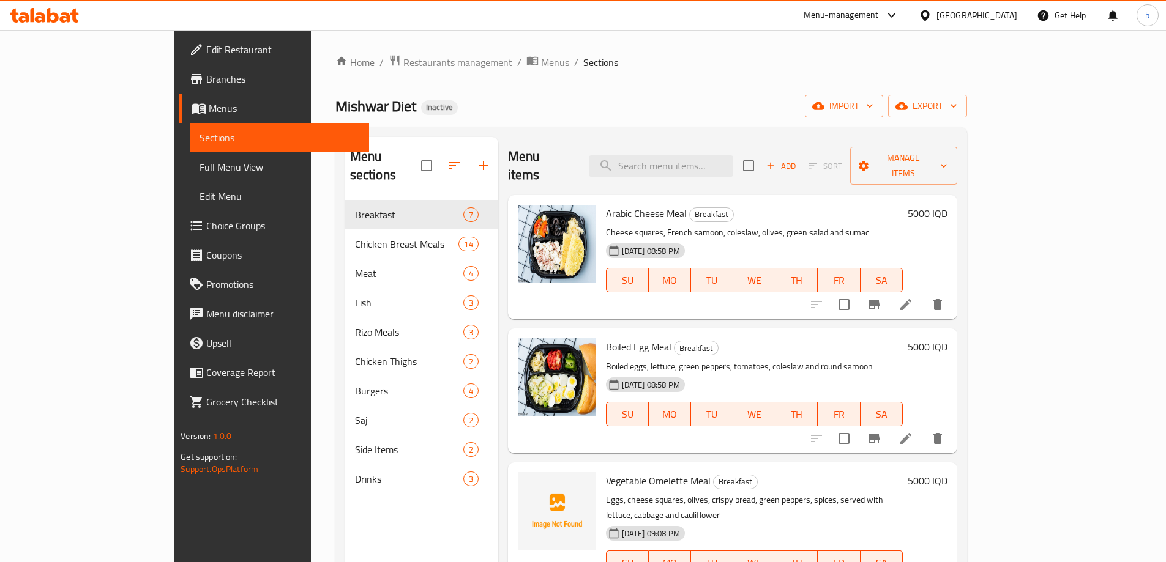
click at [199, 160] on span "Full Menu View" at bounding box center [279, 167] width 160 height 15
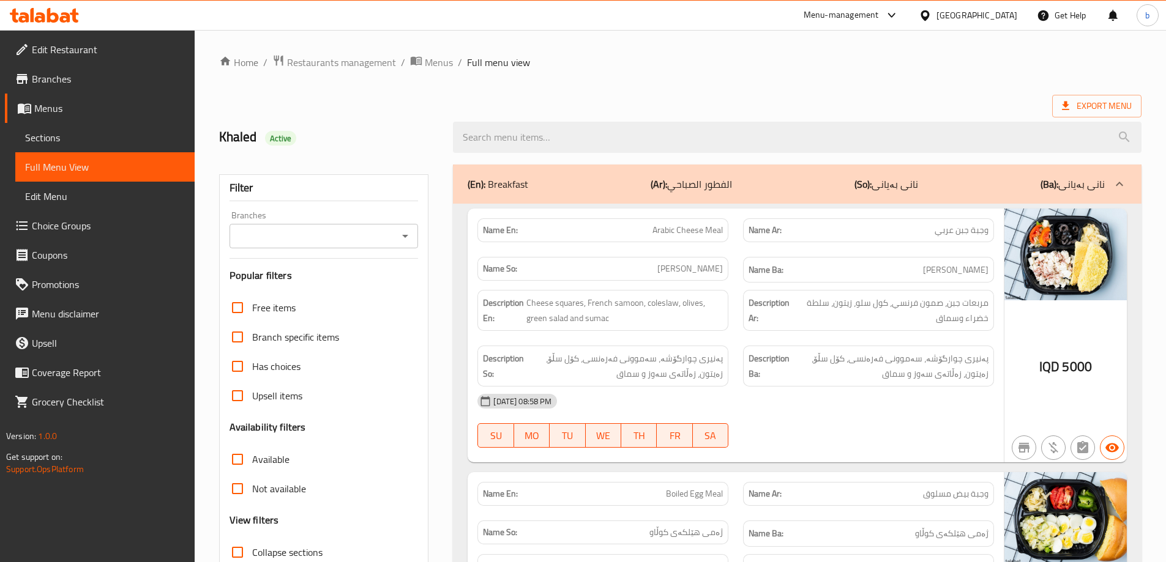
click at [415, 232] on div "Branches" at bounding box center [323, 236] width 189 height 24
click at [411, 229] on icon "Open" at bounding box center [405, 236] width 15 height 15
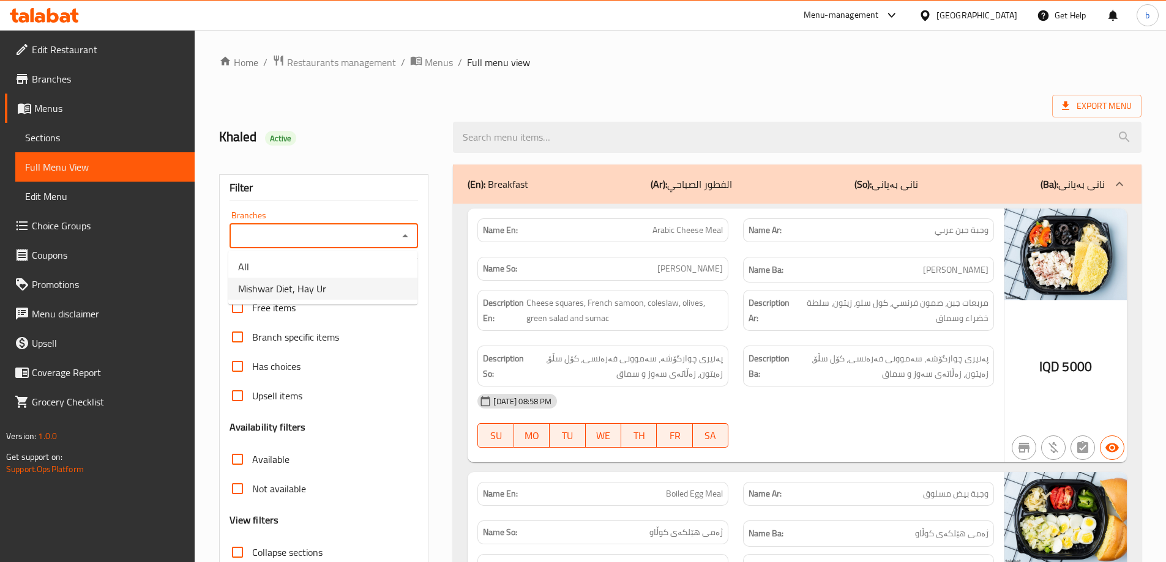
click at [394, 289] on li "Mishwar Diet, Hay Ur" at bounding box center [322, 289] width 189 height 22
type input "Mishwar Diet, Hay Ur"
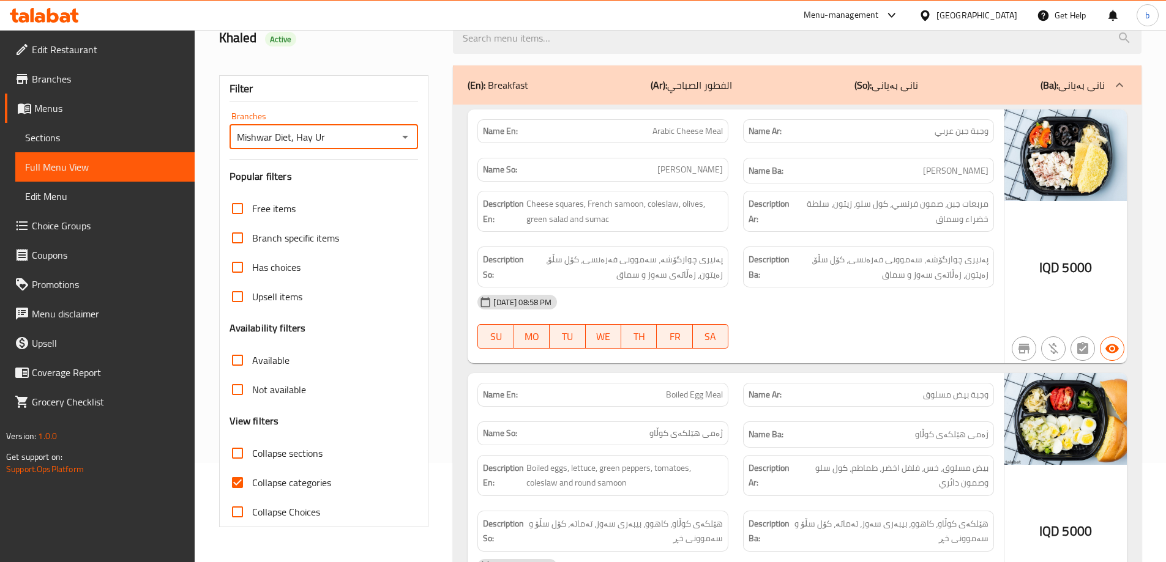
scroll to position [143, 0]
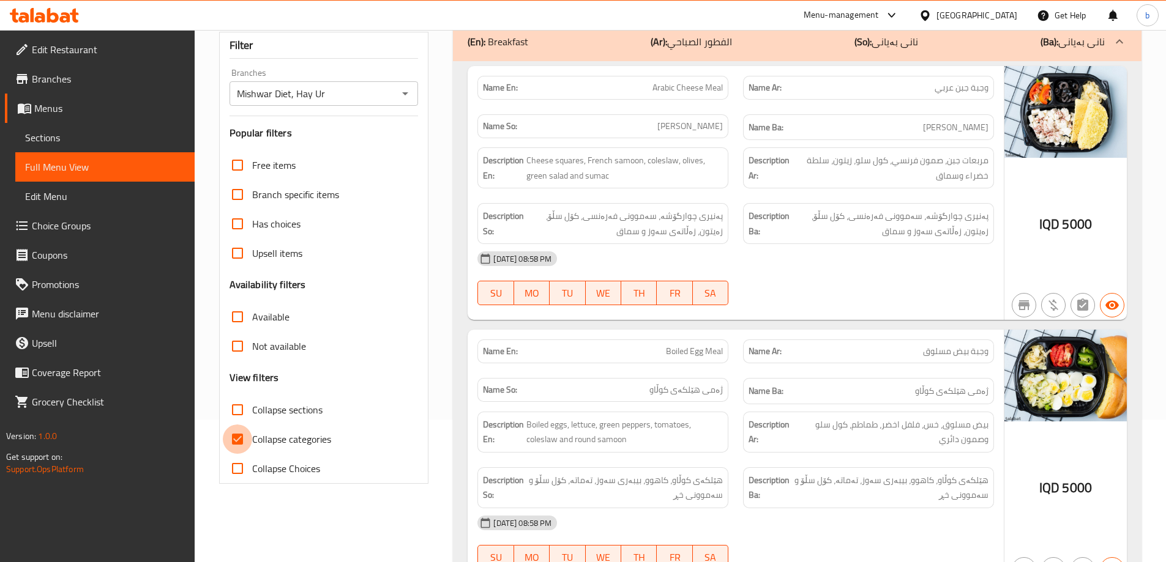
click at [242, 442] on input "Collapse categories" at bounding box center [237, 439] width 29 height 29
checkbox input "false"
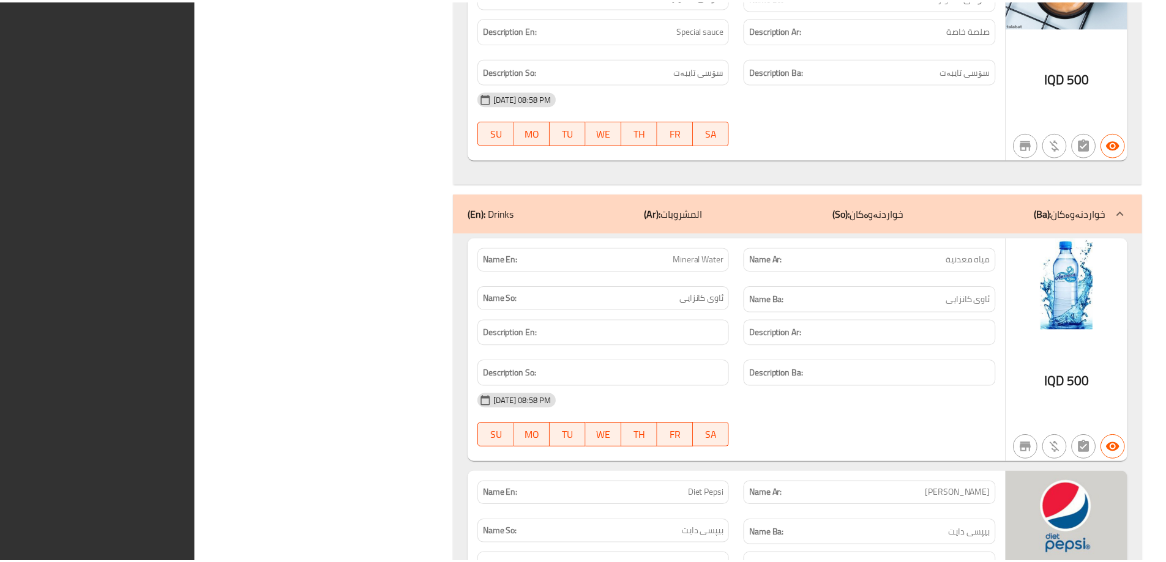
scroll to position [12160, 0]
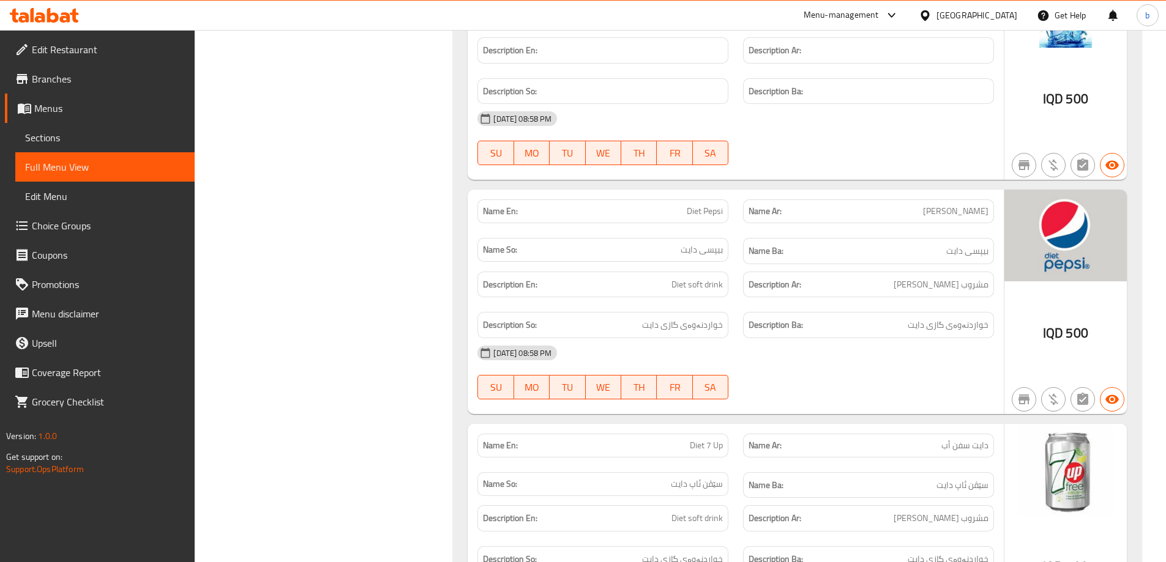
click at [125, 50] on span "Edit Restaurant" at bounding box center [108, 49] width 153 height 15
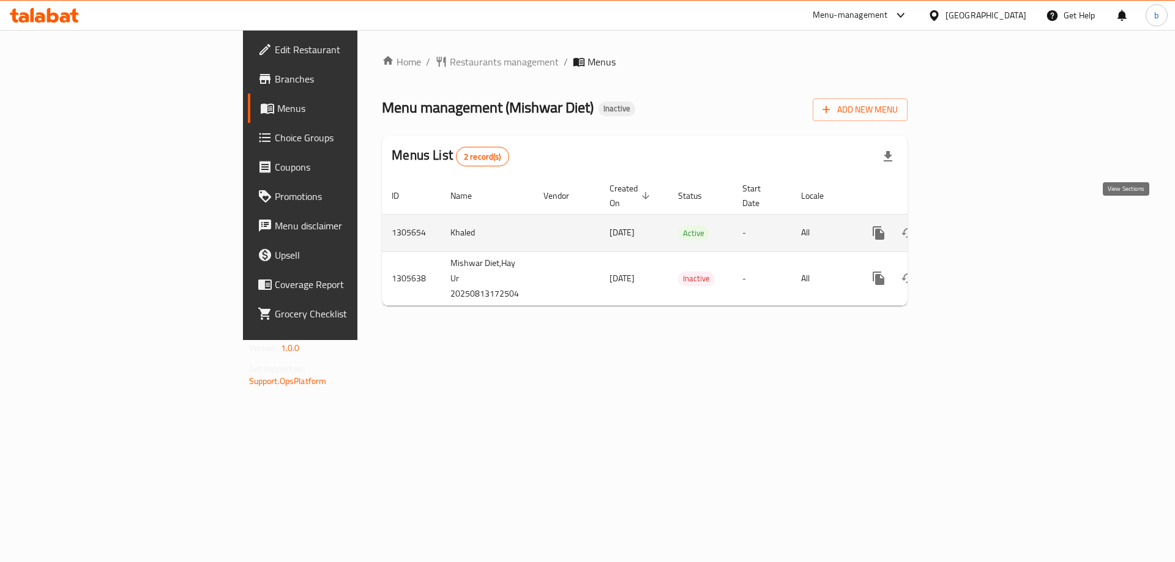
click at [974, 226] on icon "enhanced table" at bounding box center [966, 233] width 15 height 15
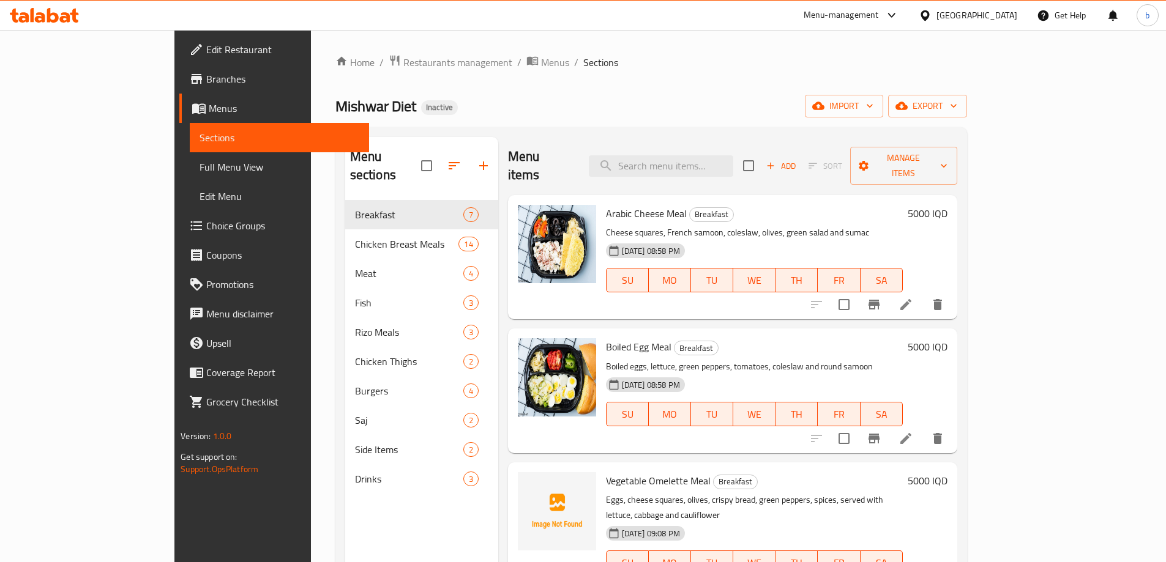
click at [206, 51] on span "Edit Restaurant" at bounding box center [282, 49] width 153 height 15
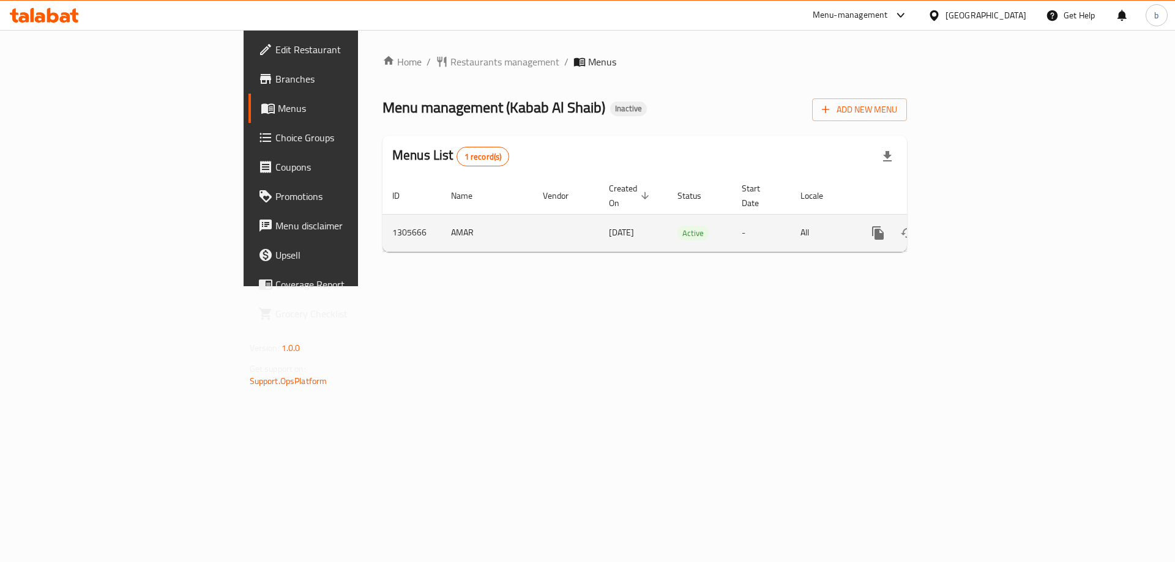
click at [991, 217] on td "enhanced table" at bounding box center [922, 232] width 137 height 37
click at [981, 218] on link "enhanced table" at bounding box center [966, 232] width 29 height 29
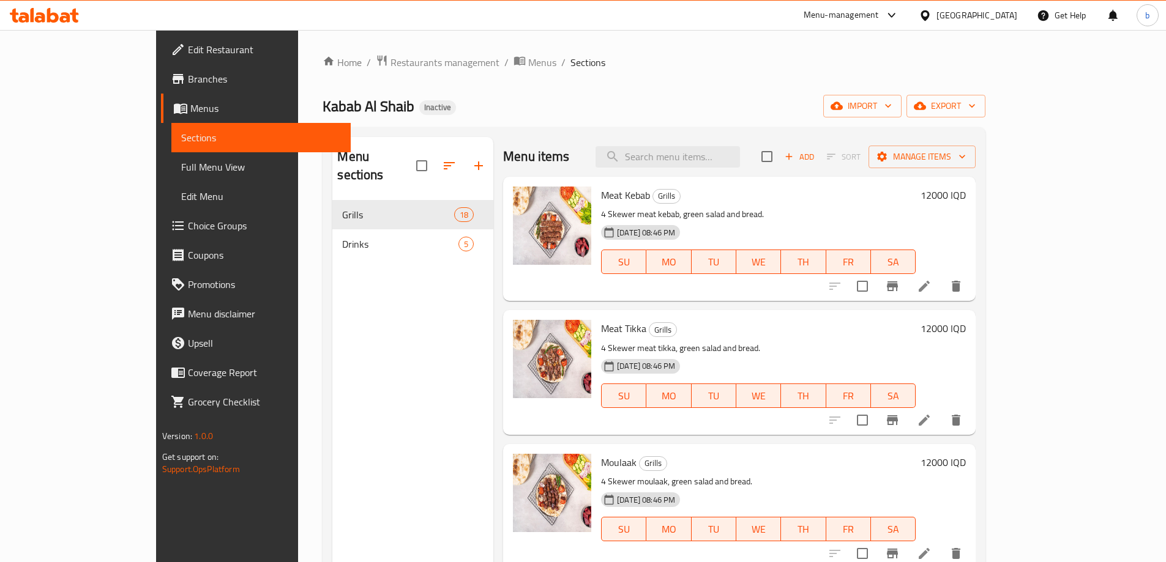
drag, startPoint x: 98, startPoint y: 154, endPoint x: 136, endPoint y: 170, distance: 41.7
click at [171, 154] on link "Full Menu View" at bounding box center [260, 166] width 179 height 29
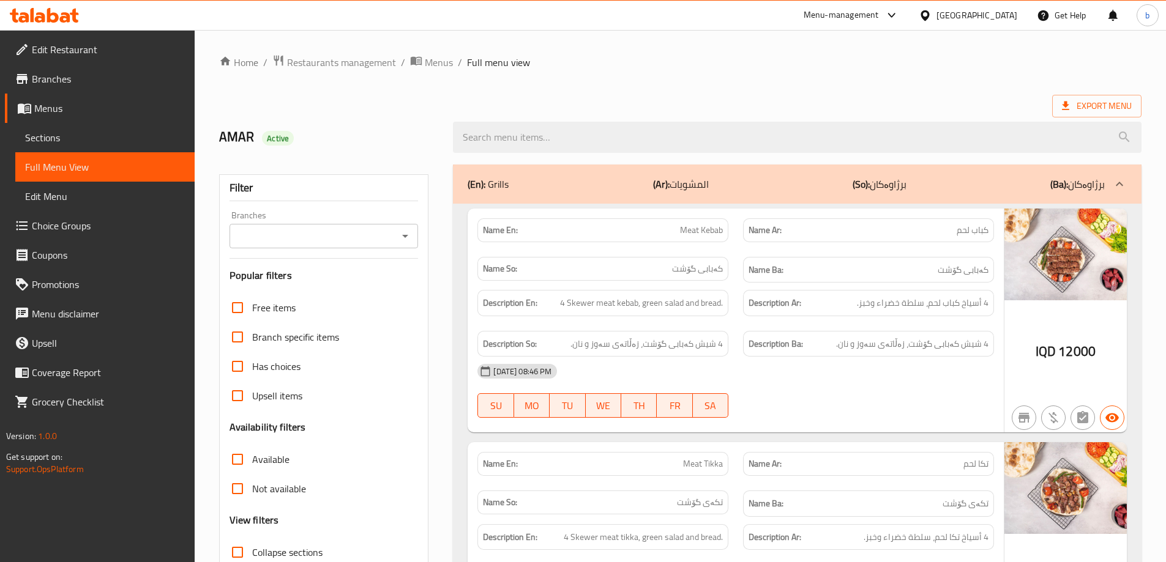
click at [416, 239] on div "Branches" at bounding box center [323, 236] width 189 height 24
drag, startPoint x: 404, startPoint y: 236, endPoint x: 397, endPoint y: 243, distance: 10.0
click at [404, 236] on icon "Open" at bounding box center [405, 236] width 6 height 3
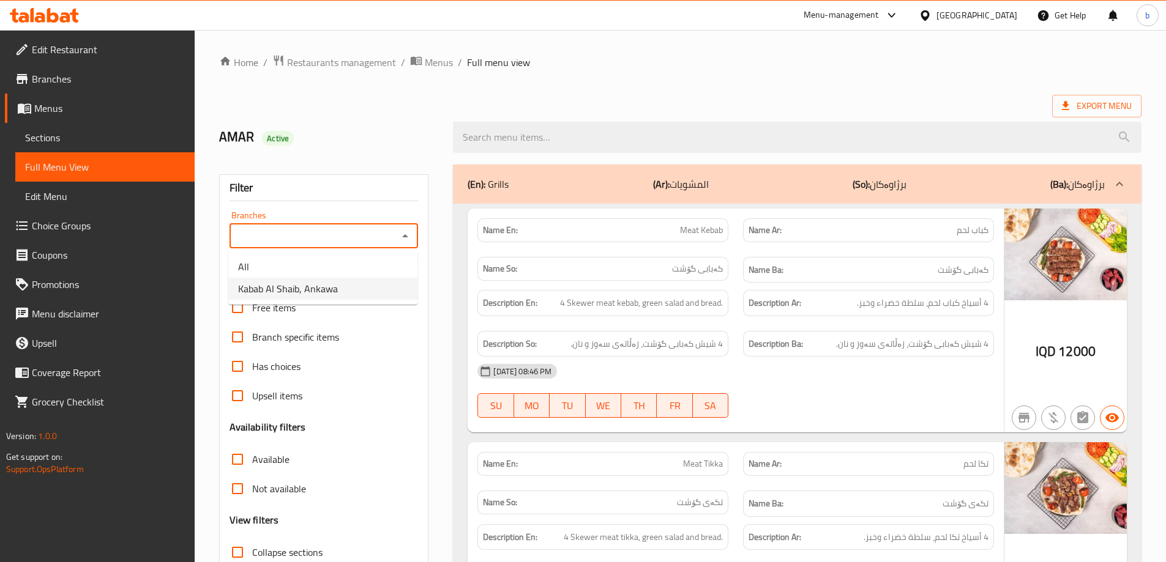
click at [325, 286] on span "Kabab Al Shaib, Ankawa" at bounding box center [288, 288] width 100 height 15
type input "Kabab Al Shaib, Ankawa"
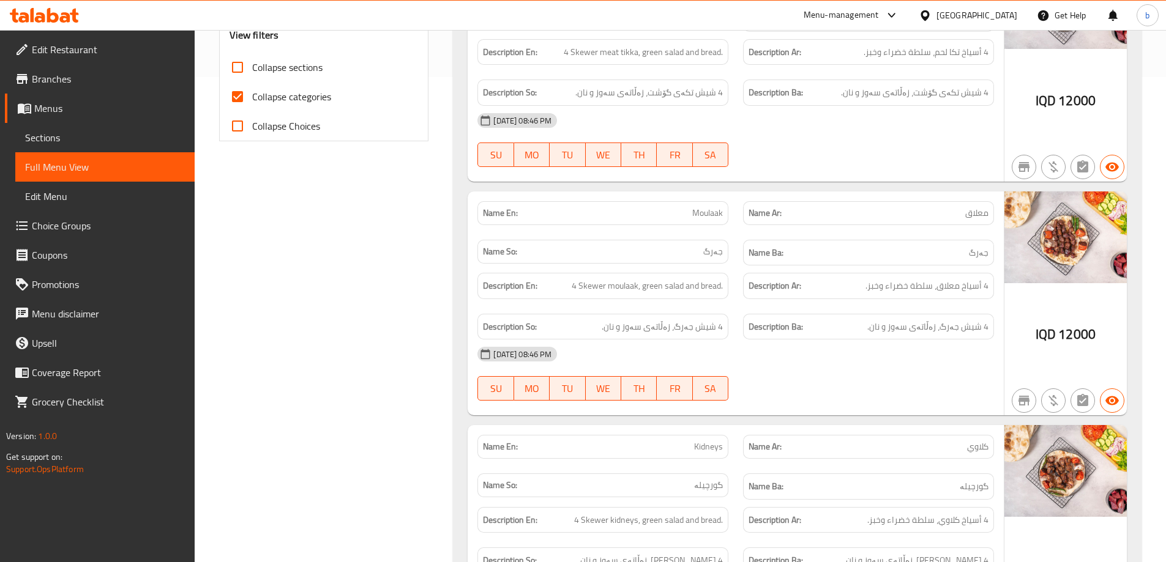
scroll to position [333, 0]
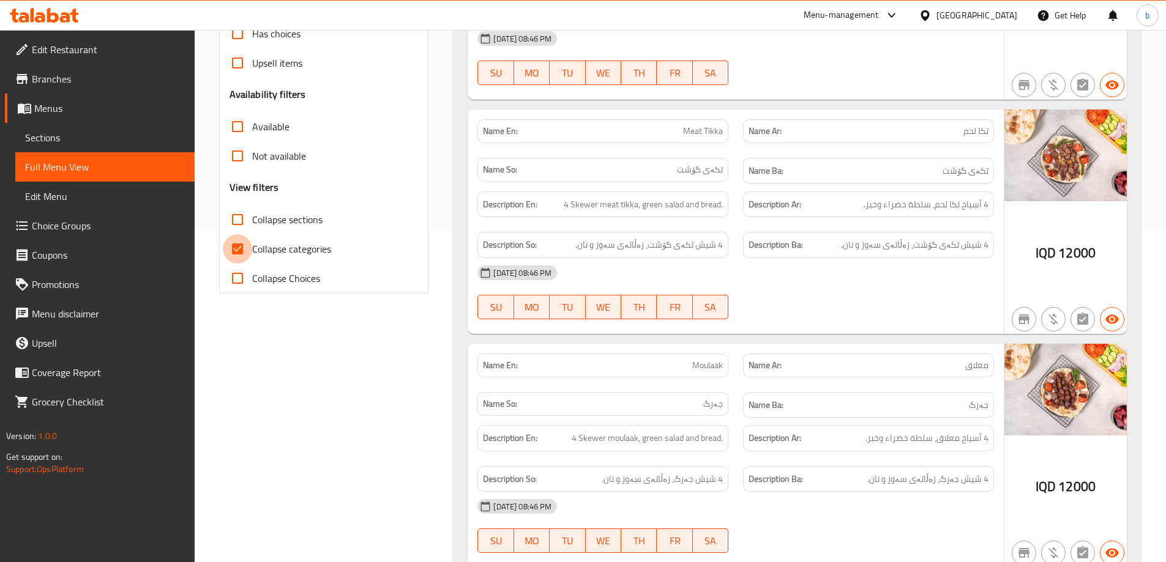
click at [235, 253] on input "Collapse categories" at bounding box center [237, 248] width 29 height 29
checkbox input "false"
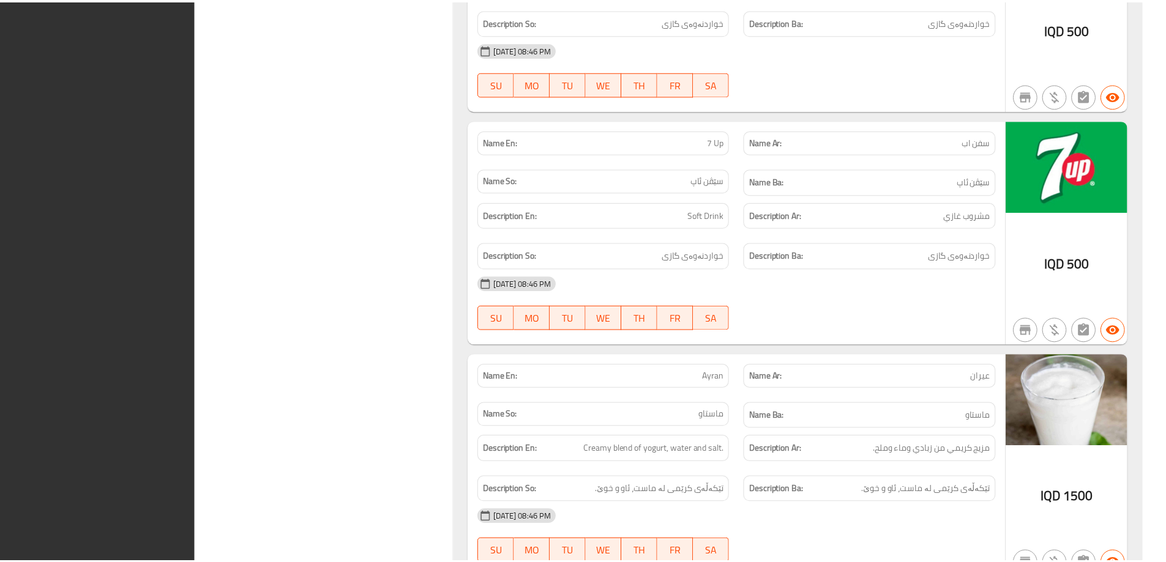
scroll to position [5557, 0]
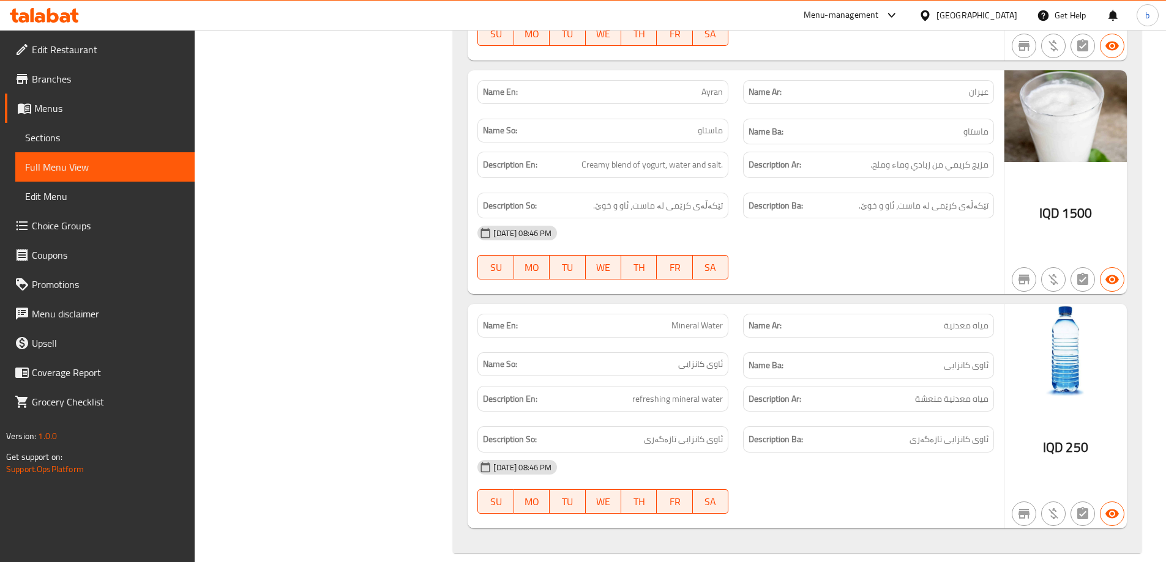
click at [91, 49] on span "Edit Restaurant" at bounding box center [108, 49] width 153 height 15
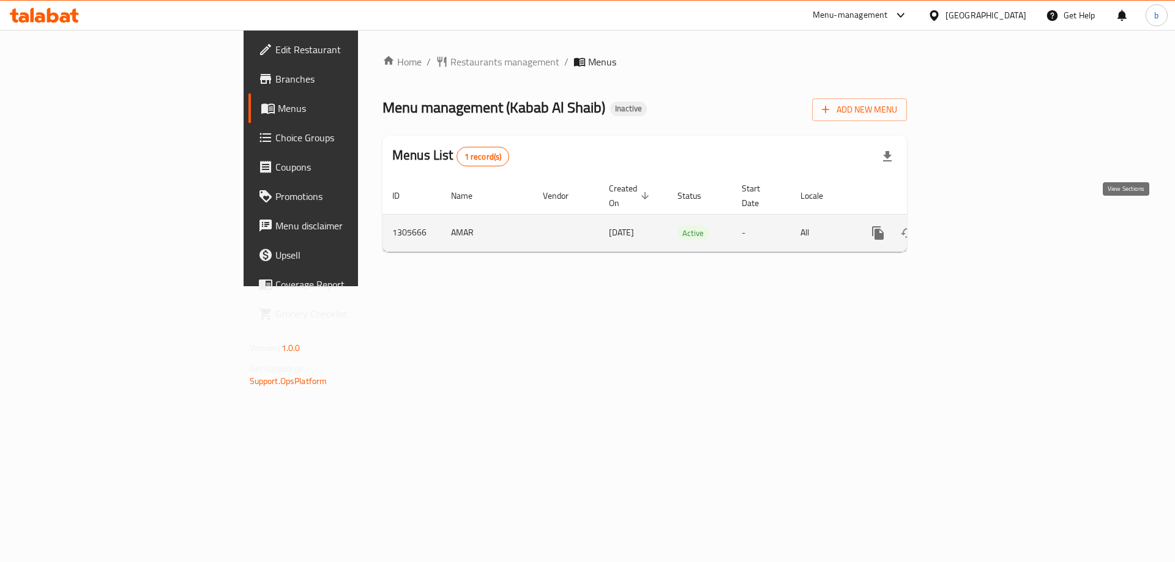
click at [974, 226] on icon "enhanced table" at bounding box center [966, 233] width 15 height 15
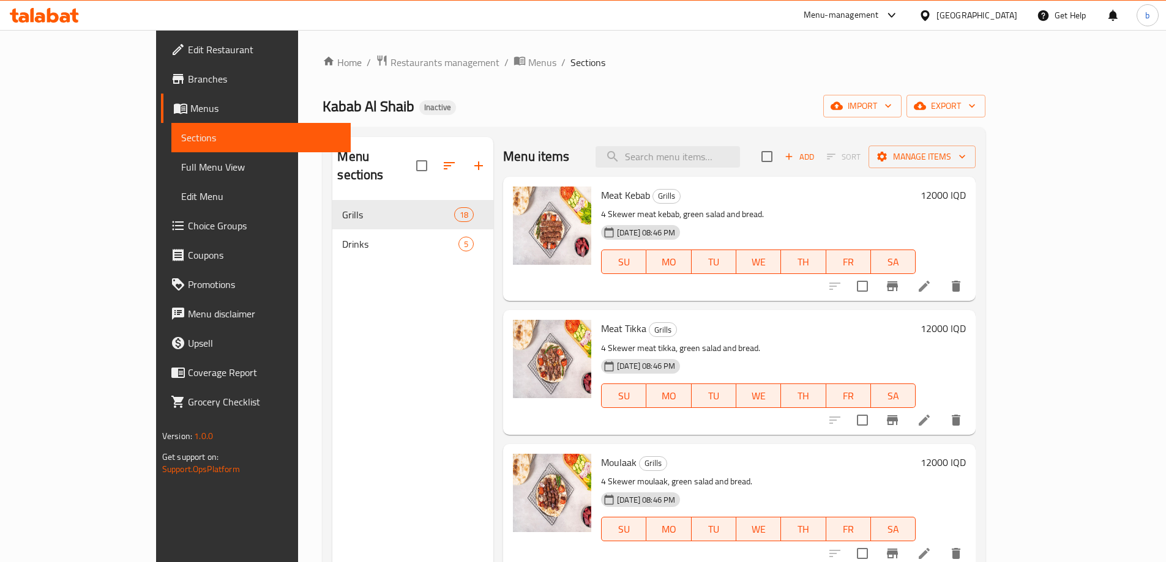
click at [188, 47] on span "Edit Restaurant" at bounding box center [264, 49] width 153 height 15
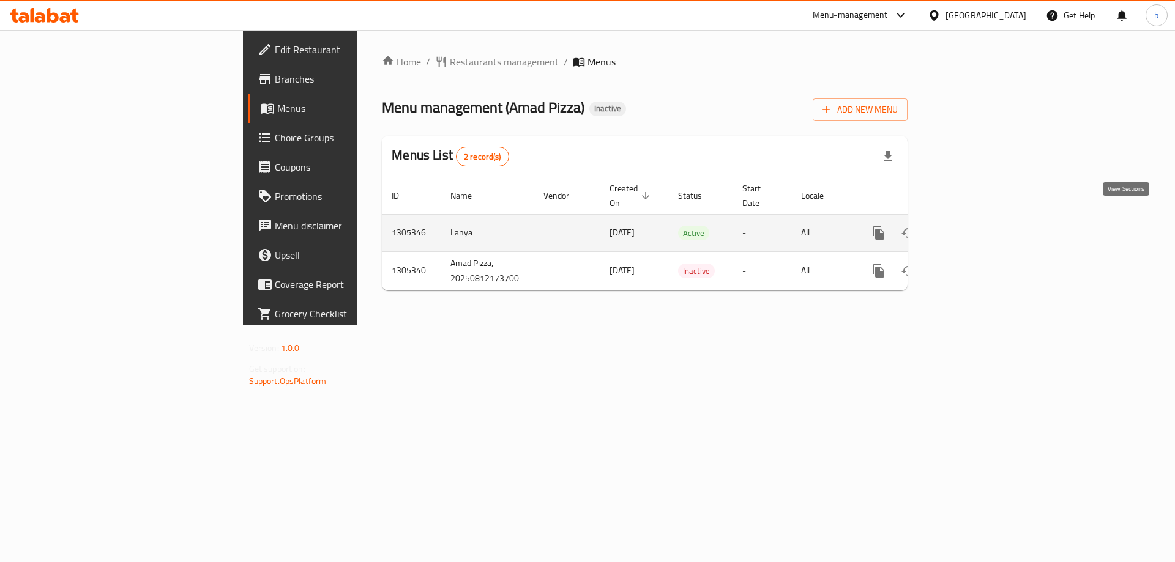
click at [974, 226] on icon "enhanced table" at bounding box center [966, 233] width 15 height 15
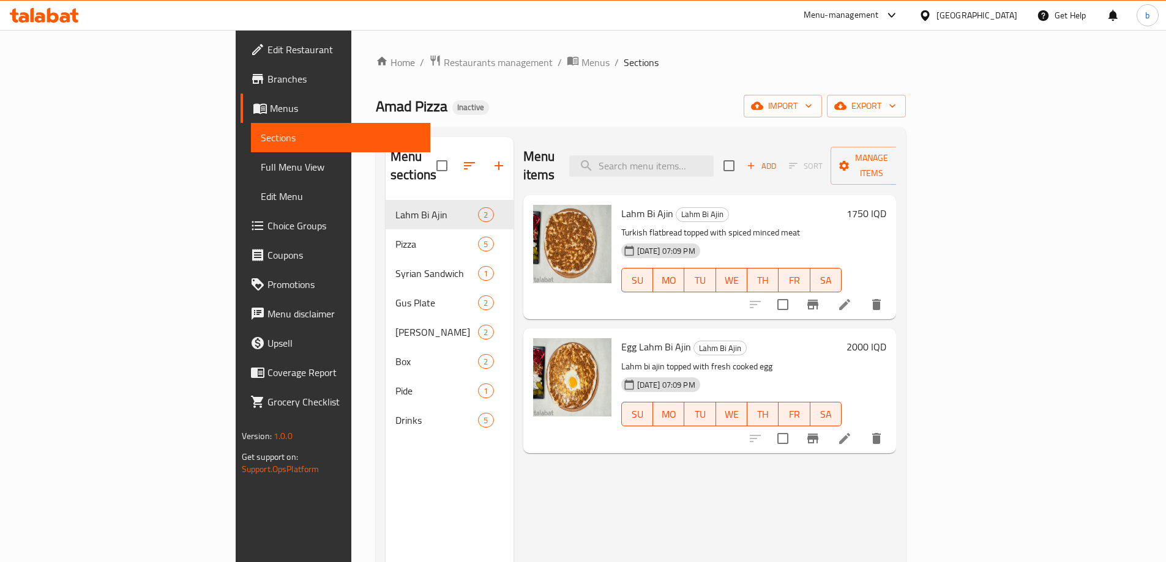
click at [261, 166] on span "Full Menu View" at bounding box center [341, 167] width 160 height 15
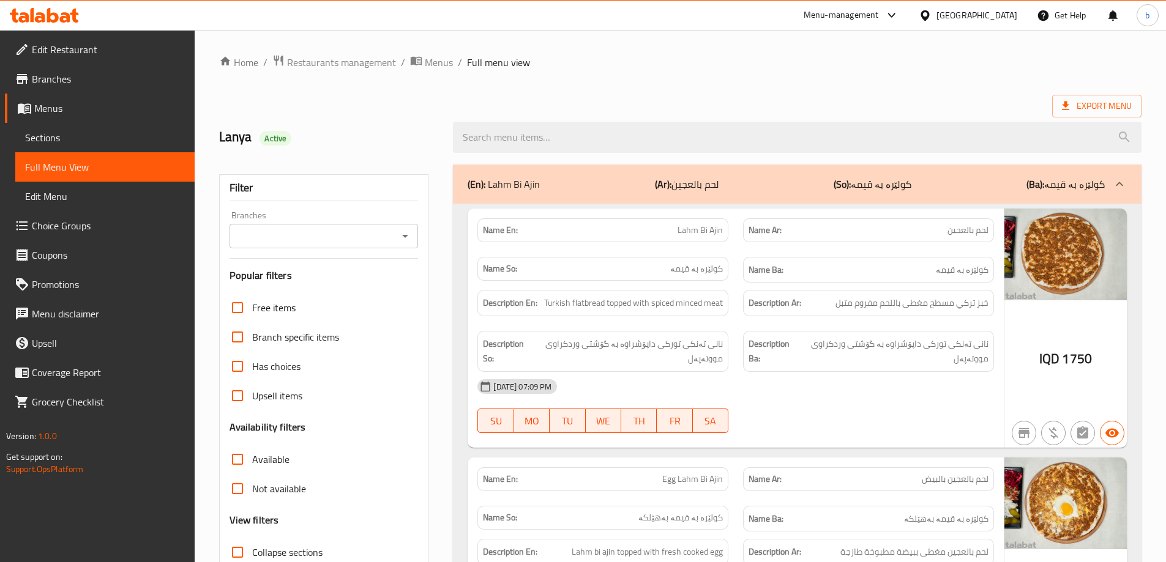
click at [413, 234] on button "Open" at bounding box center [405, 236] width 17 height 17
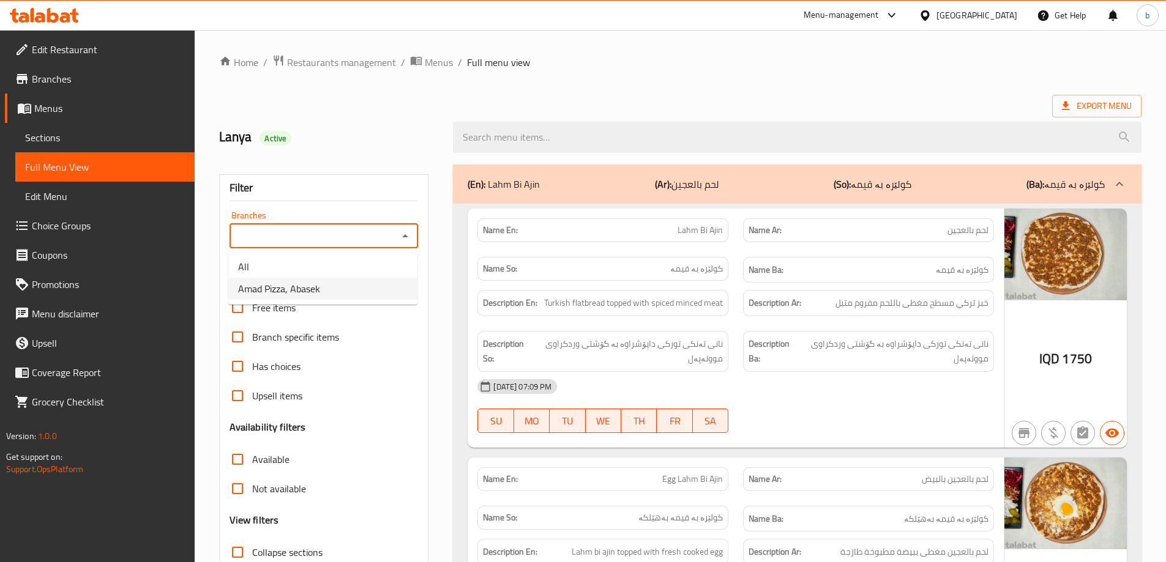
click at [337, 294] on li "Amad Pizza, Abasek" at bounding box center [322, 289] width 189 height 22
type input "Amad Pizza, Abasek"
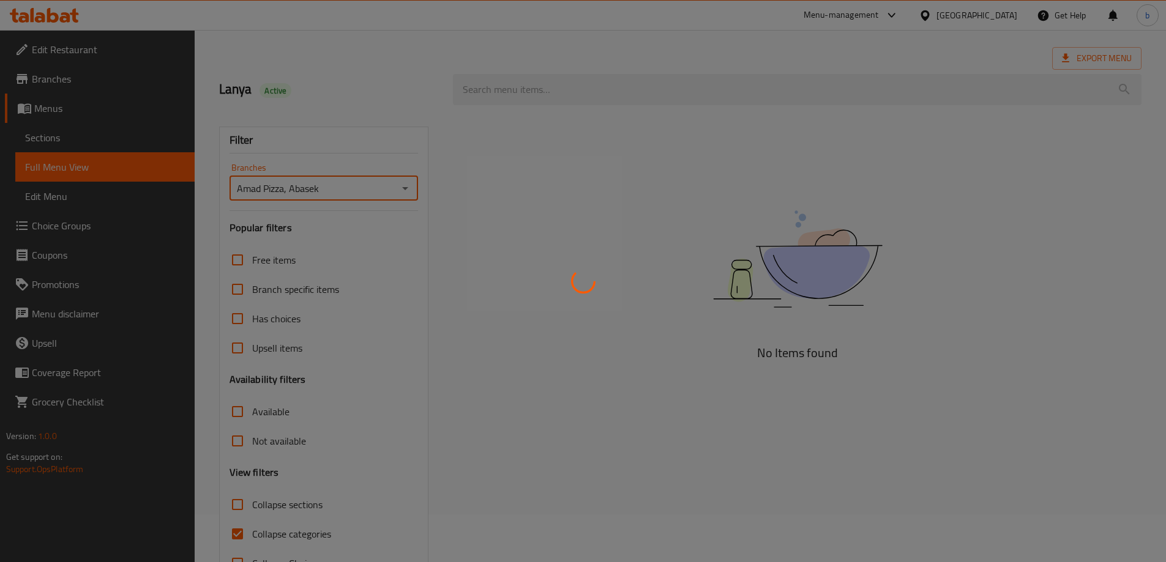
scroll to position [89, 0]
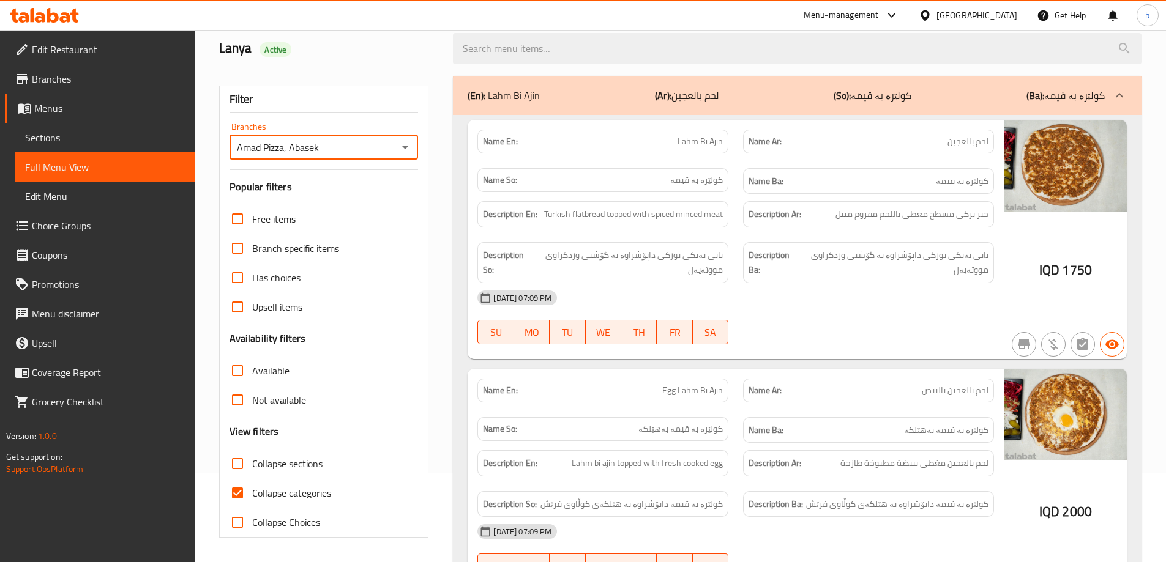
click at [247, 491] on input "Collapse categories" at bounding box center [237, 493] width 29 height 29
checkbox input "false"
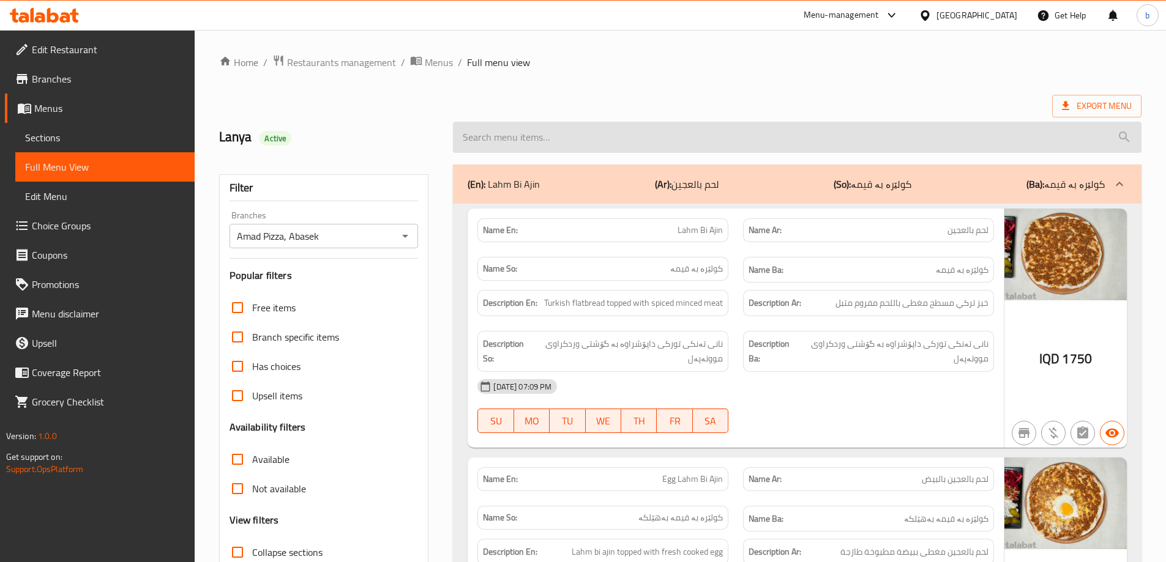
click at [608, 144] on input "search" at bounding box center [797, 137] width 688 height 31
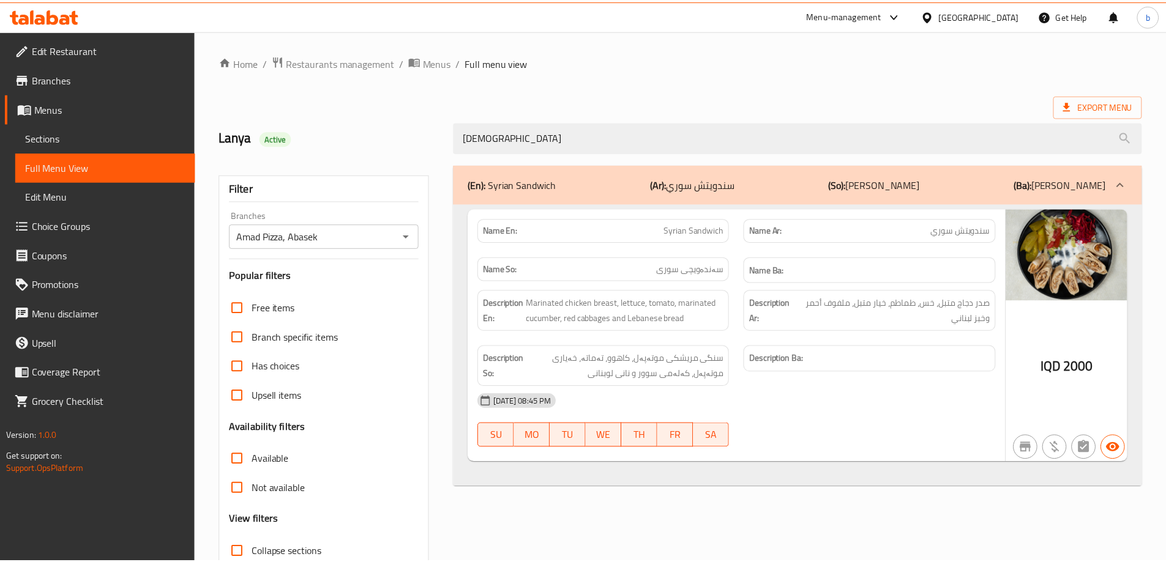
scroll to position [89, 0]
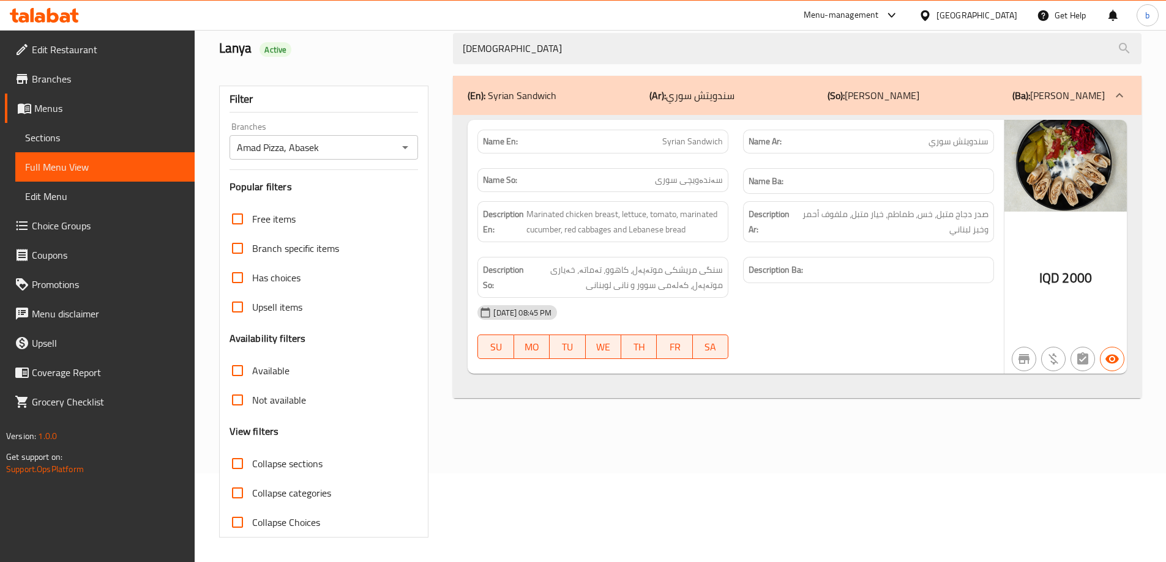
paste input "Chicken Shawrma Plate"
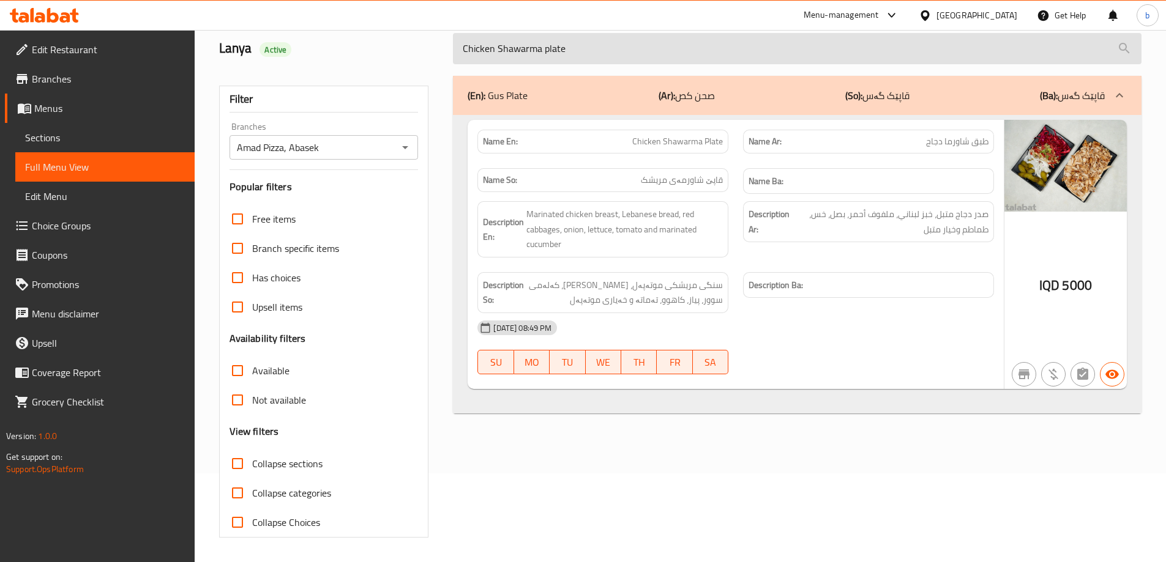
paste input "Box"
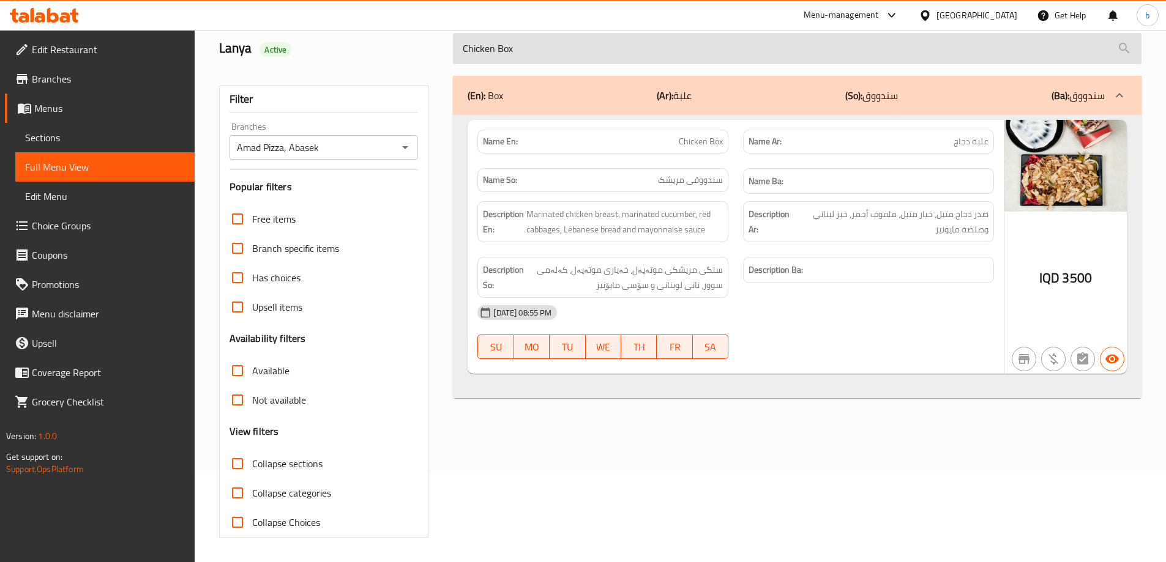
paste input "Meat [PERSON_NAME]"
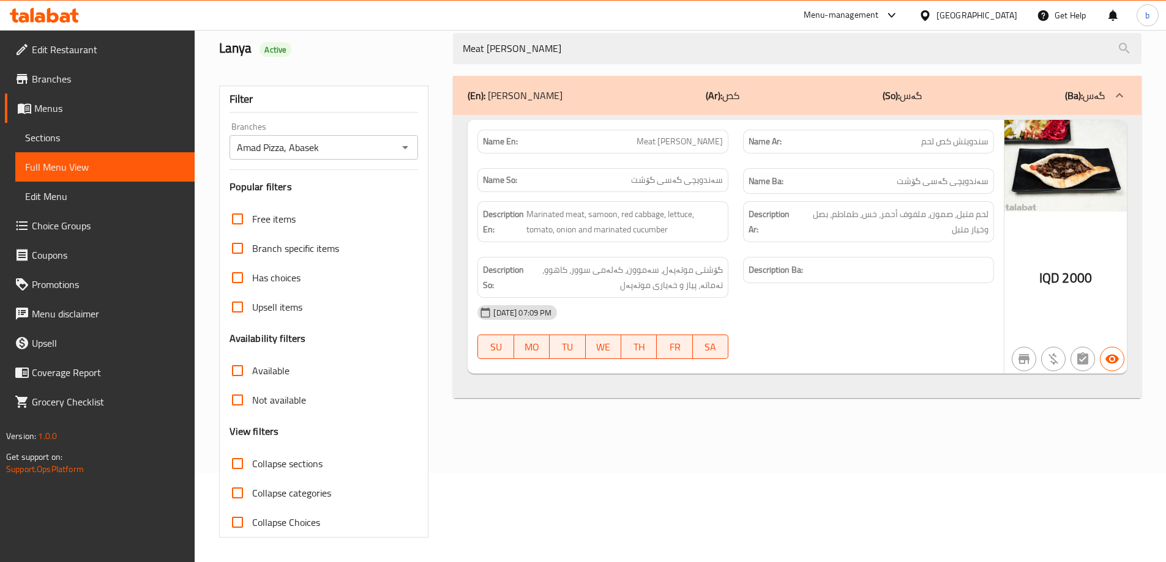
type input "Meat [PERSON_NAME]"
click at [26, 20] on icon at bounding box center [23, 17] width 10 height 10
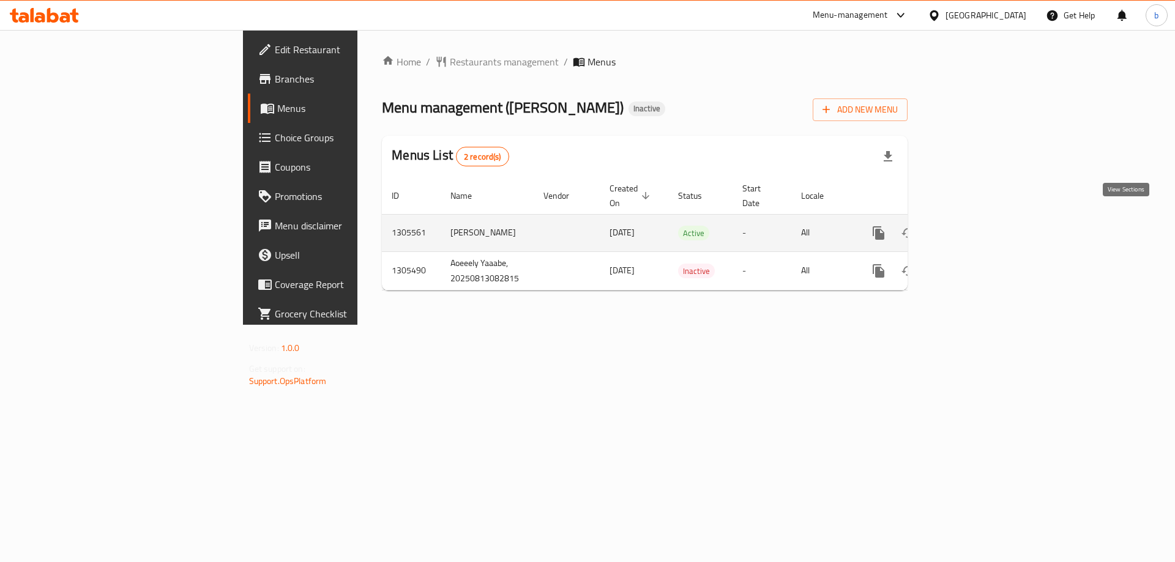
click at [982, 218] on link "enhanced table" at bounding box center [966, 232] width 29 height 29
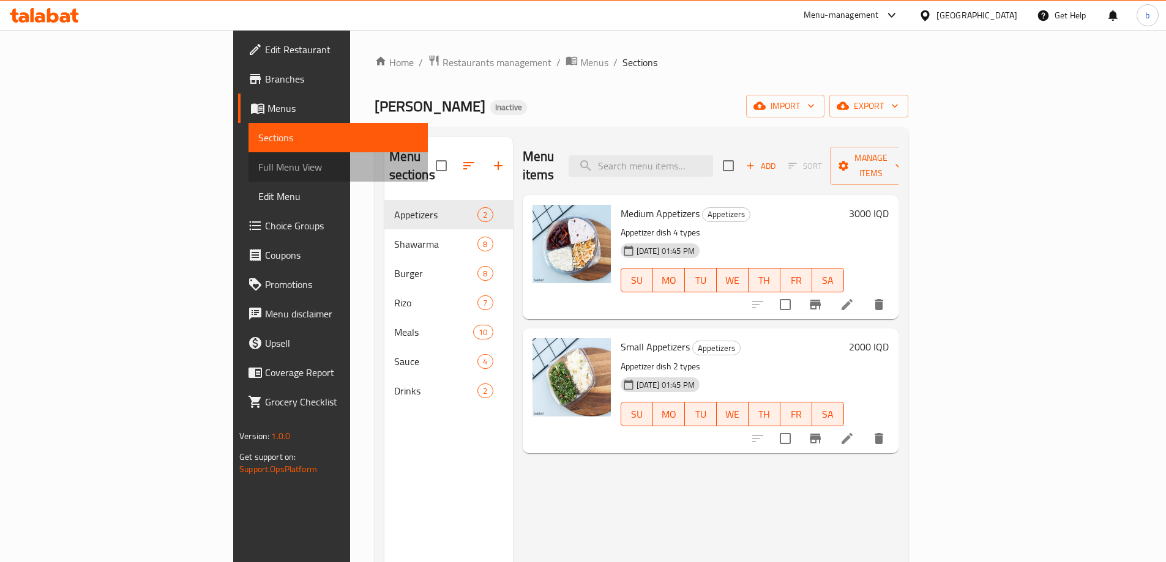
click at [258, 160] on span "Full Menu View" at bounding box center [338, 167] width 160 height 15
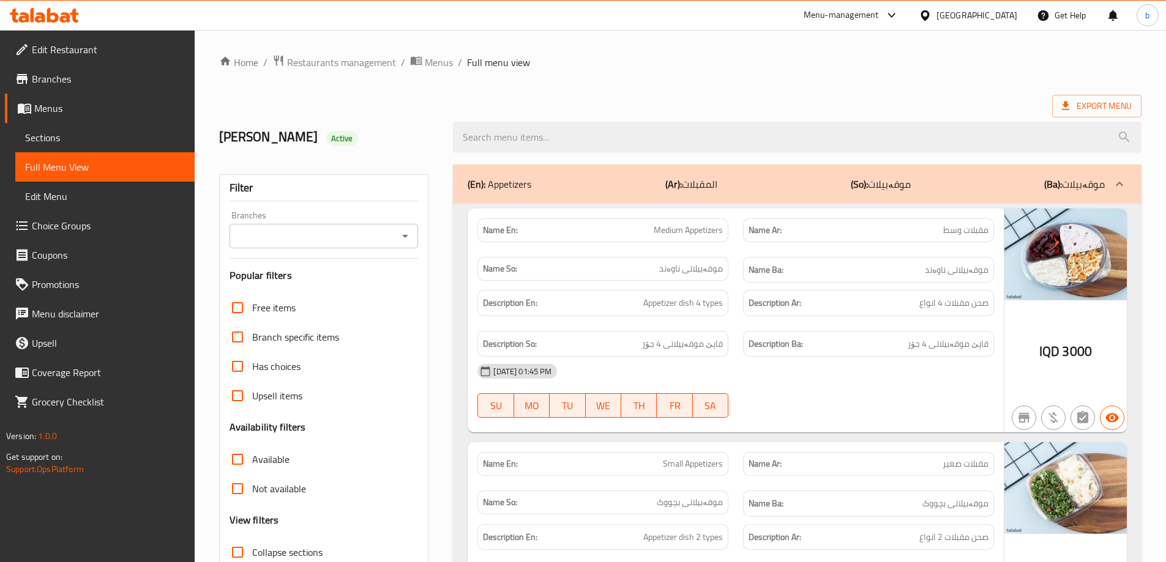
click at [401, 244] on button "Open" at bounding box center [405, 236] width 17 height 17
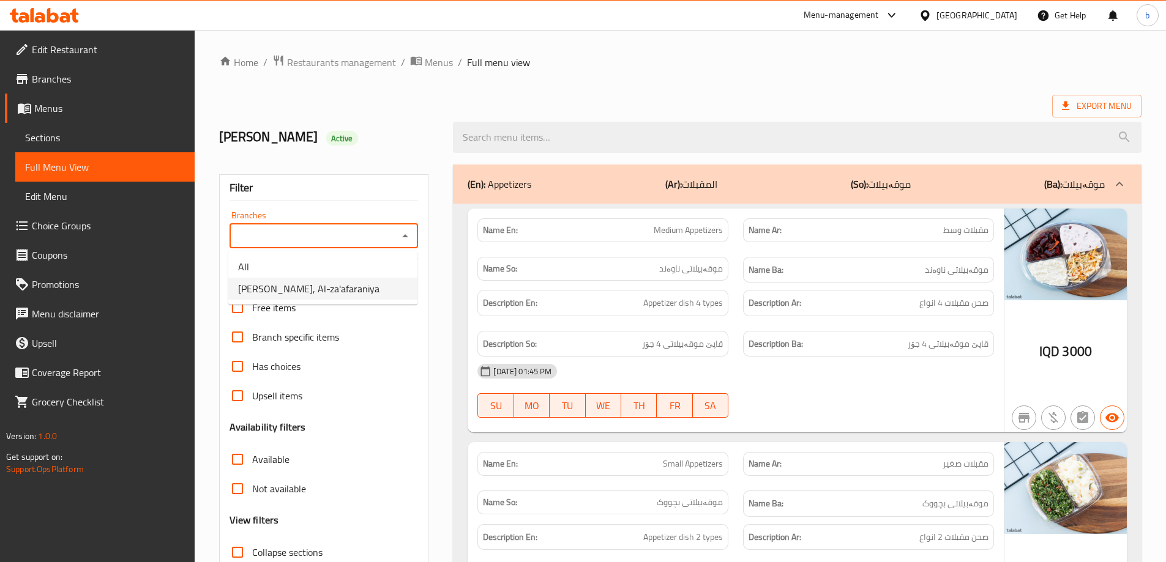
click at [315, 292] on span "[PERSON_NAME], Al-za'afaraniya" at bounding box center [308, 288] width 141 height 15
type input "[PERSON_NAME], Al-za'afaraniya"
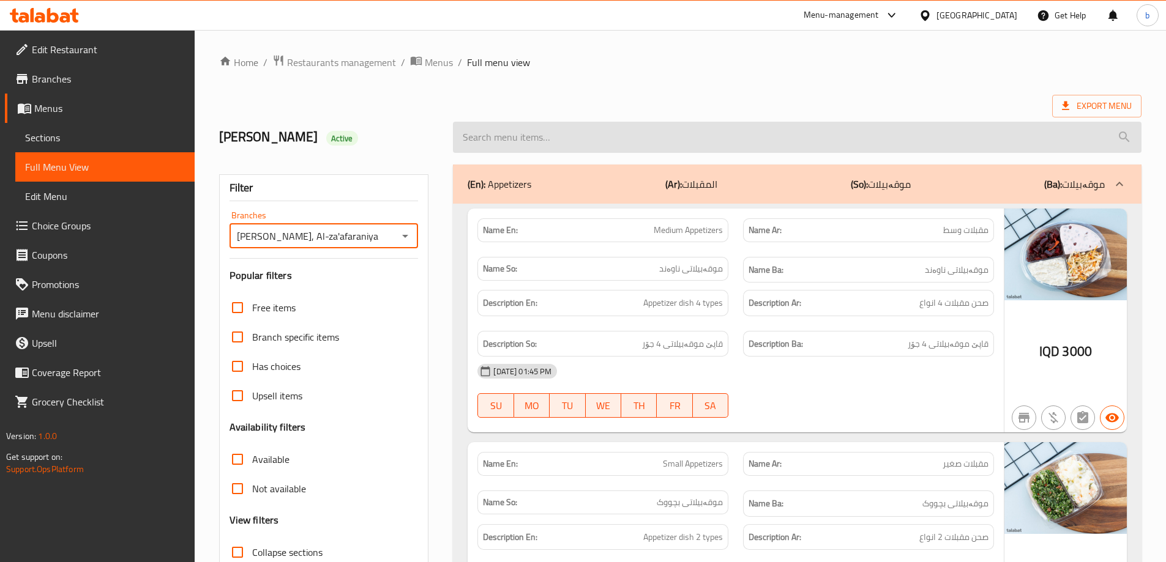
click at [564, 136] on input "search" at bounding box center [797, 137] width 688 height 31
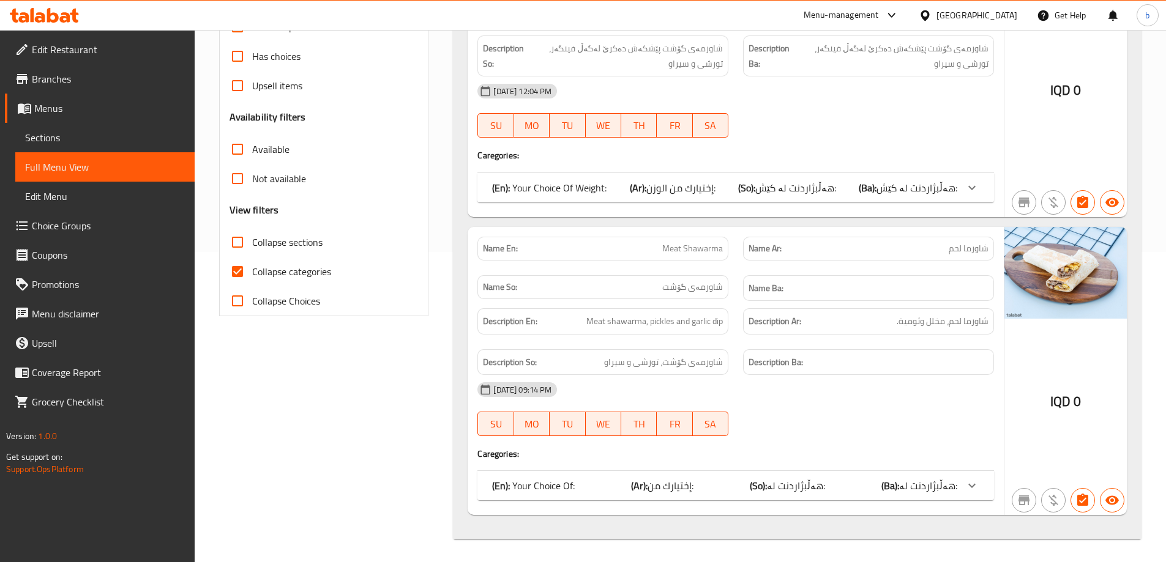
scroll to position [312, 0]
type input "meat shawarma"
click at [233, 271] on input "Collapse categories" at bounding box center [237, 269] width 29 height 29
checkbox input "false"
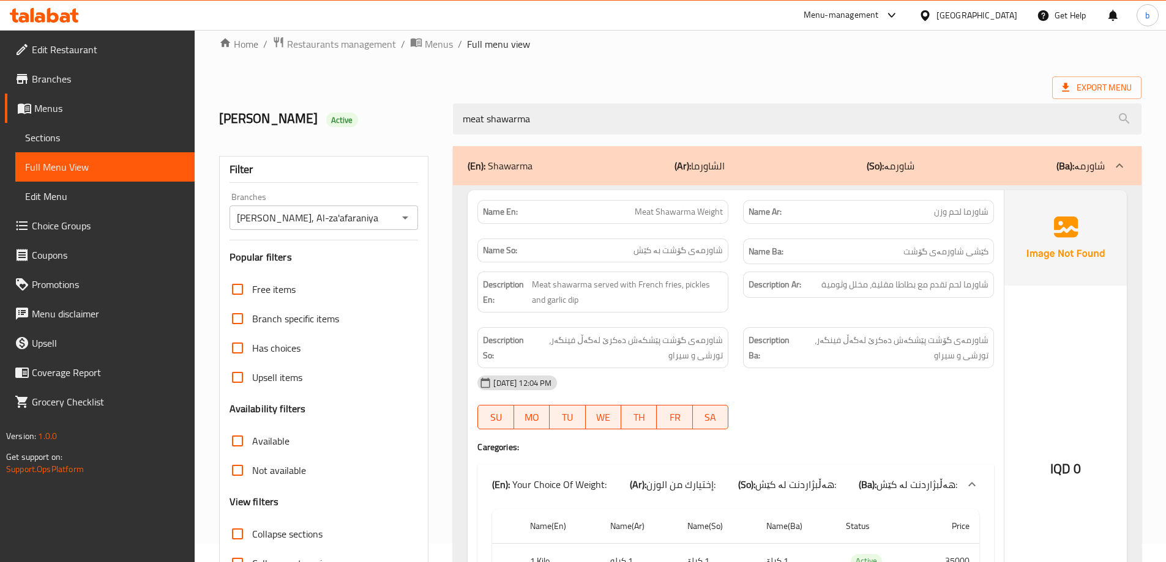
scroll to position [0, 0]
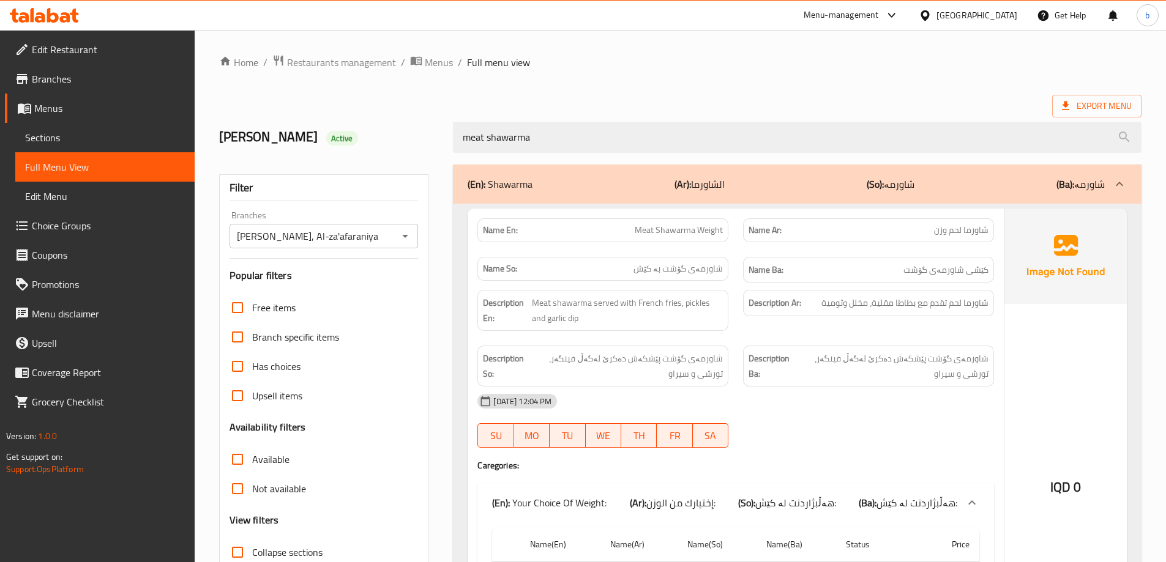
drag, startPoint x: 528, startPoint y: 140, endPoint x: 261, endPoint y: 131, distance: 266.9
click at [261, 131] on div "[PERSON_NAME] Active [PERSON_NAME]" at bounding box center [680, 137] width 937 height 54
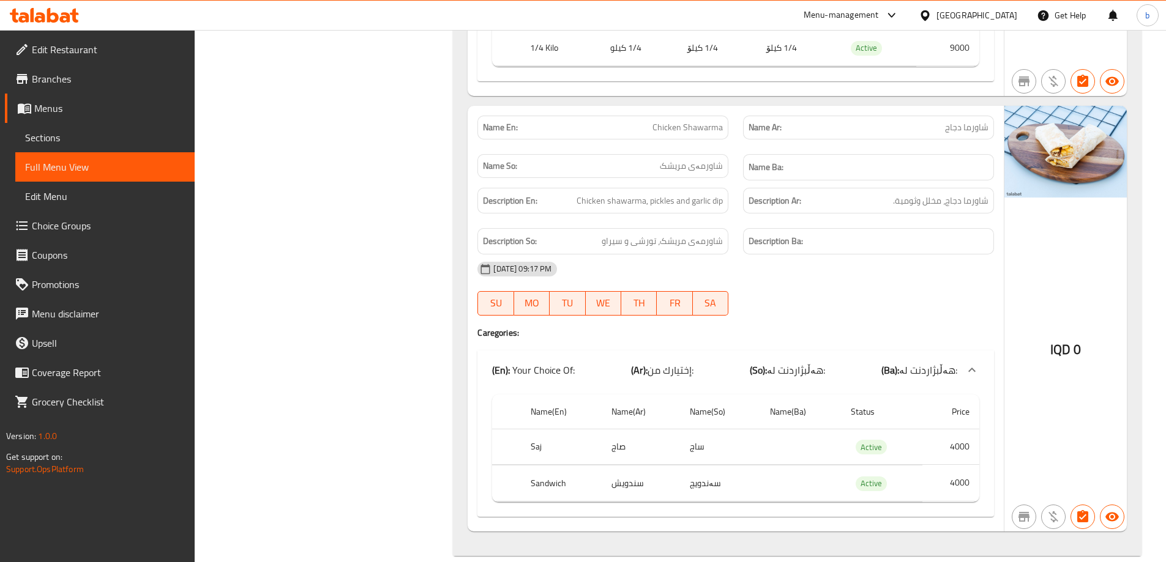
scroll to position [623, 0]
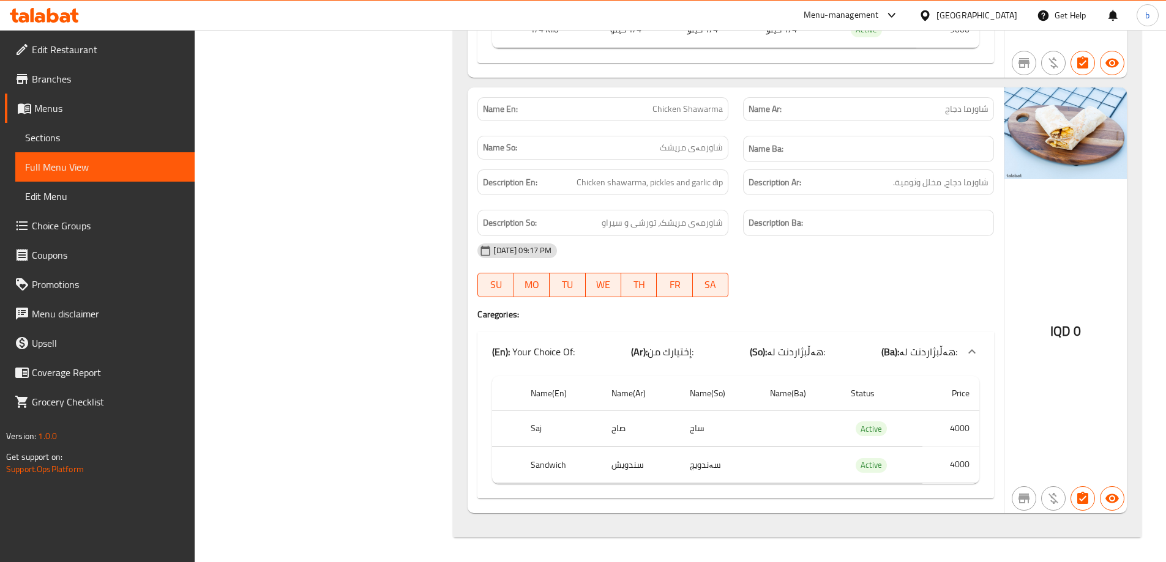
type input "chicken shawarma"
click at [45, 16] on icon at bounding box center [44, 15] width 69 height 15
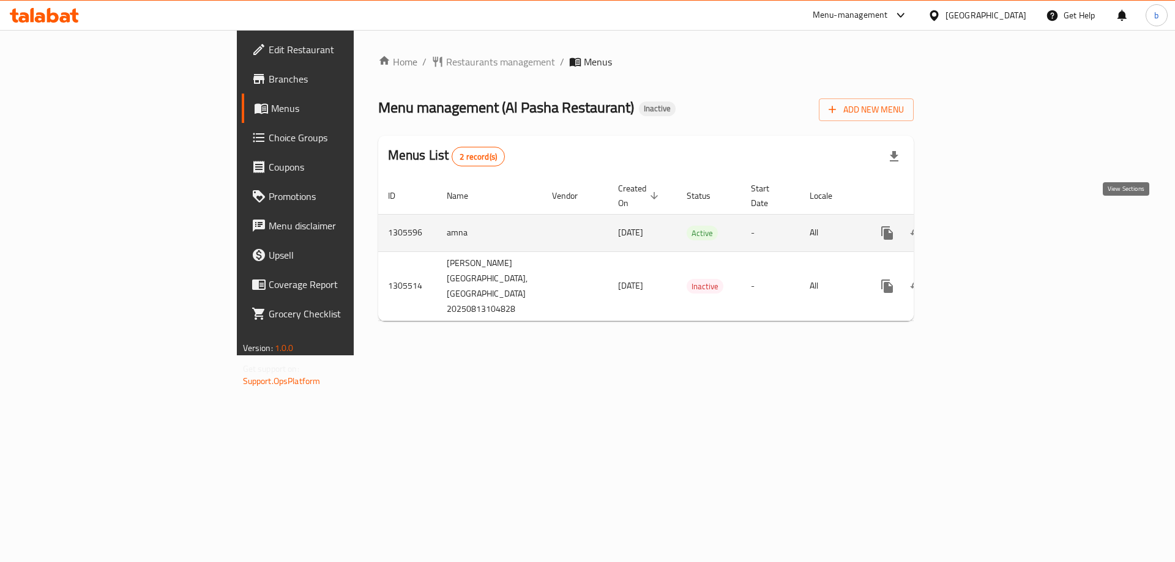
click at [983, 226] on icon "enhanced table" at bounding box center [975, 233] width 15 height 15
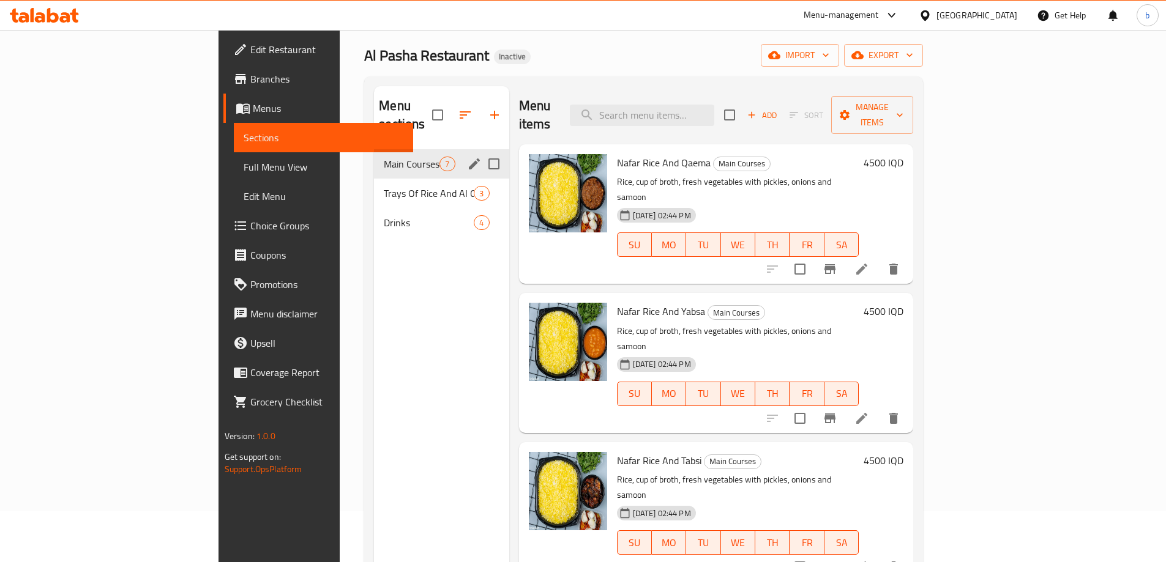
scroll to position [29, 0]
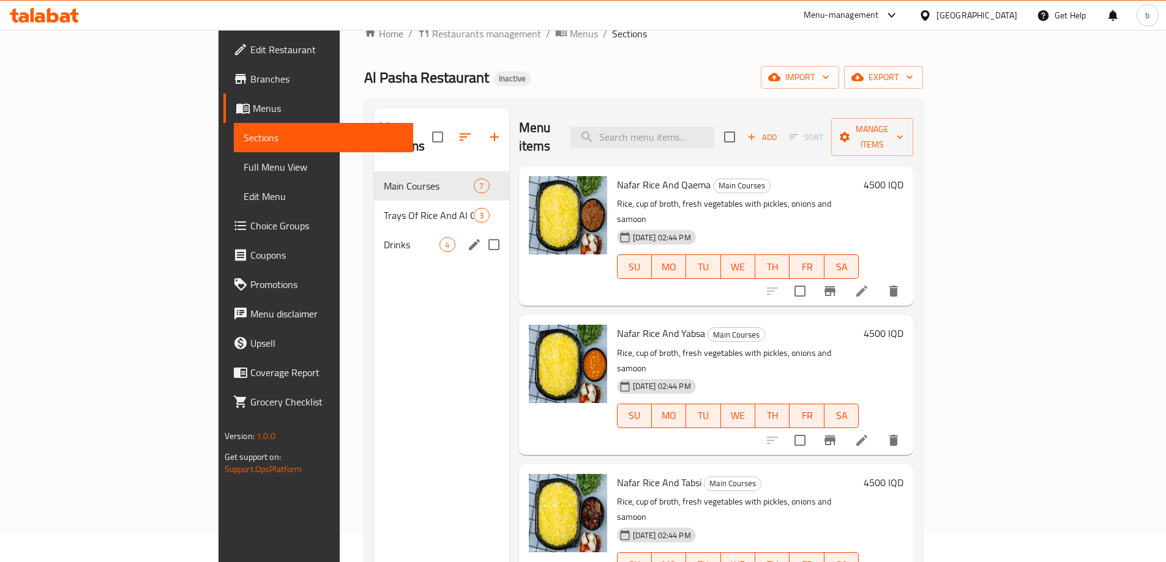
click at [374, 230] on div "Drinks 4" at bounding box center [441, 244] width 135 height 29
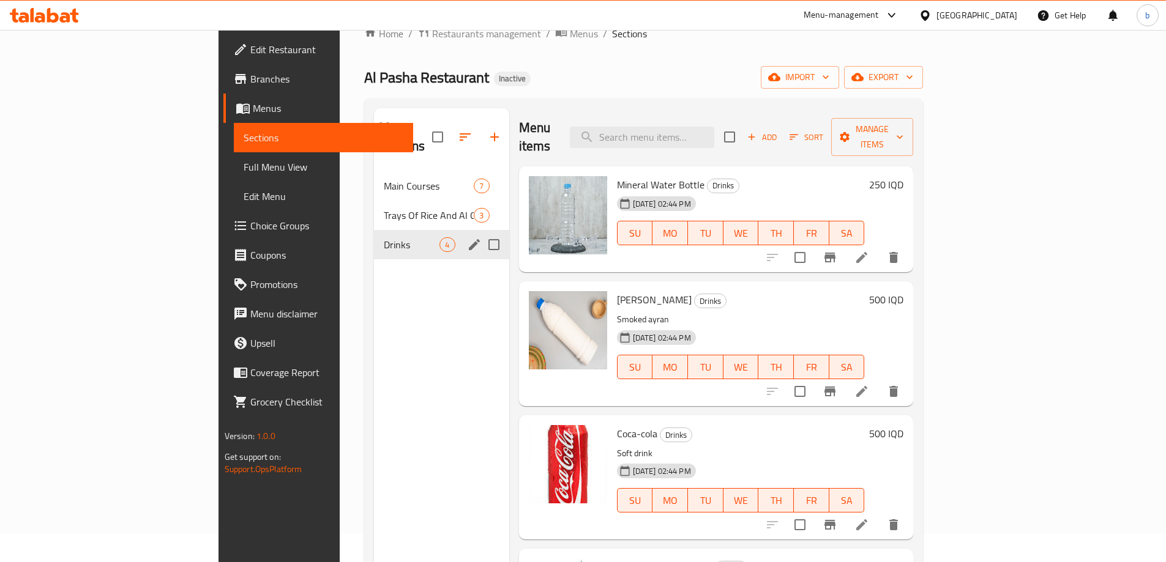
click at [384, 208] on span "Trays Of Rice And Al Qaema" at bounding box center [429, 215] width 90 height 15
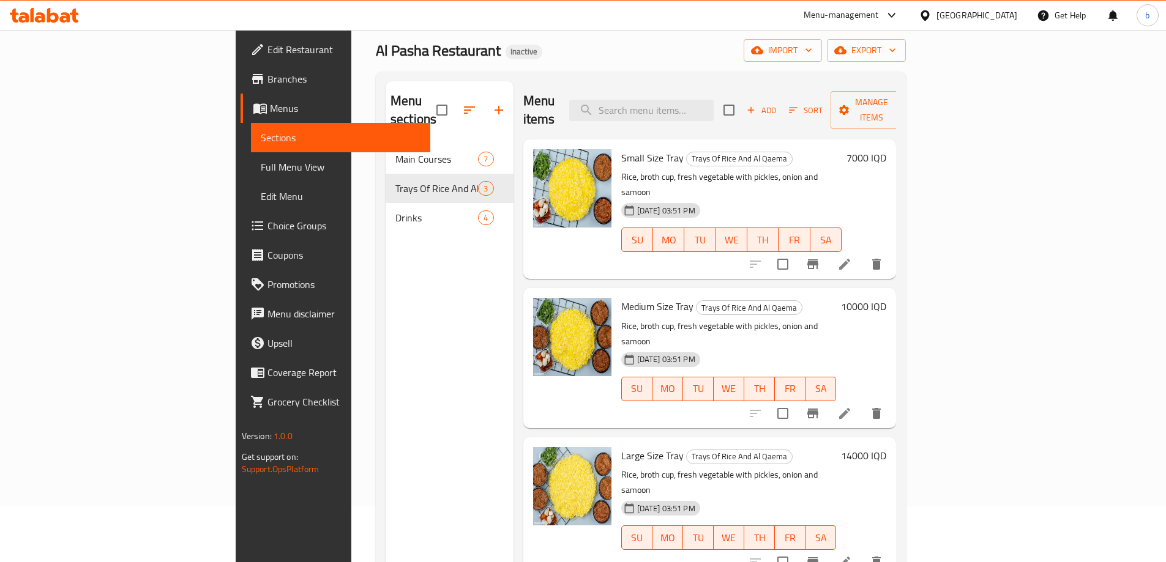
scroll to position [29, 0]
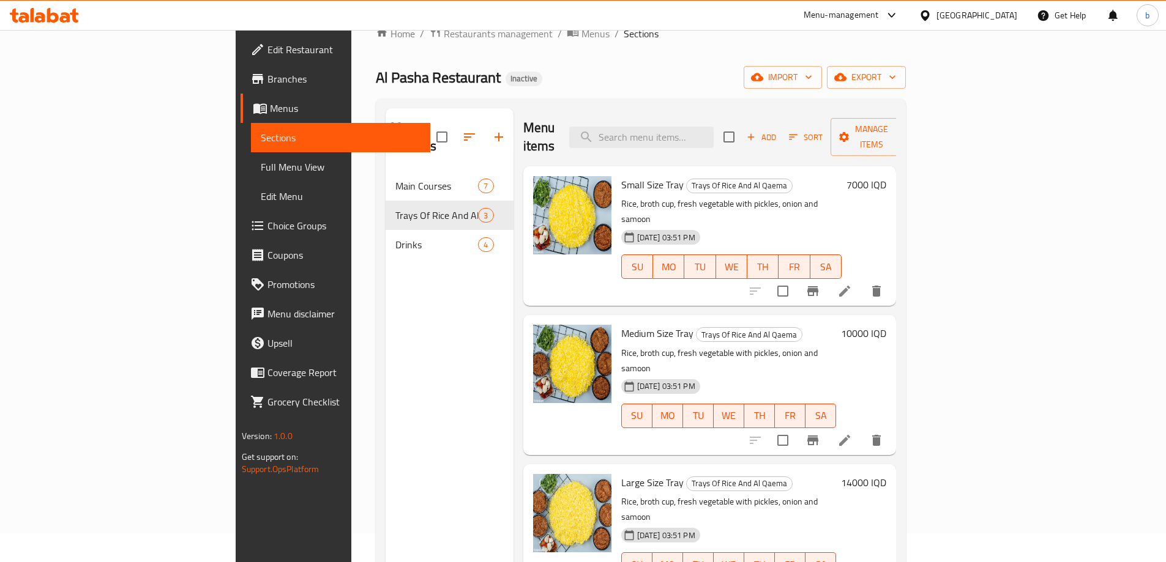
click at [267, 50] on span "Edit Restaurant" at bounding box center [343, 49] width 153 height 15
